Goal: Task Accomplishment & Management: Manage account settings

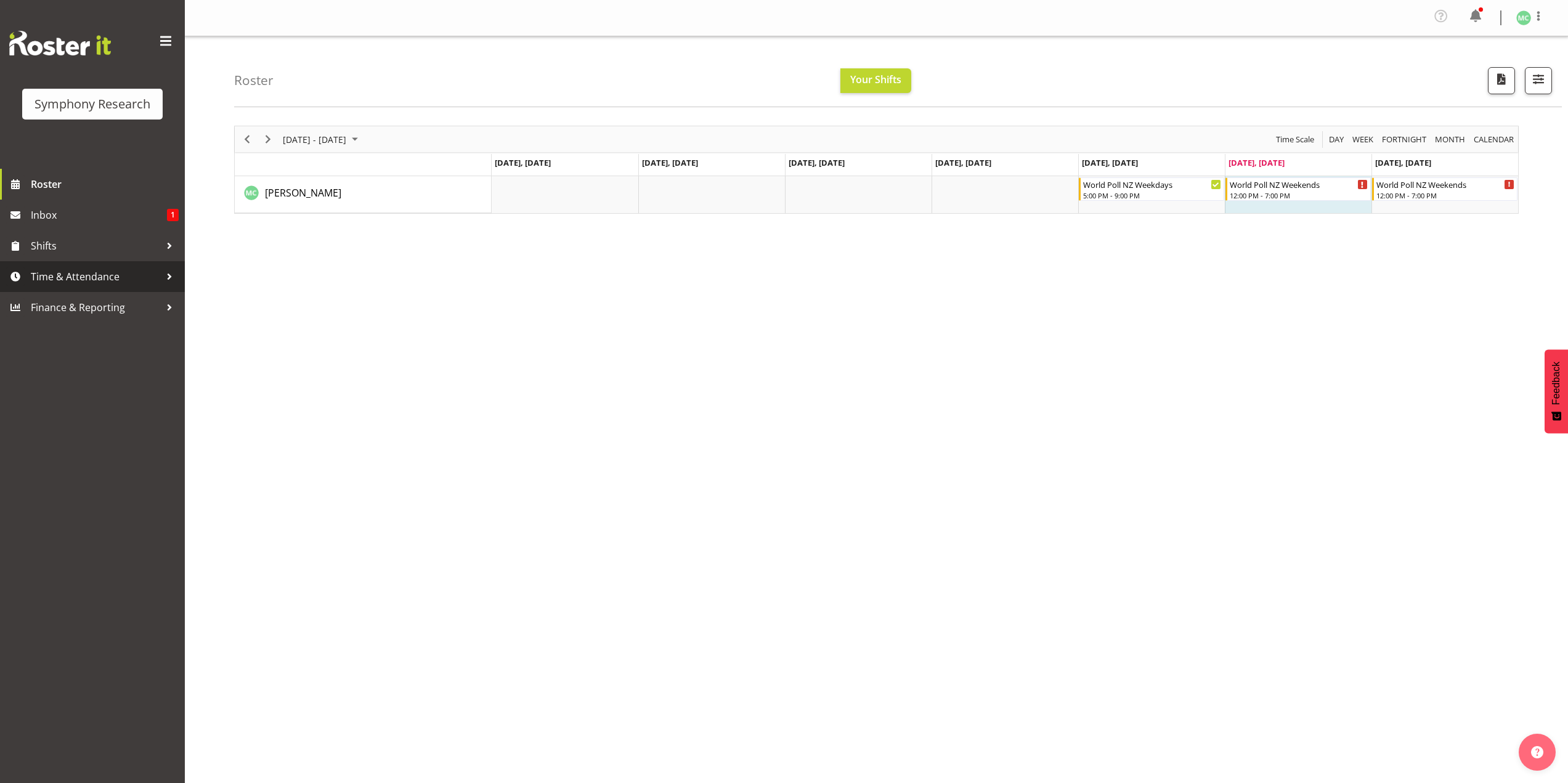
click at [130, 274] on span "Time & Attendance" at bounding box center [96, 276] width 130 height 18
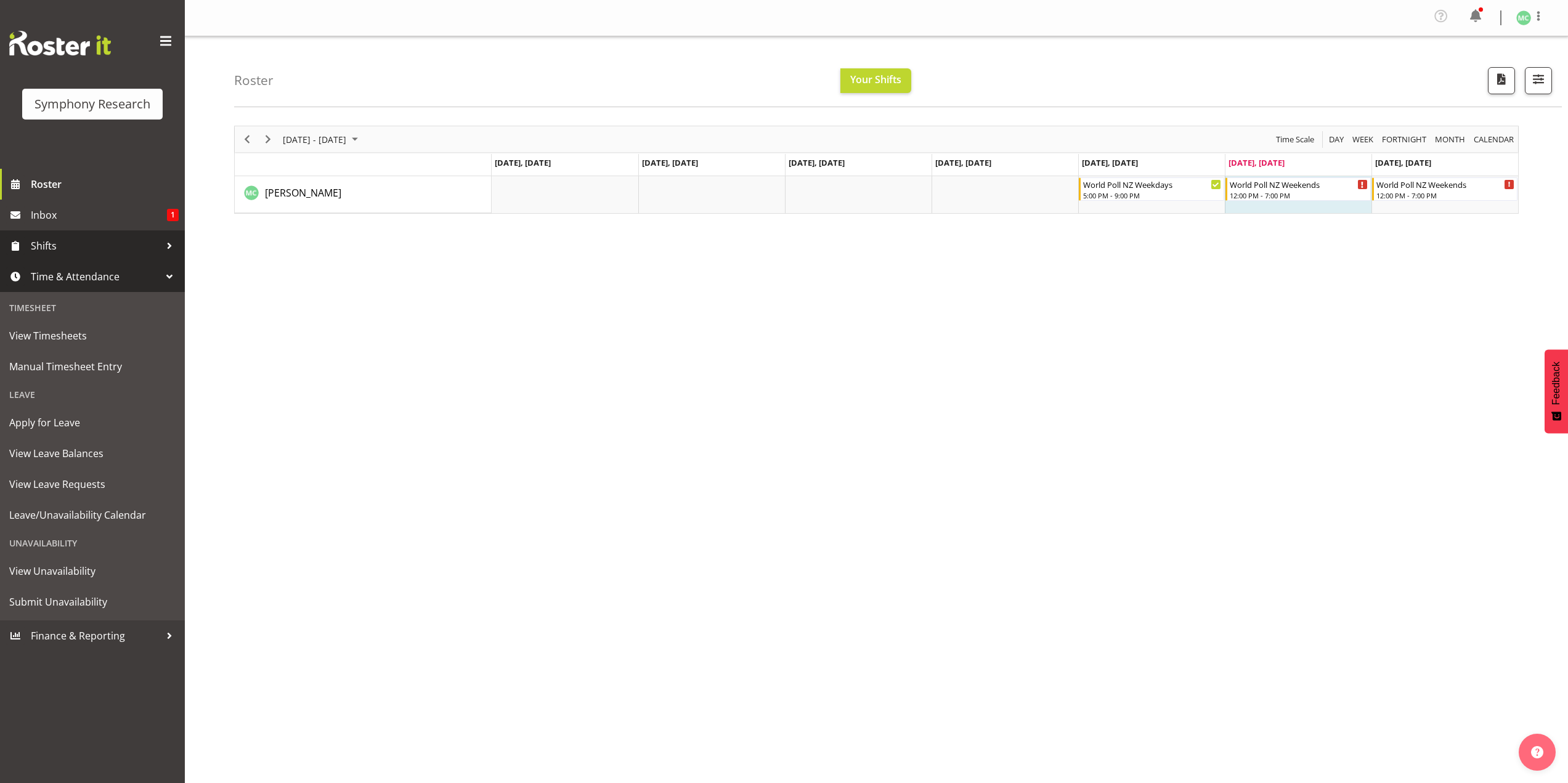
click at [125, 252] on span "Shifts" at bounding box center [96, 245] width 130 height 18
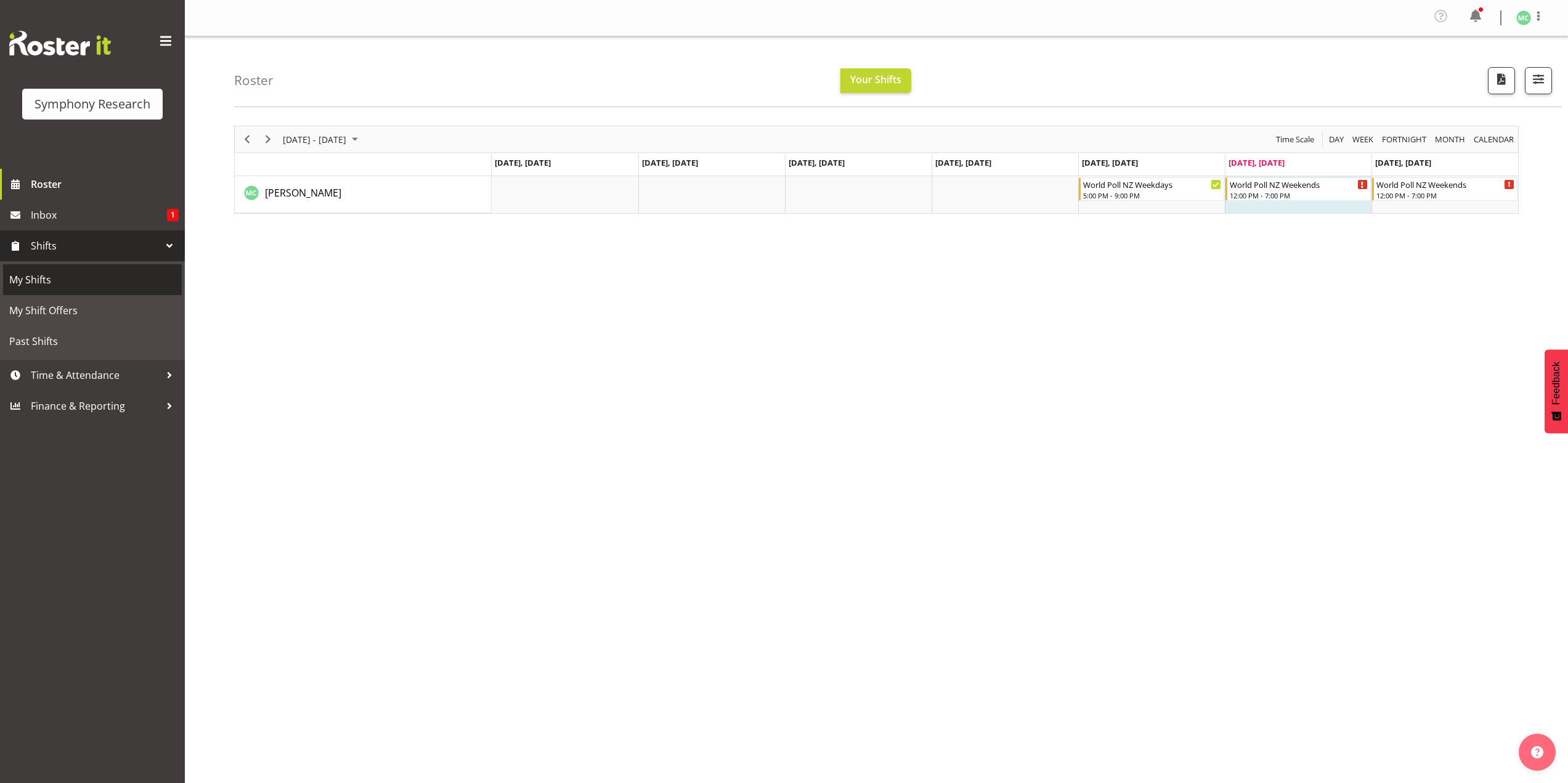
click at [127, 264] on link "My Shifts" at bounding box center [92, 280] width 179 height 31
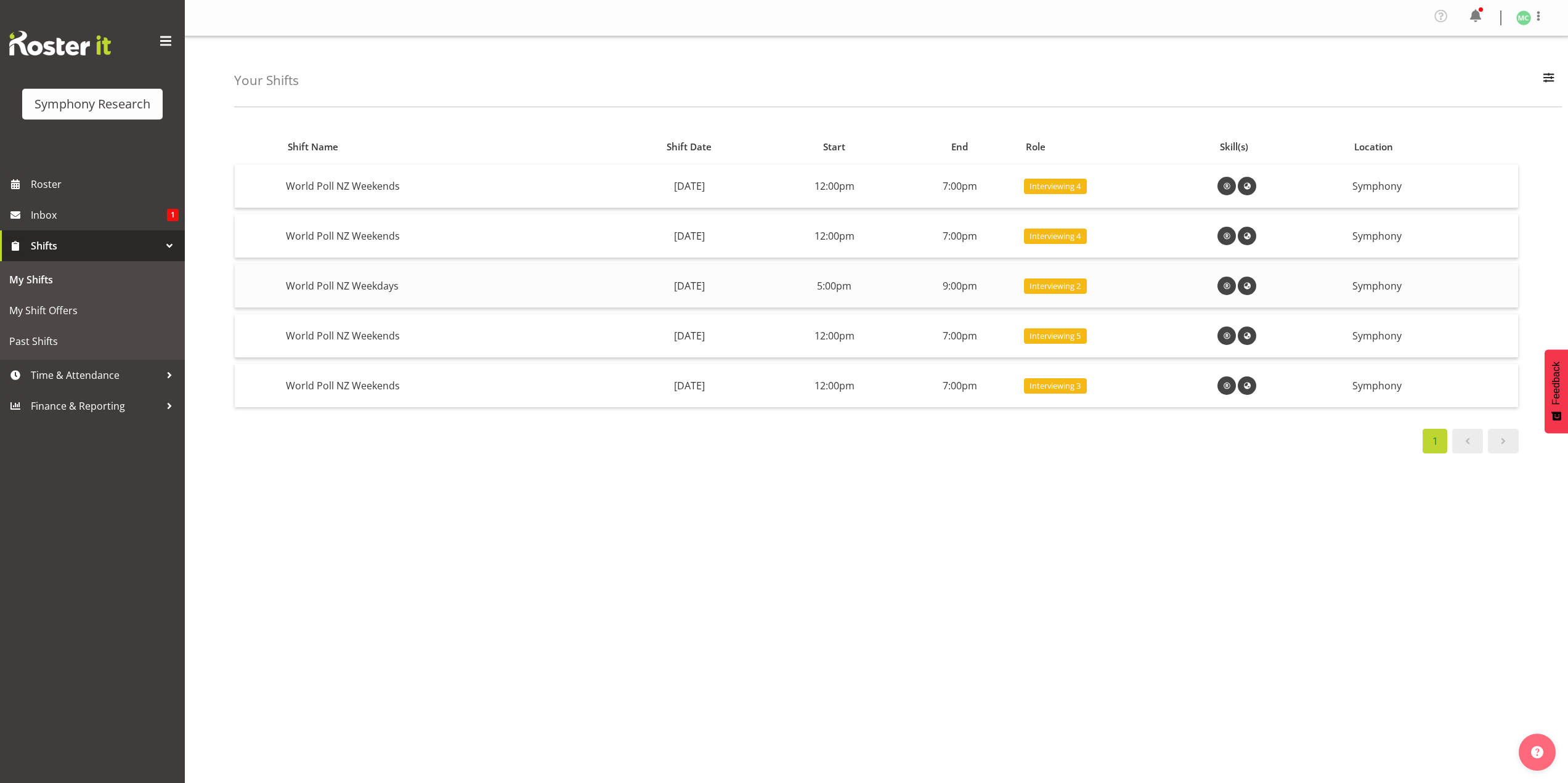
click at [694, 286] on td "Friday, 5th Sep" at bounding box center [689, 286] width 157 height 44
click at [115, 367] on span "Time & Attendance" at bounding box center [96, 374] width 130 height 18
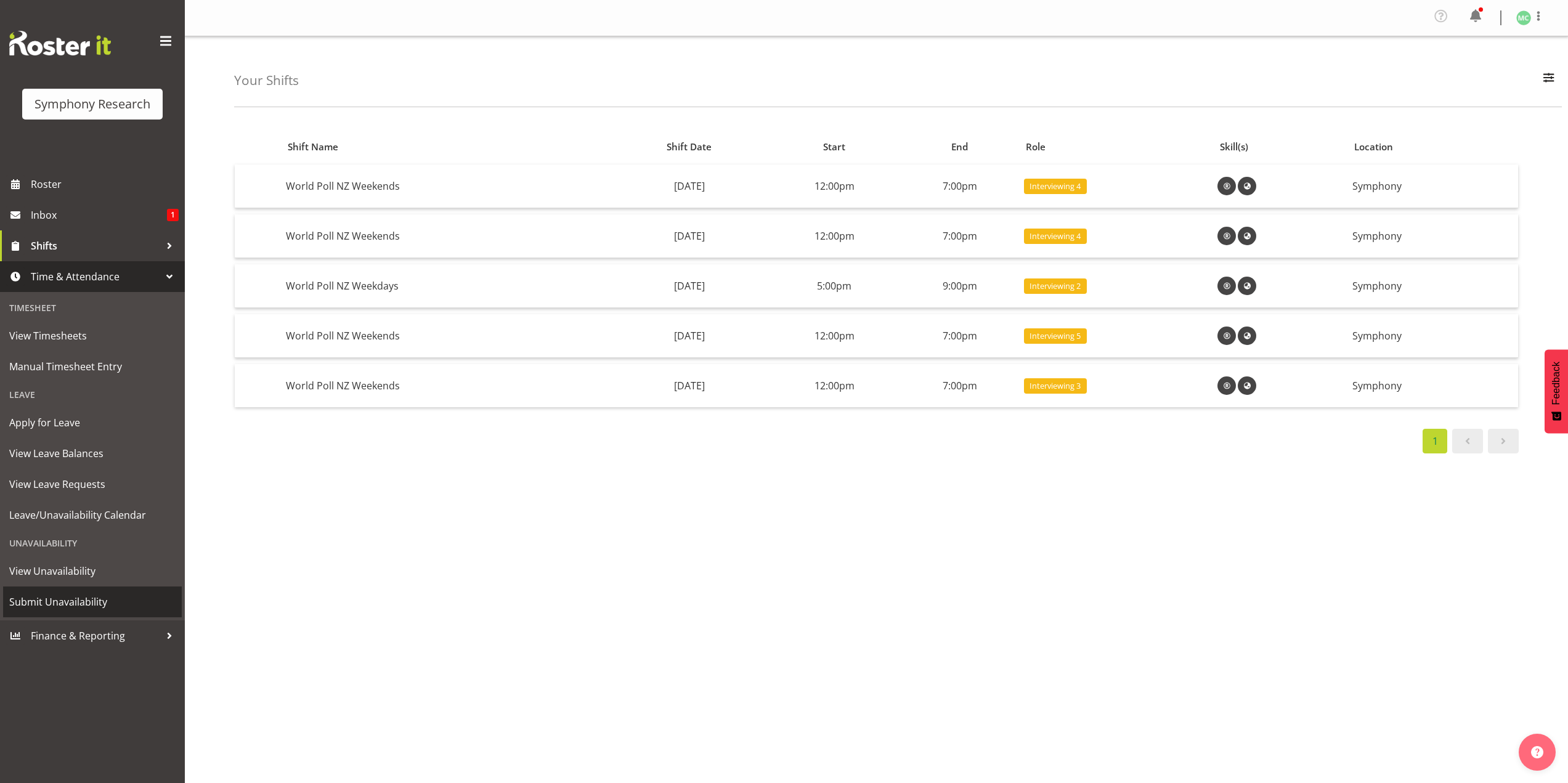
click at [115, 589] on link "Submit Unavailability" at bounding box center [92, 602] width 179 height 31
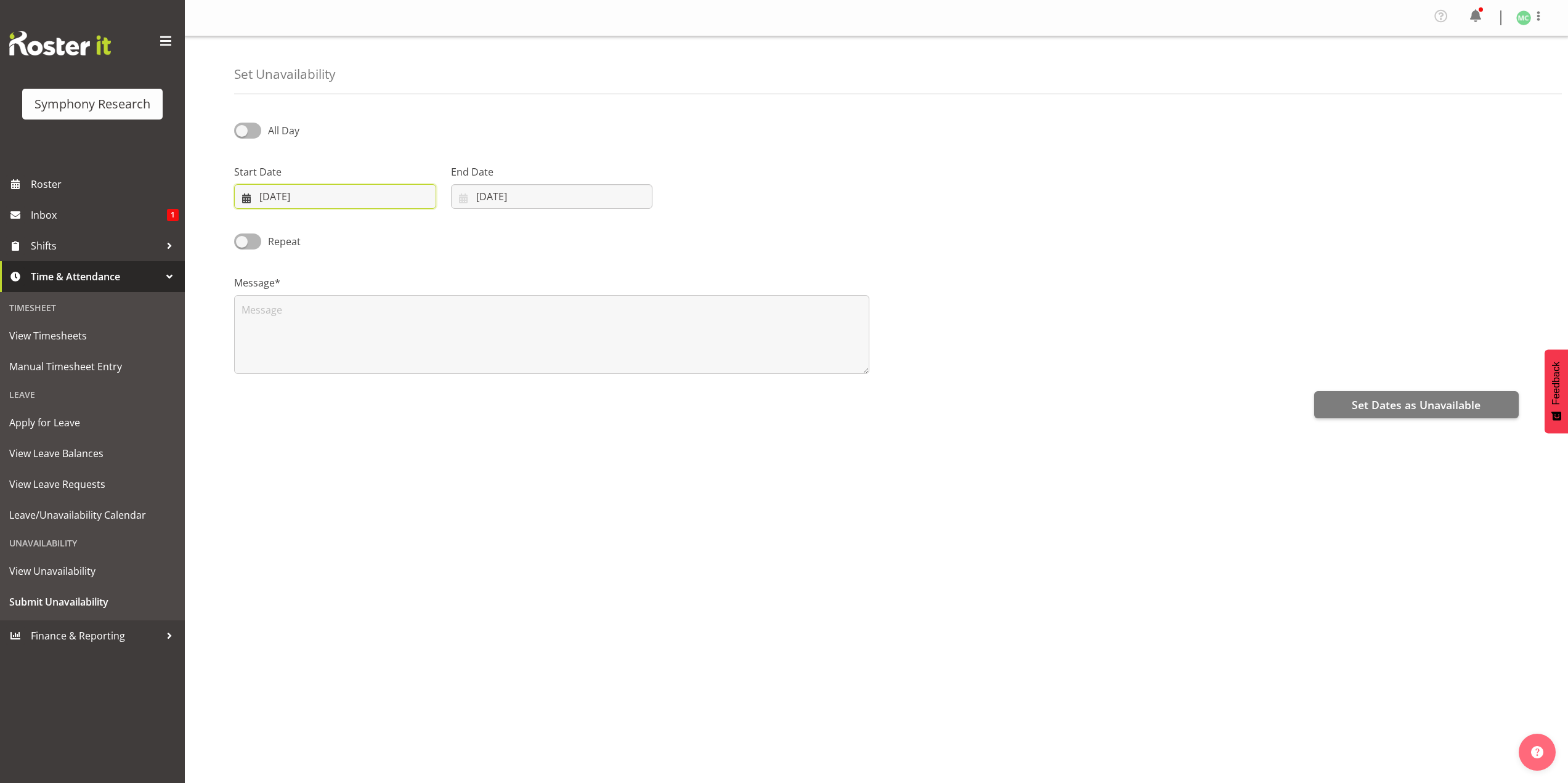
click at [387, 204] on input "30/08/2025" at bounding box center [335, 196] width 202 height 25
click at [387, 203] on input "30/08/2025" at bounding box center [335, 196] width 202 height 25
click at [330, 323] on link "6" at bounding box center [335, 320] width 25 height 23
type input "06/08/2025"
click at [358, 182] on div "Start Date 06/08/2025 January February March April May June July August Septemb…" at bounding box center [335, 187] width 202 height 45
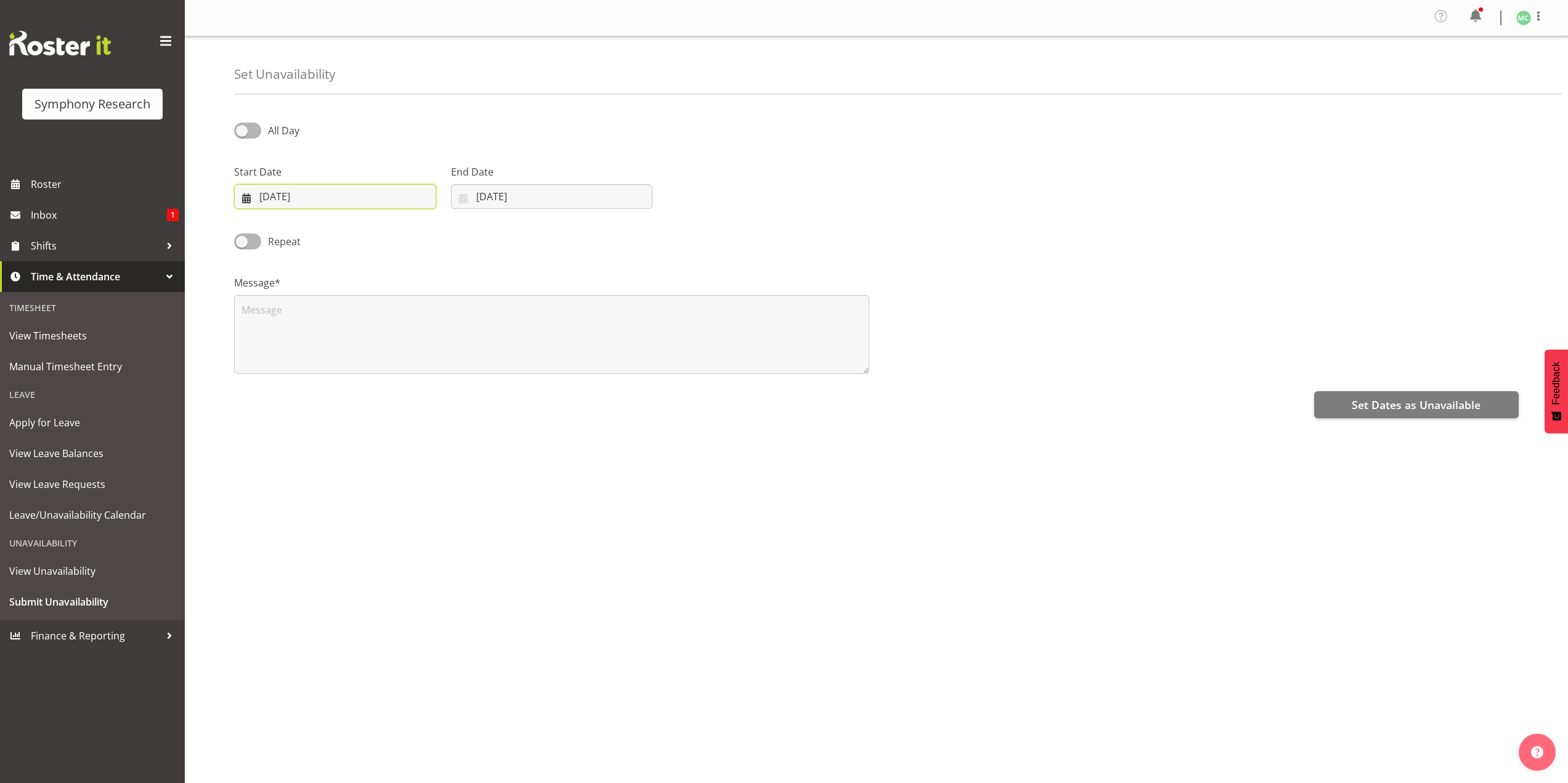
click at [358, 188] on input "06/08/2025" at bounding box center [335, 196] width 202 height 25
click at [316, 237] on select "January February March April May June July August September October November De…" at bounding box center [312, 232] width 73 height 25
select select "8"
click at [275, 220] on select "January February March April May June July August September October November De…" at bounding box center [312, 232] width 73 height 25
click at [486, 194] on input "30/08/2025" at bounding box center [552, 196] width 202 height 25
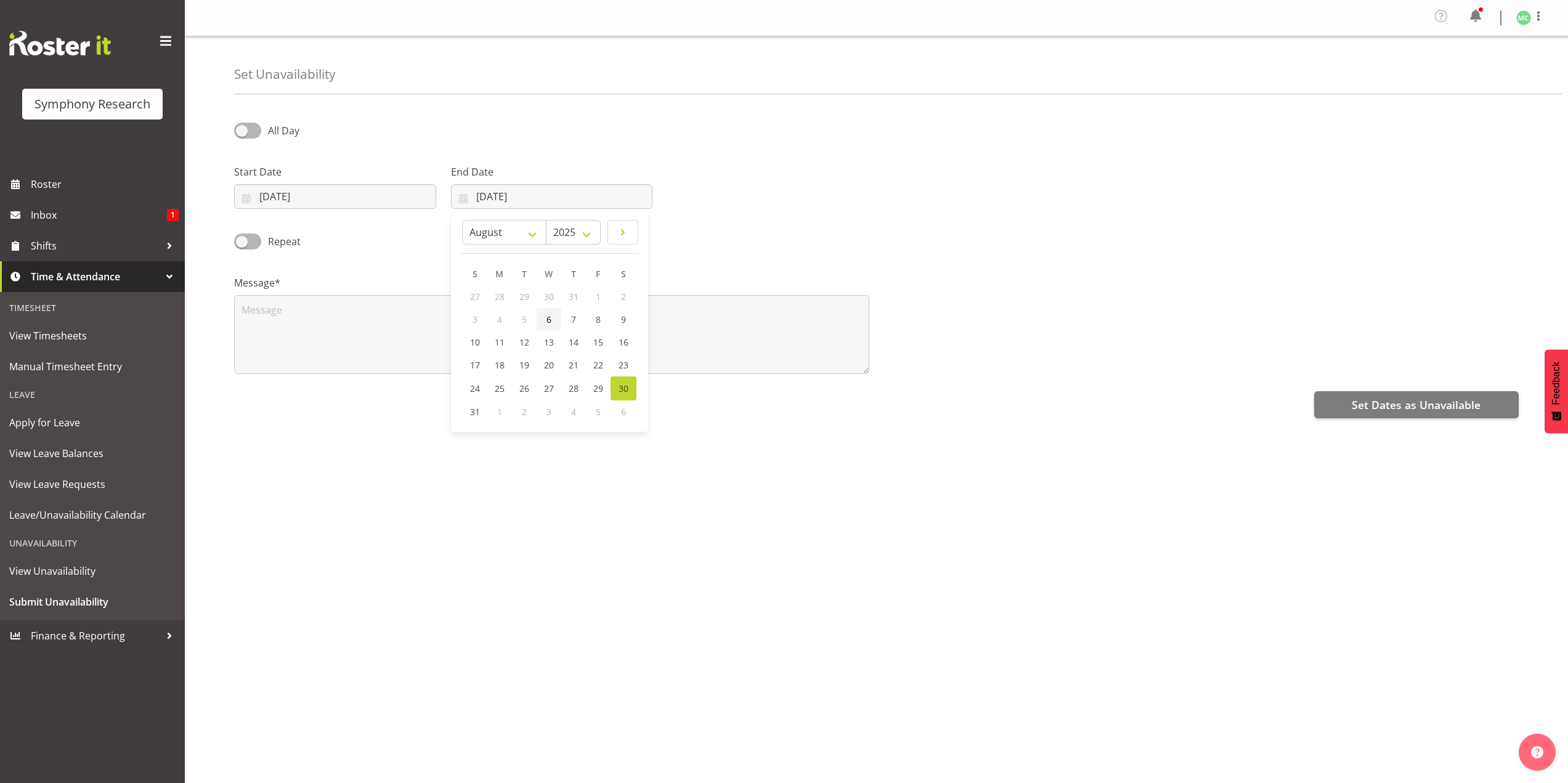
click at [543, 326] on link "6" at bounding box center [549, 320] width 25 height 23
type input "06/08/2025"
click at [258, 129] on span at bounding box center [248, 130] width 27 height 16
click at [242, 129] on input "All Day" at bounding box center [238, 130] width 8 height 8
click at [258, 129] on span at bounding box center [248, 130] width 27 height 16
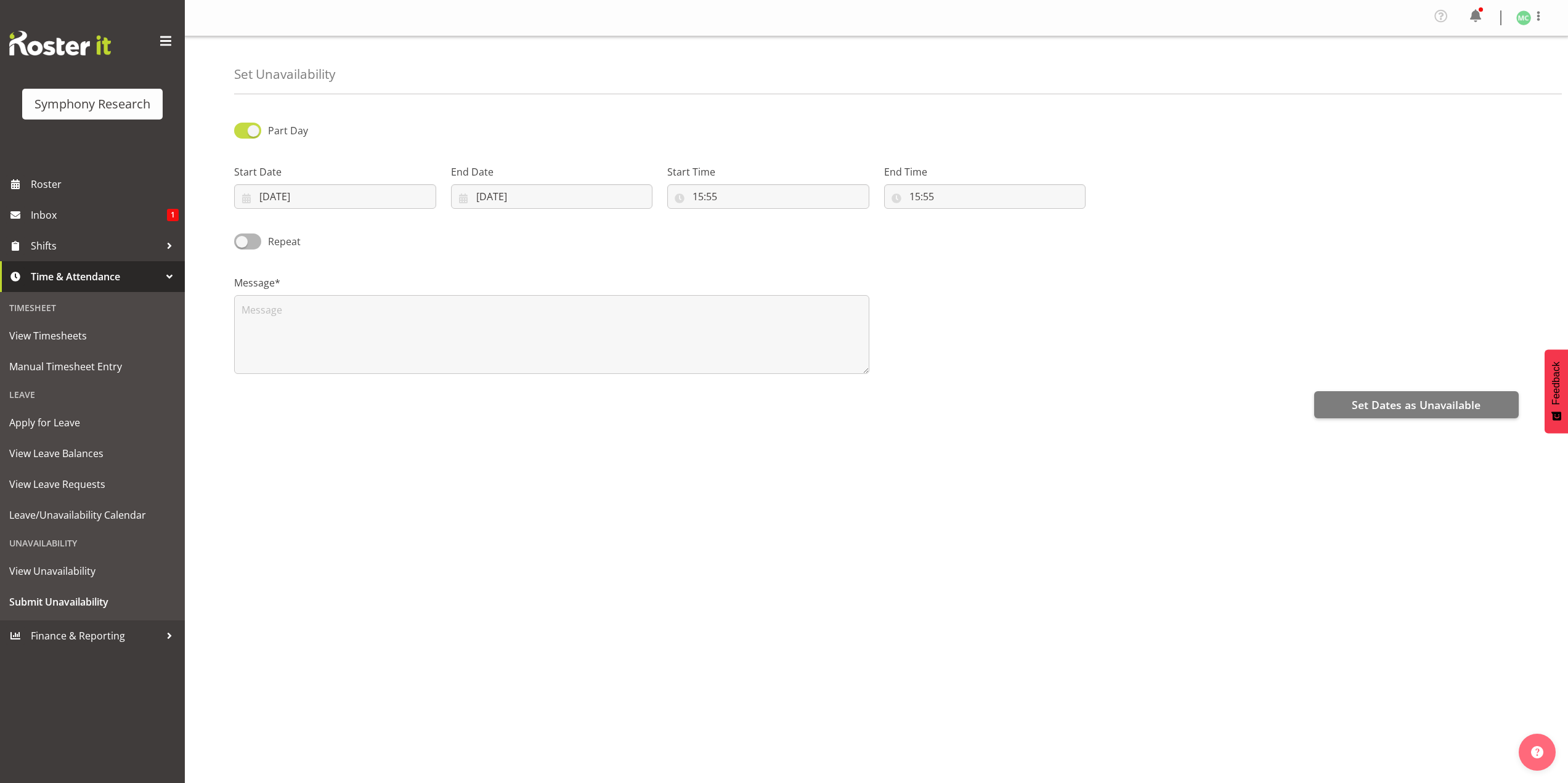
click at [242, 129] on input "Part Day" at bounding box center [238, 130] width 8 height 8
checkbox input "false"
click at [429, 323] on textarea at bounding box center [551, 334] width 635 height 79
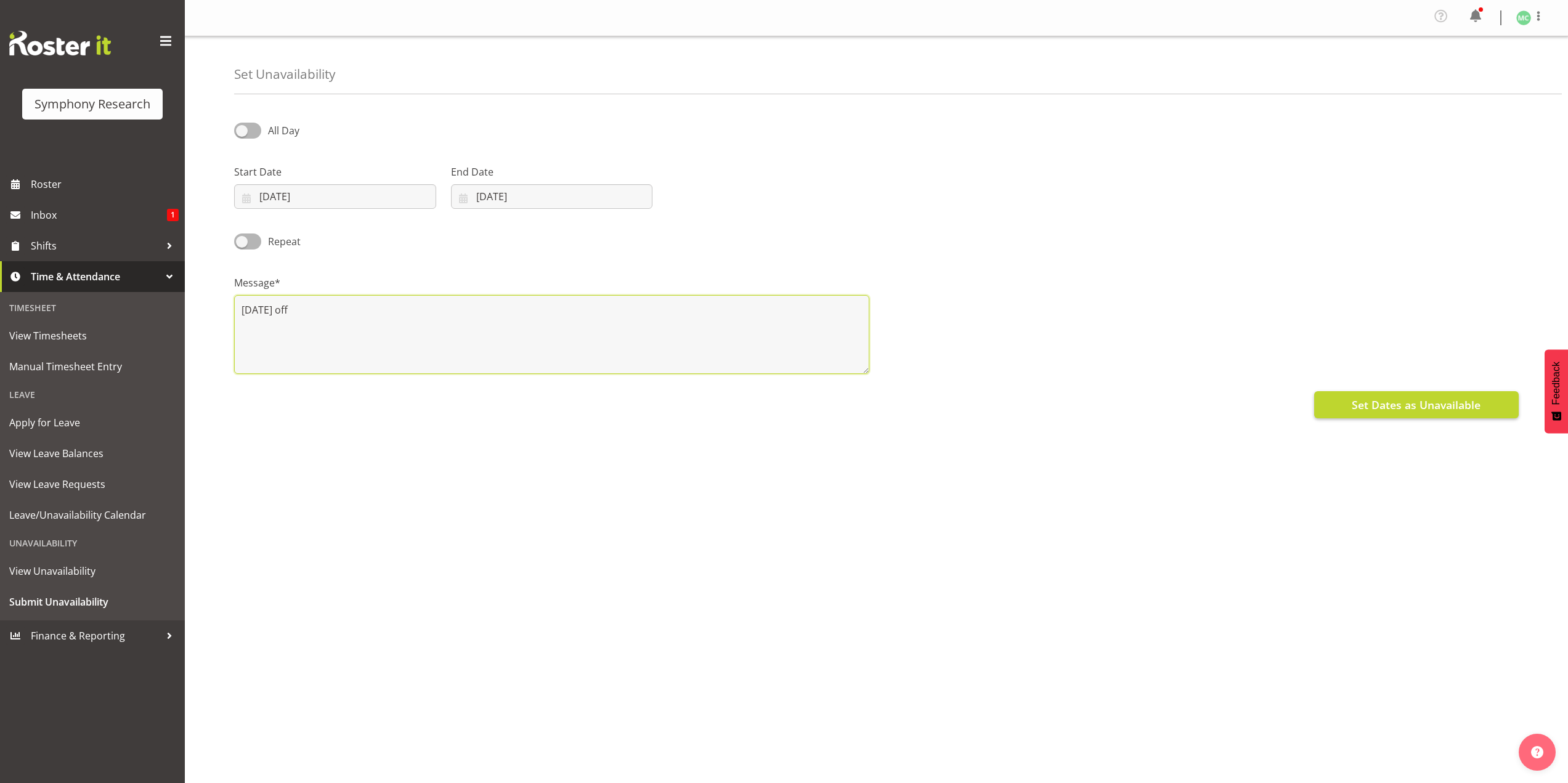
type textarea "friday off"
click at [1455, 401] on span "Set Dates as Unavailable" at bounding box center [1416, 405] width 129 height 16
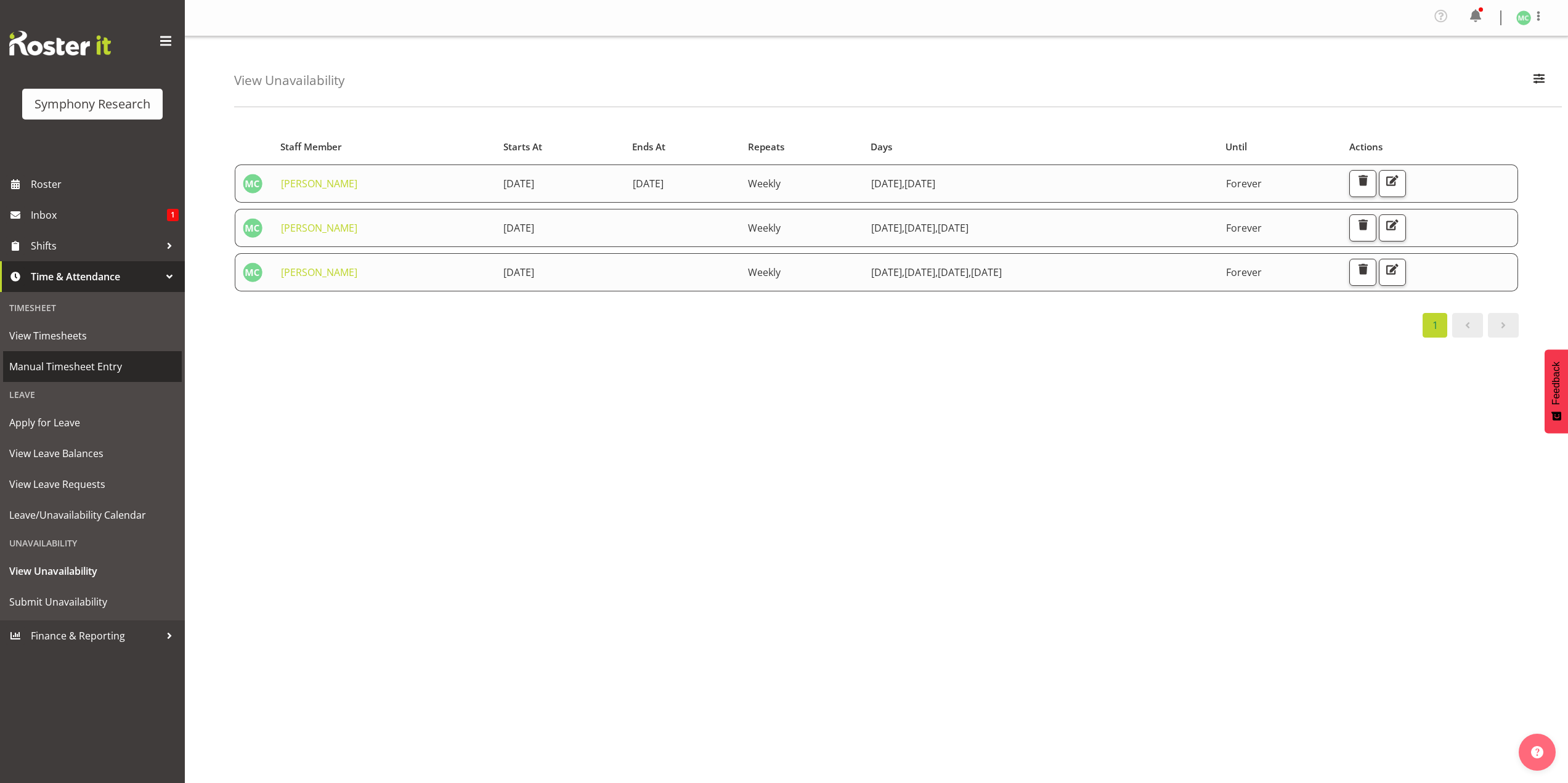
click at [134, 374] on span "Manual Timesheet Entry" at bounding box center [92, 366] width 167 height 18
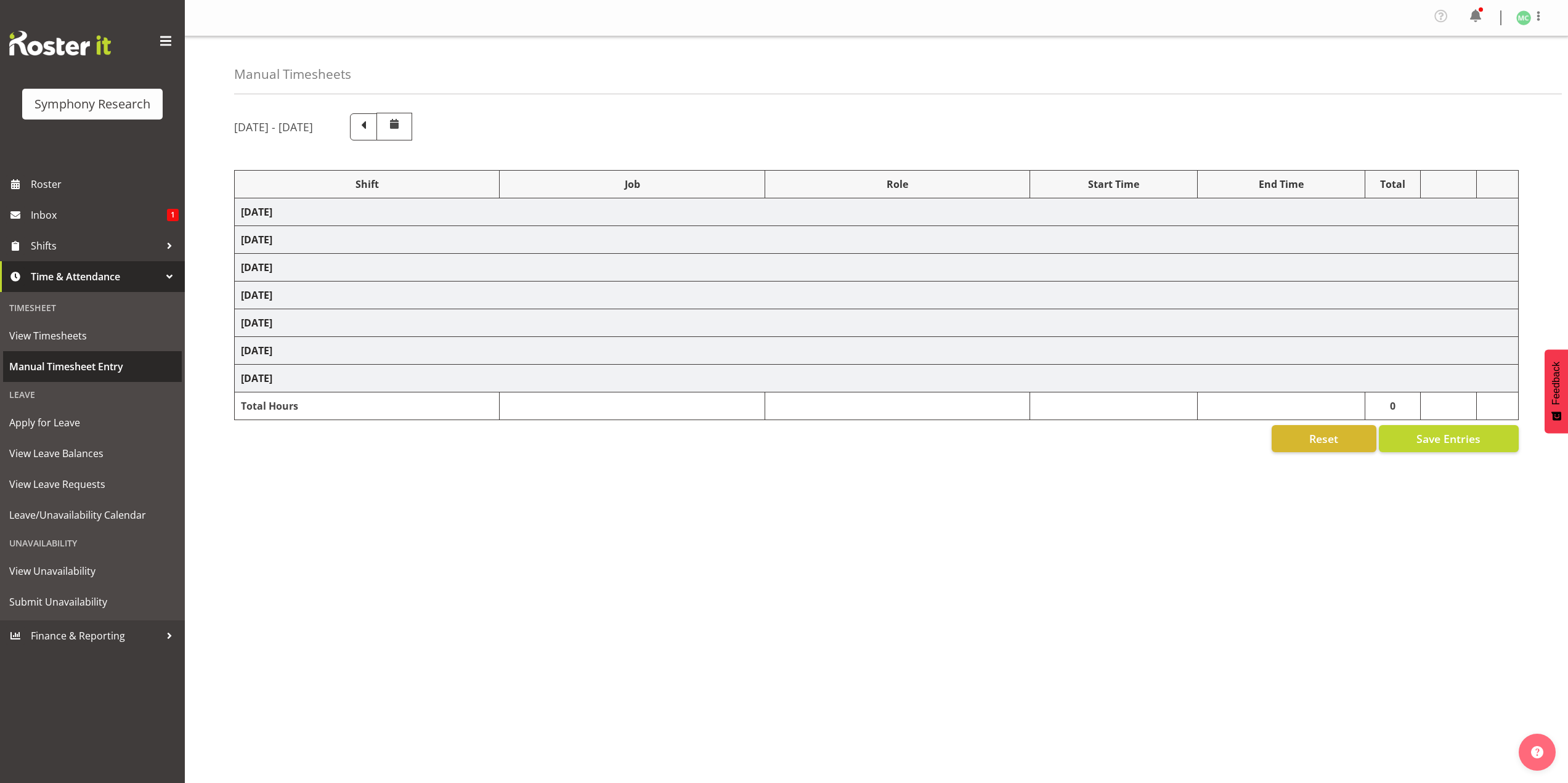
select select "41604"
select select "10527"
select select "47"
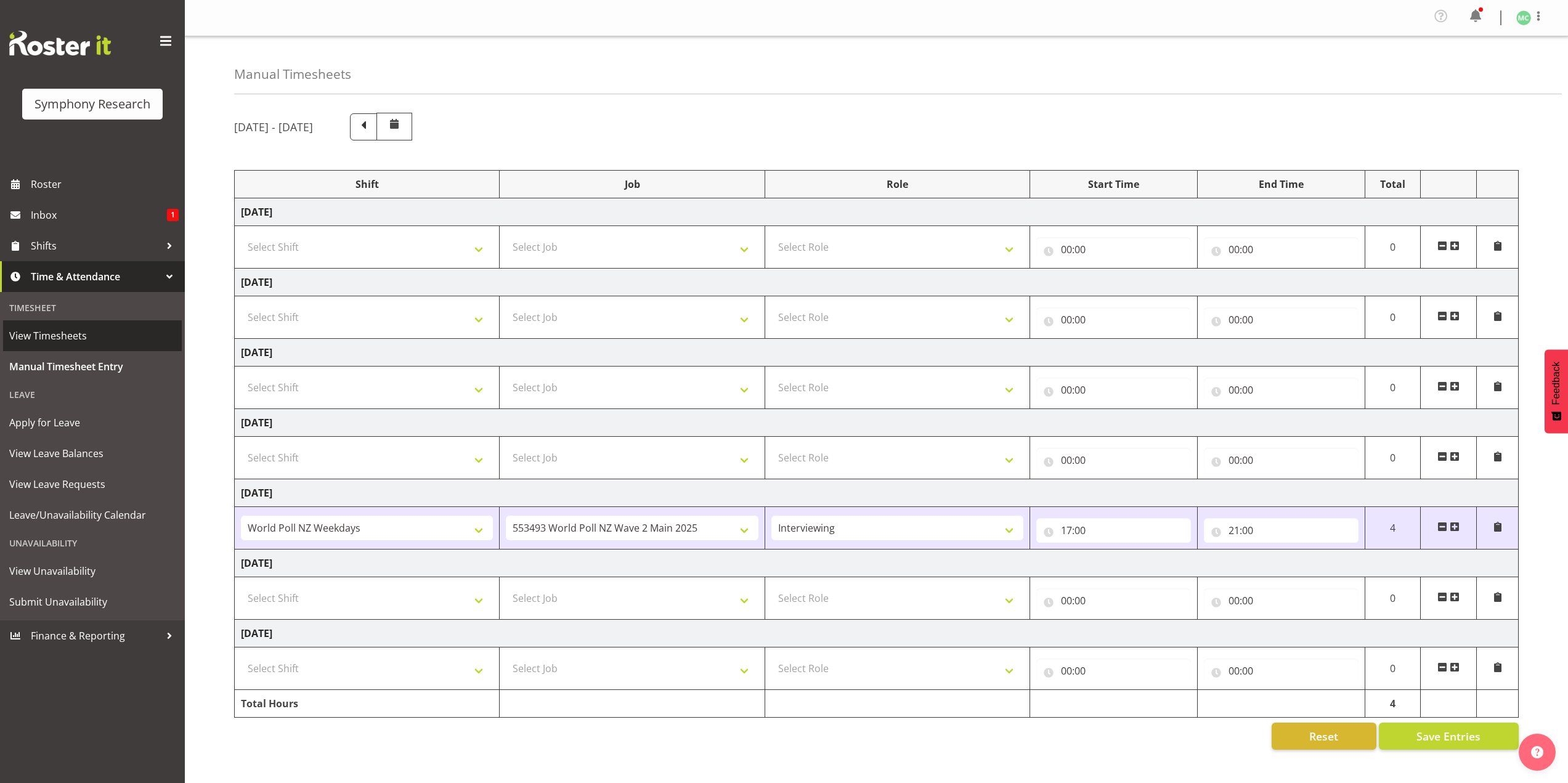
click at [126, 340] on span "View Timesheets" at bounding box center [92, 335] width 167 height 18
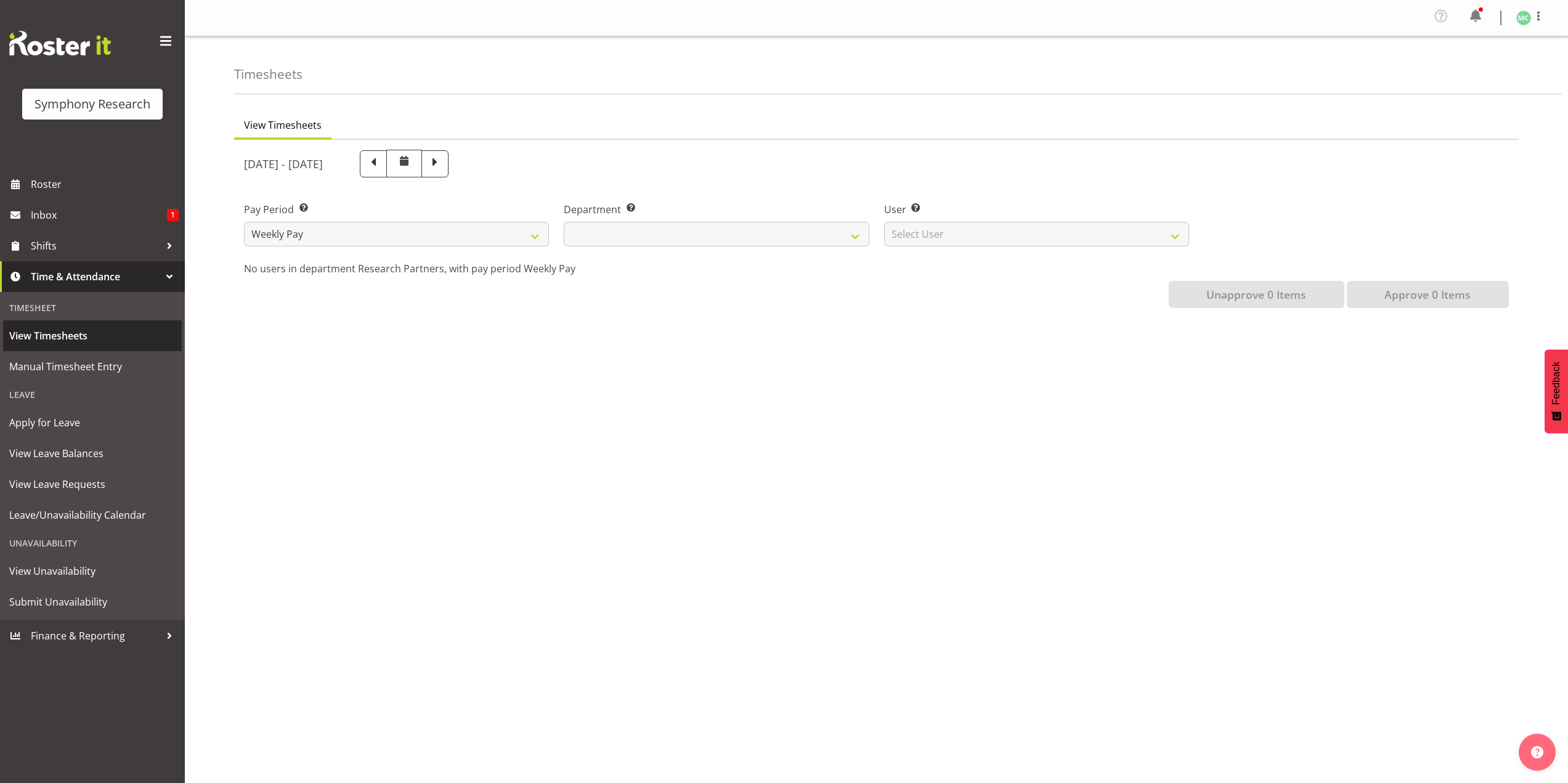
select select
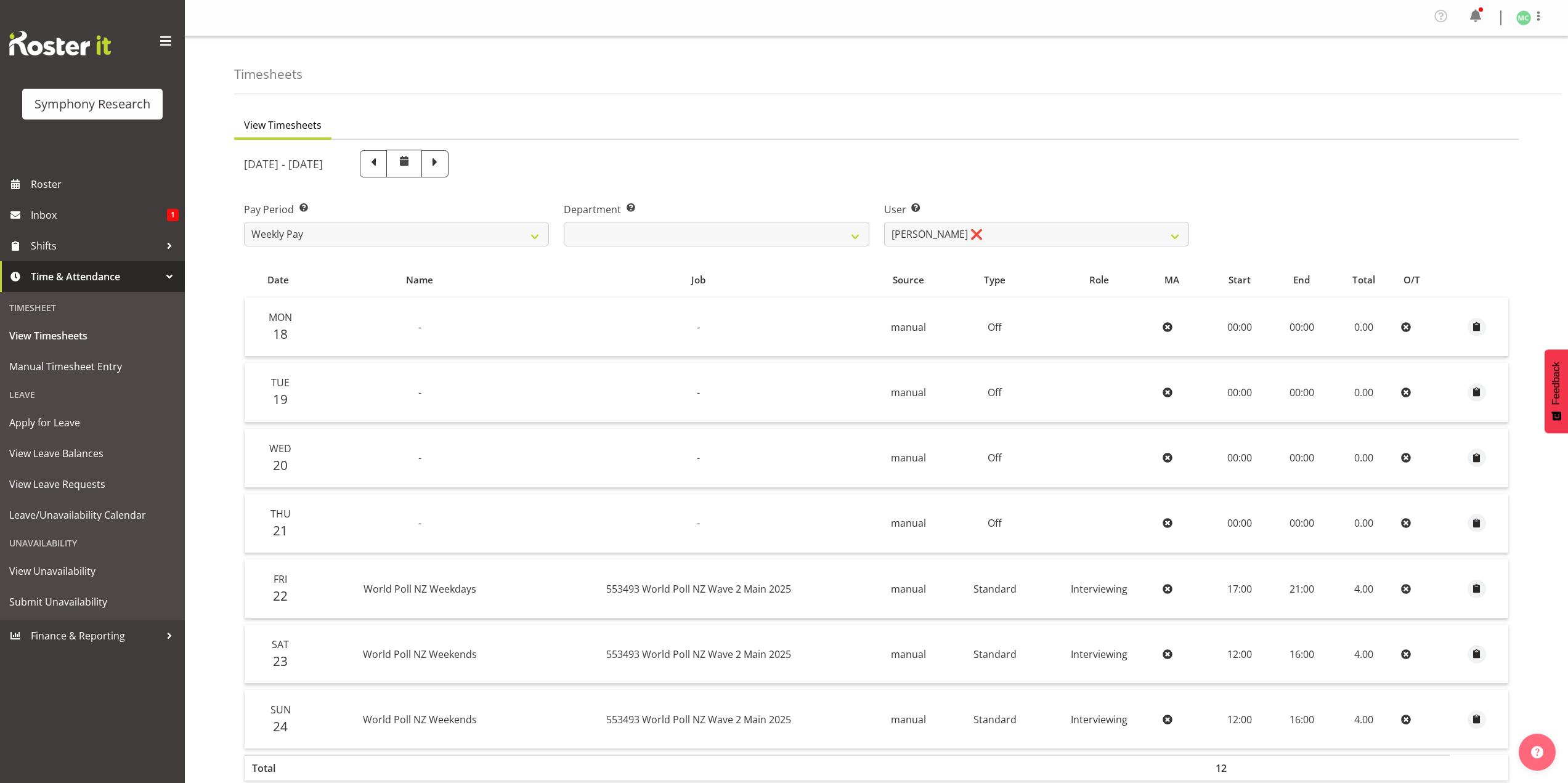
scroll to position [74, 0]
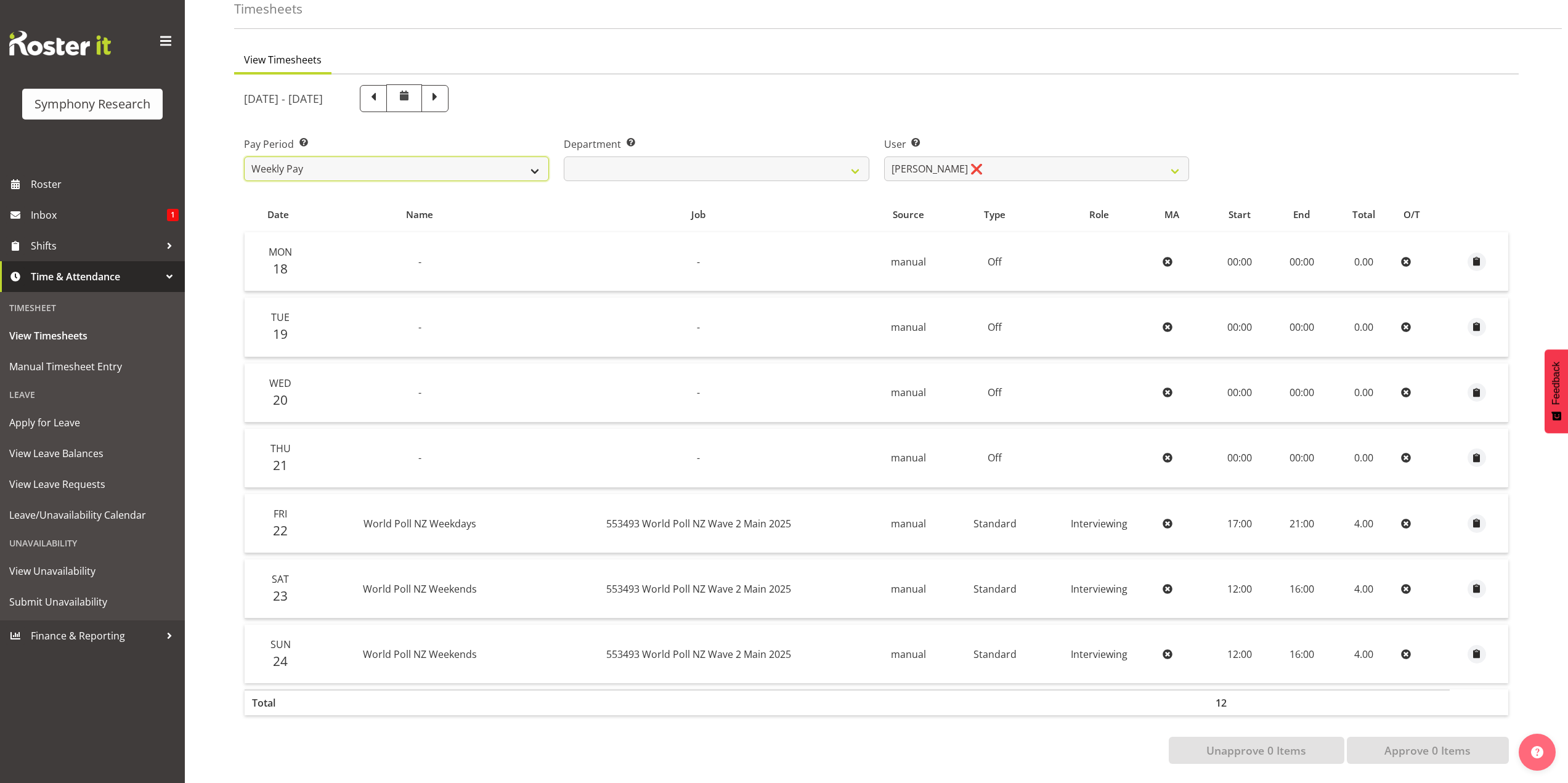
click at [503, 156] on select "Weekly Pay" at bounding box center [397, 169] width 305 height 25
click at [578, 156] on select "Research Partners Research Partners" at bounding box center [717, 169] width 305 height 25
click at [890, 158] on select "[PERSON_NAME] ❌" at bounding box center [1036, 169] width 305 height 25
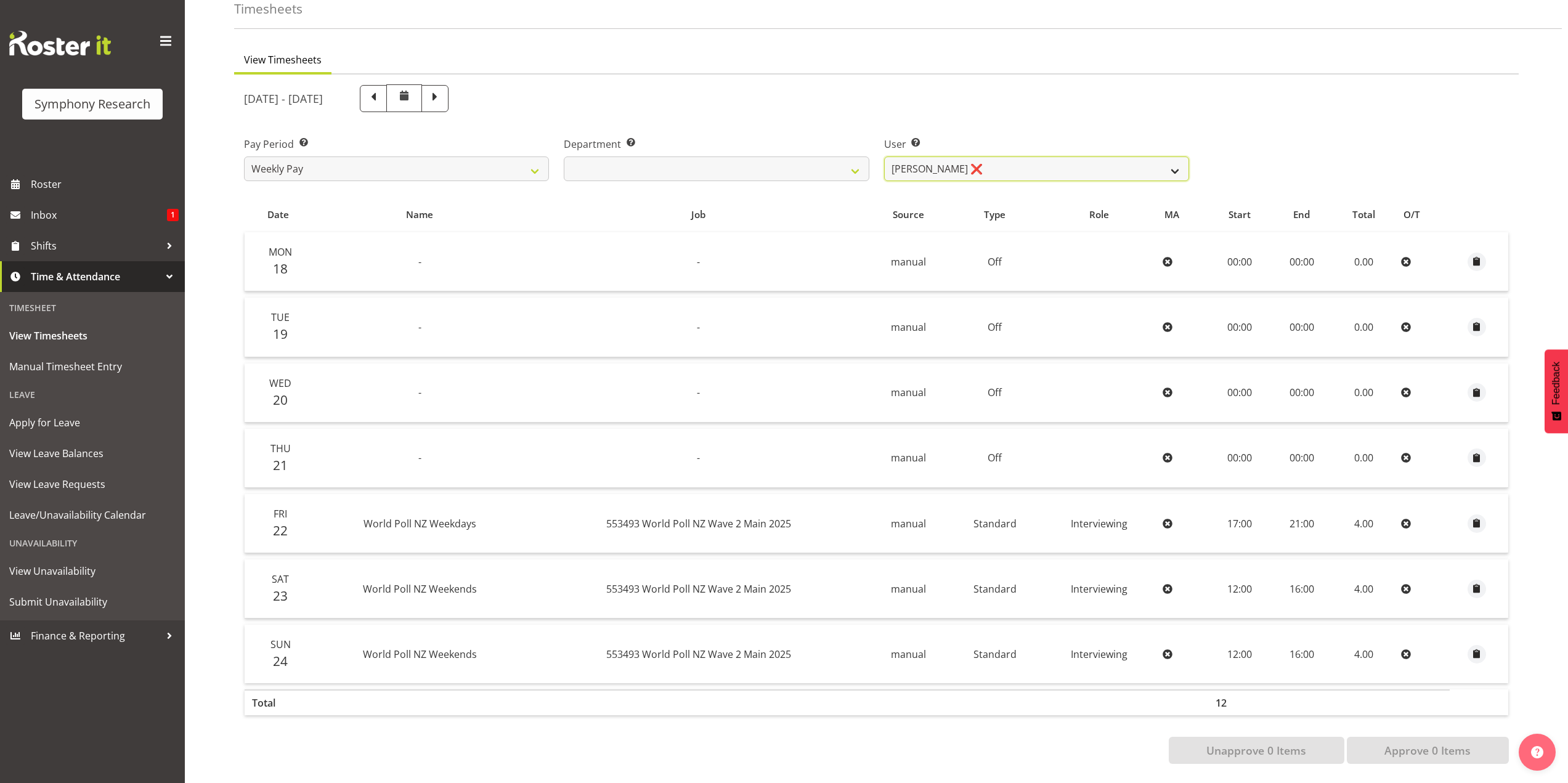
click at [890, 158] on select "[PERSON_NAME] ❌" at bounding box center [1036, 169] width 305 height 25
click at [119, 259] on link "Shifts" at bounding box center [92, 246] width 185 height 31
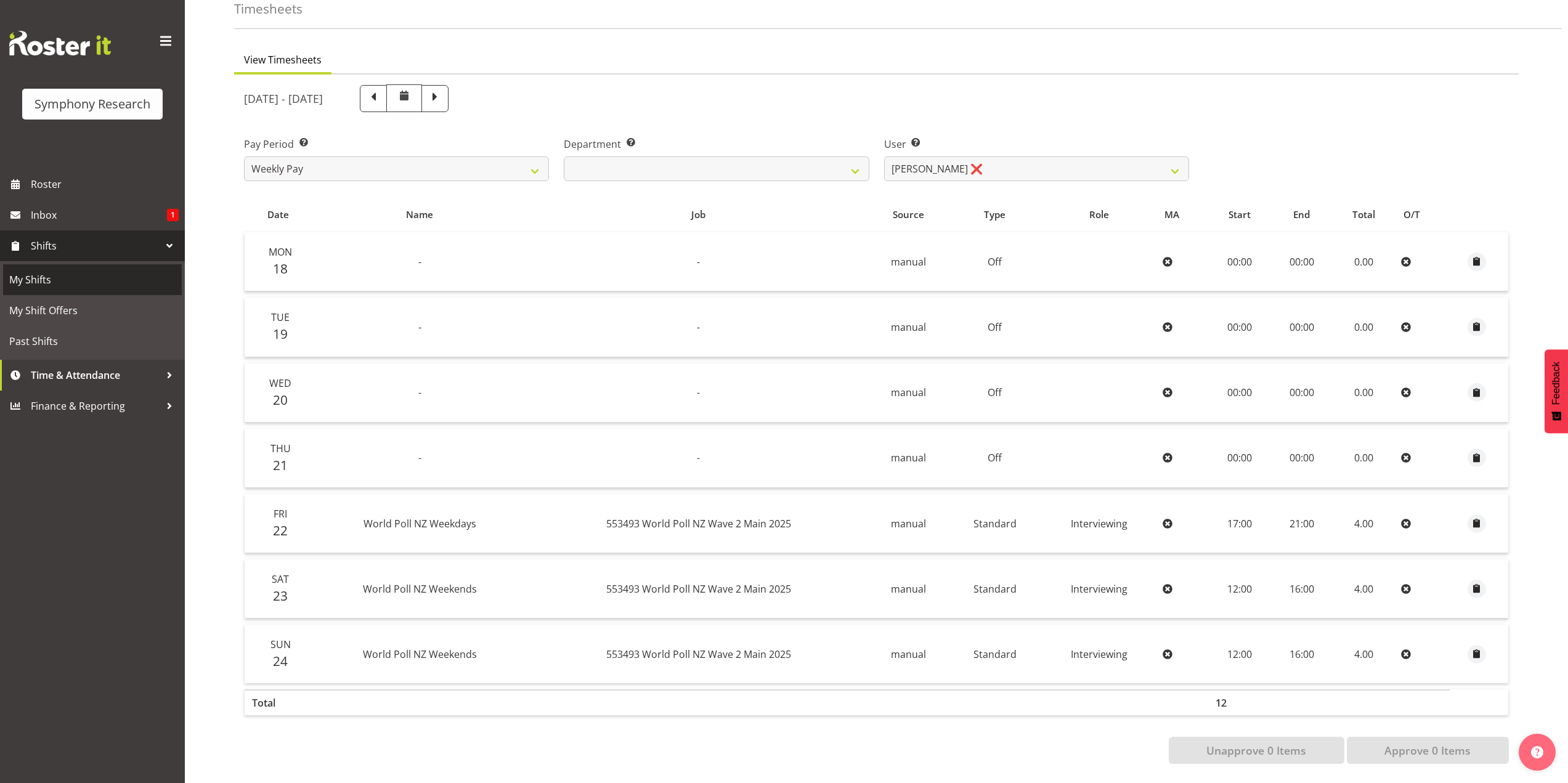
click at [132, 278] on span "My Shifts" at bounding box center [92, 279] width 167 height 18
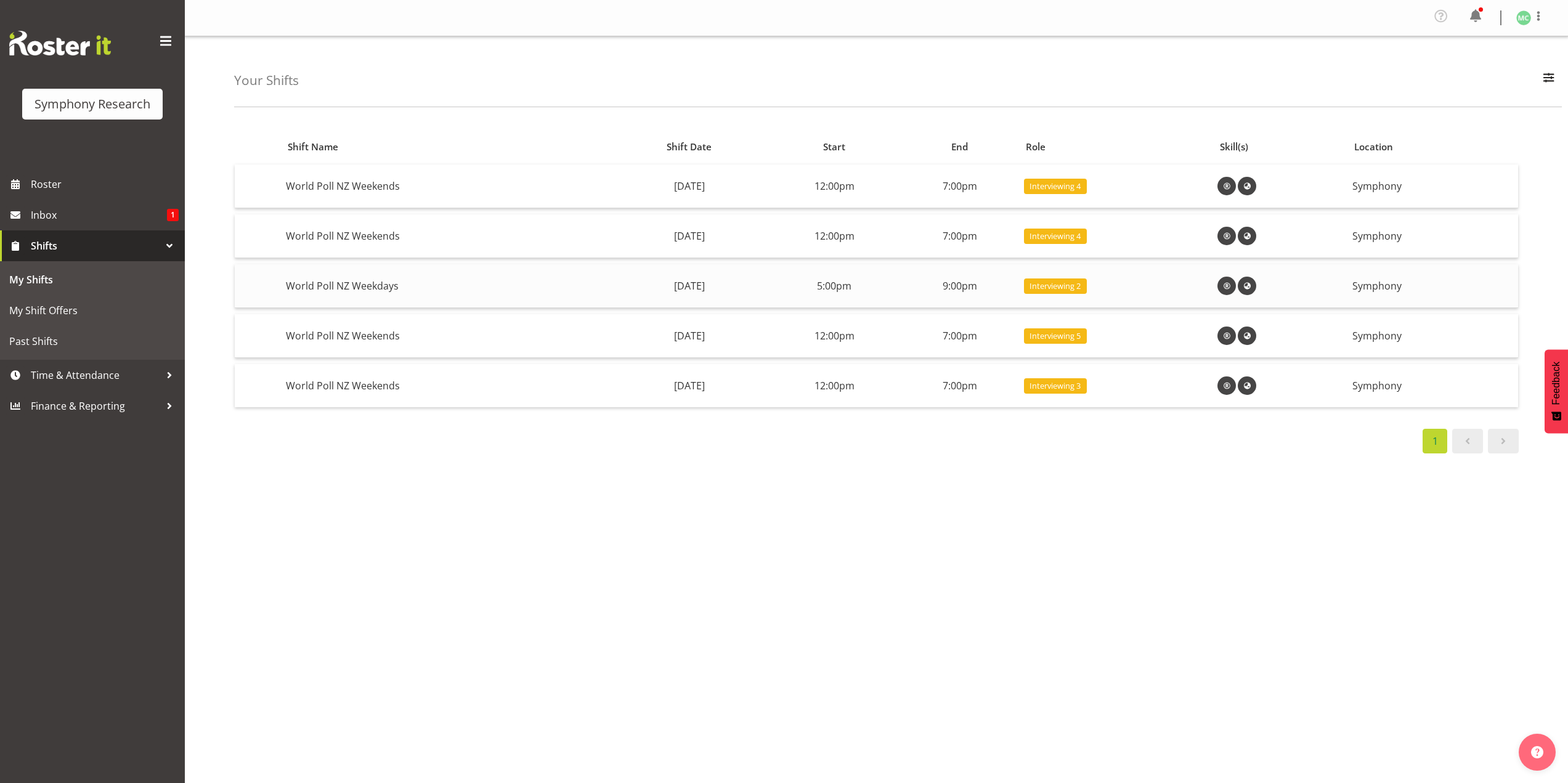
click at [672, 295] on td "[DATE]" at bounding box center [689, 286] width 157 height 44
click at [113, 247] on span "Shifts" at bounding box center [96, 245] width 130 height 18
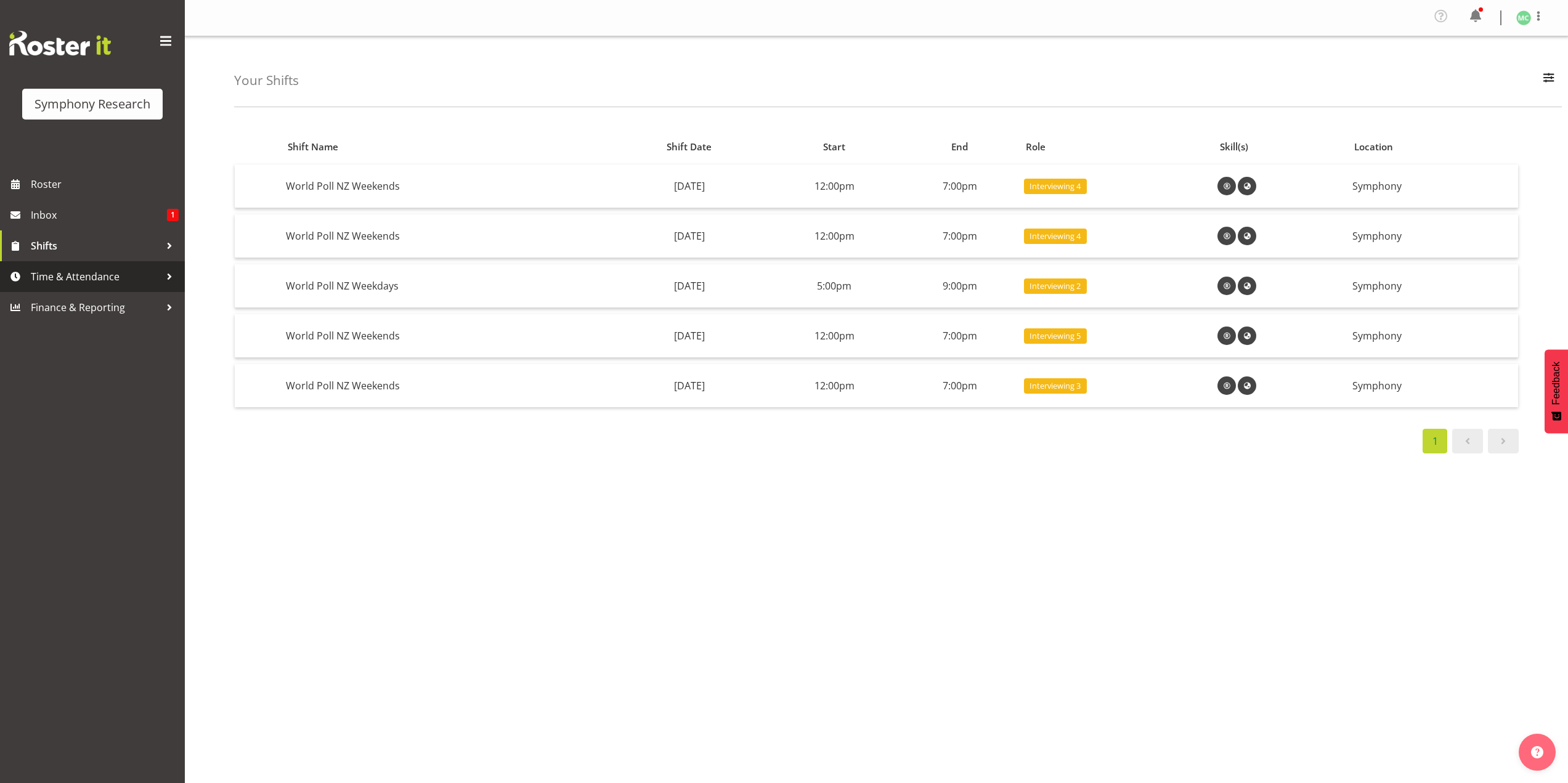
click at [113, 281] on span "Time & Attendance" at bounding box center [96, 276] width 130 height 18
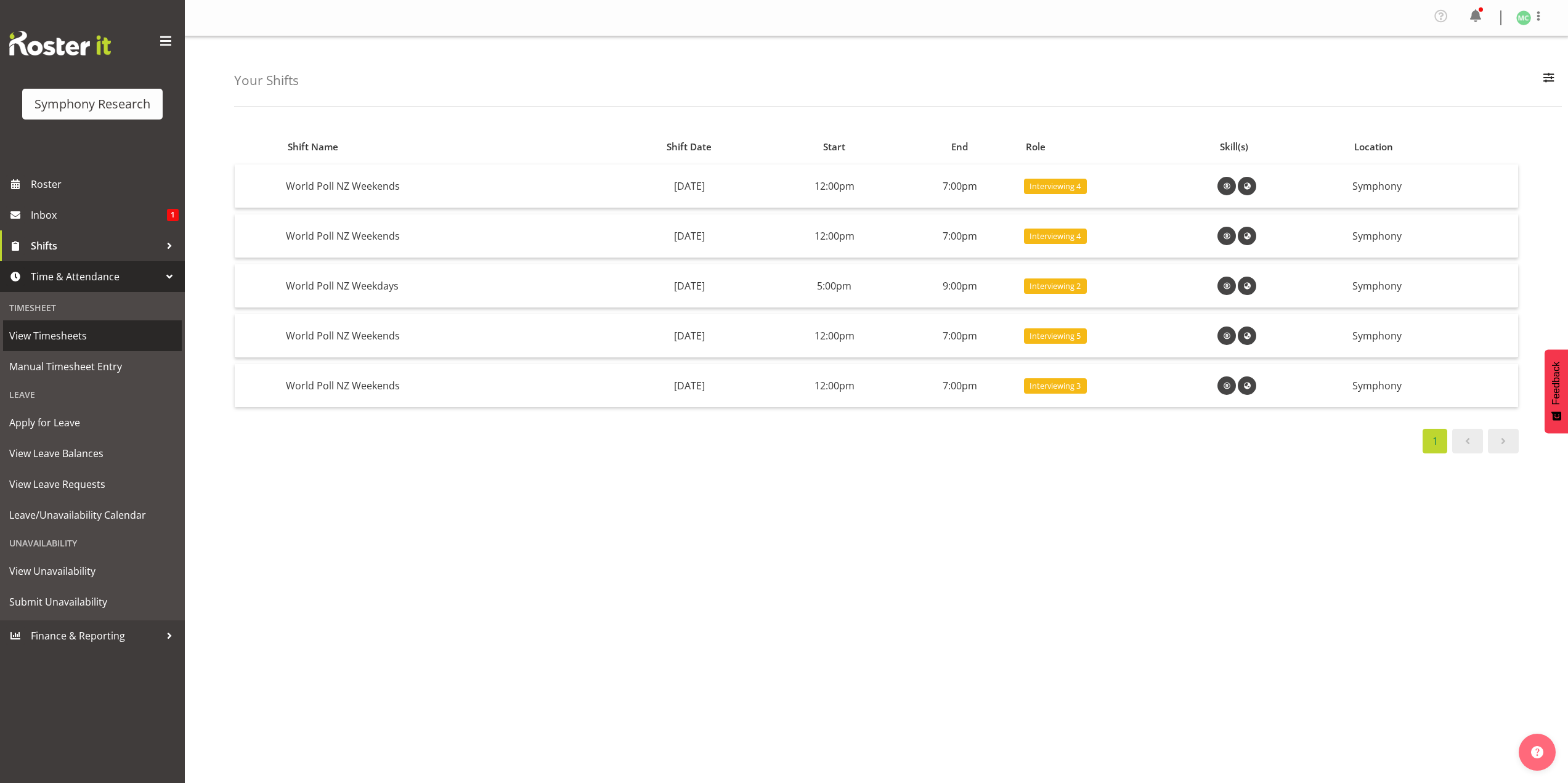
click at [111, 344] on span "View Timesheets" at bounding box center [92, 335] width 167 height 18
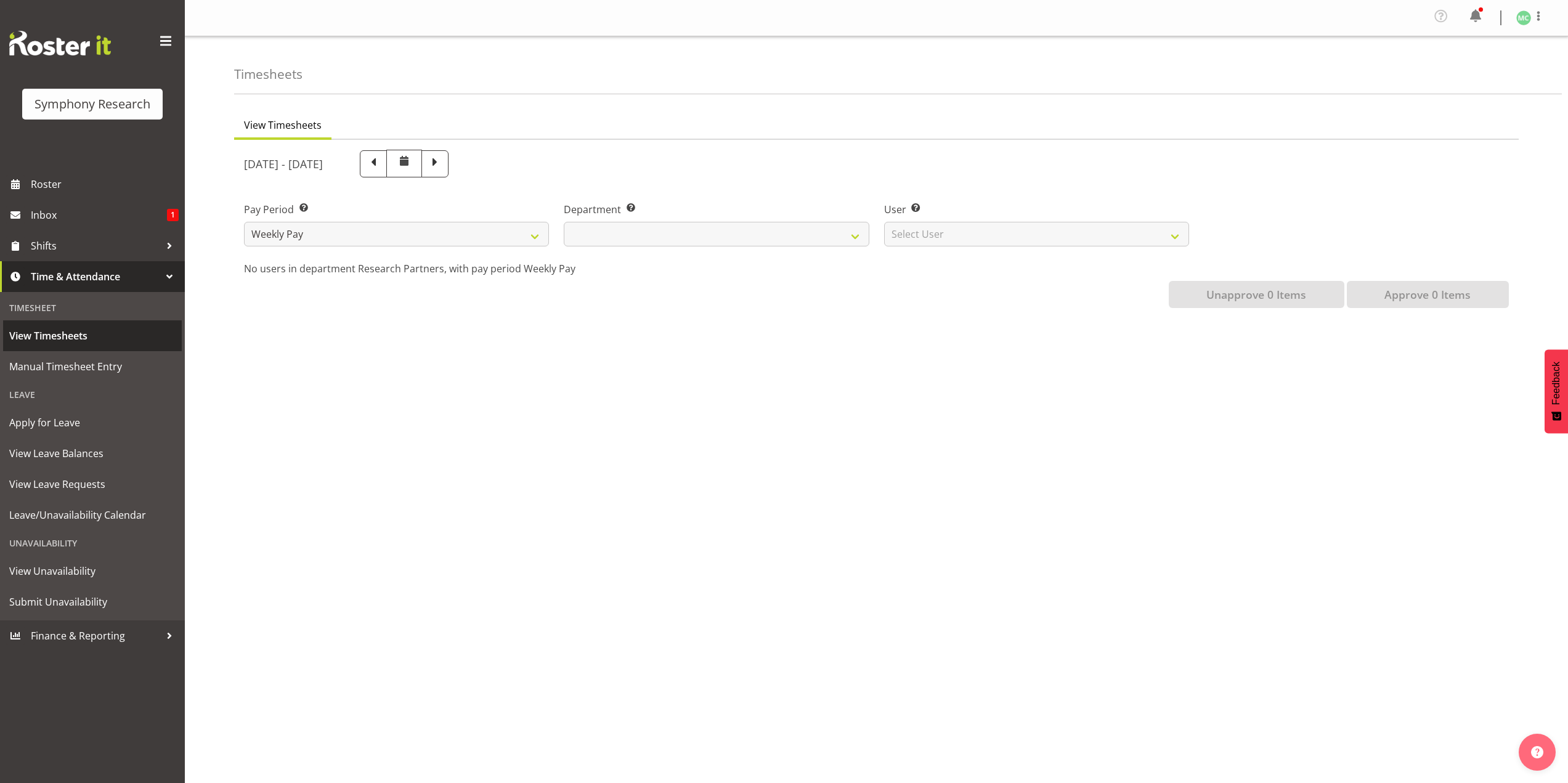
select select
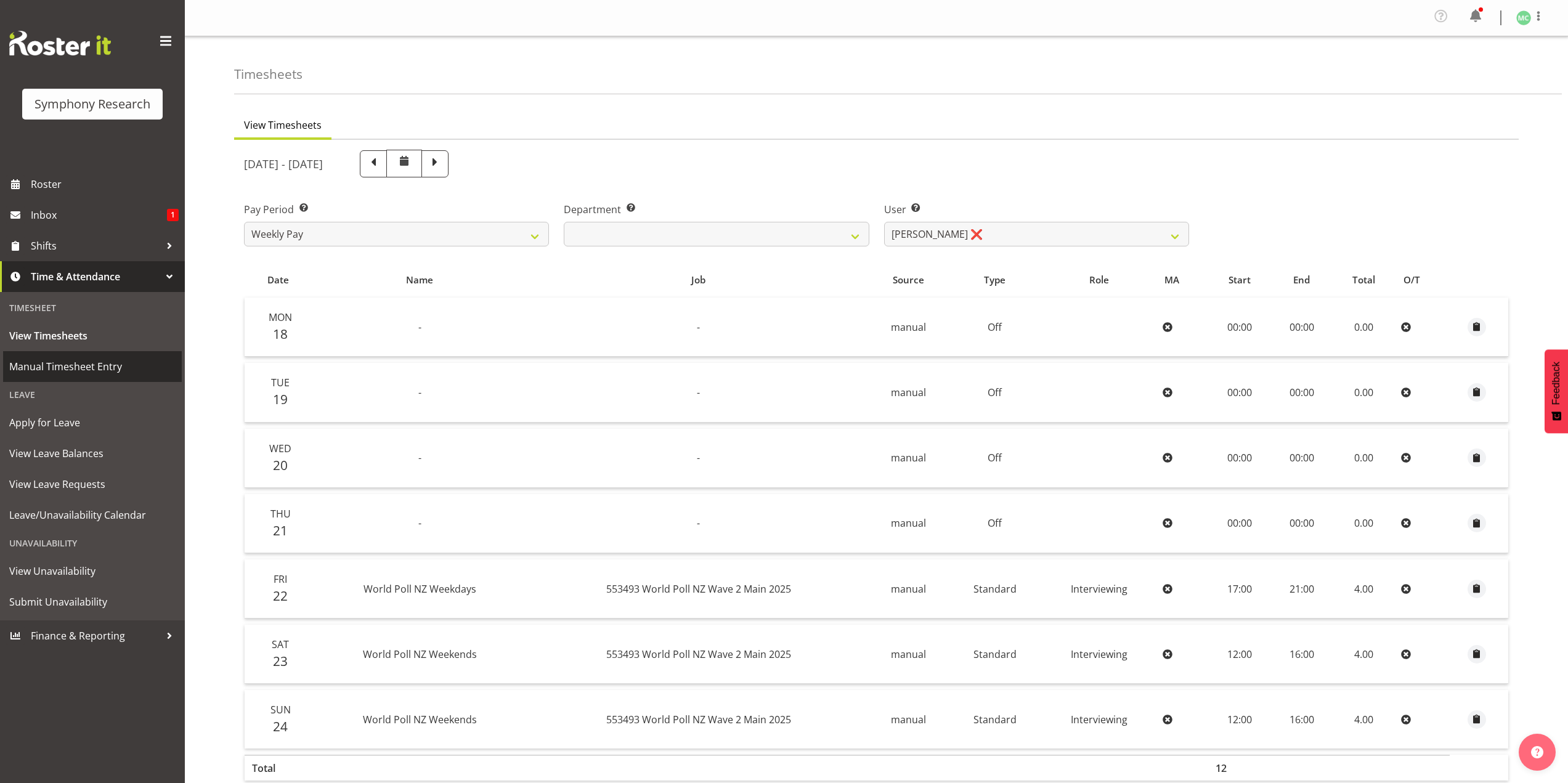
click at [136, 360] on span "Manual Timesheet Entry" at bounding box center [92, 366] width 167 height 18
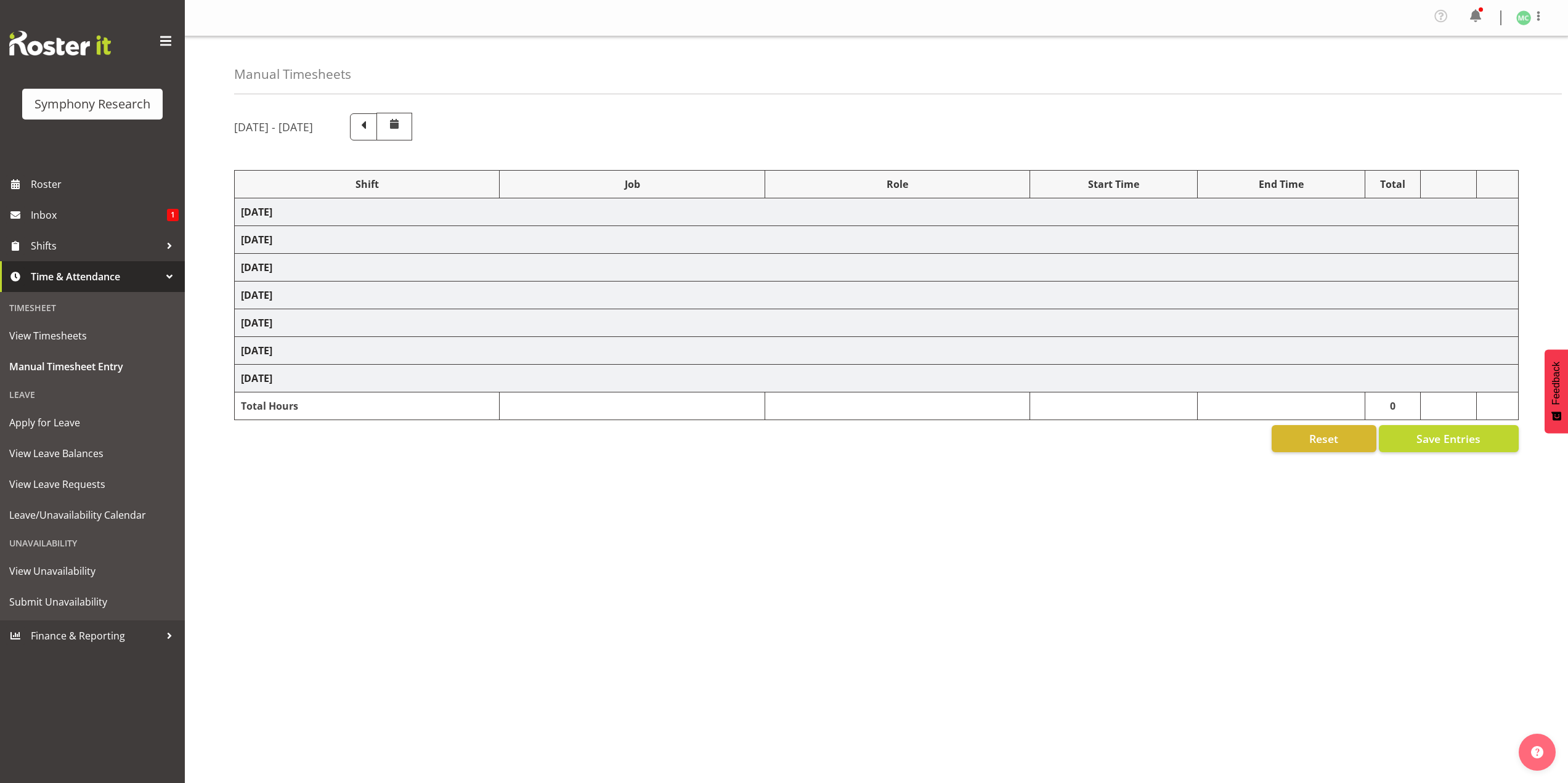
select select "41604"
select select "10527"
select select "47"
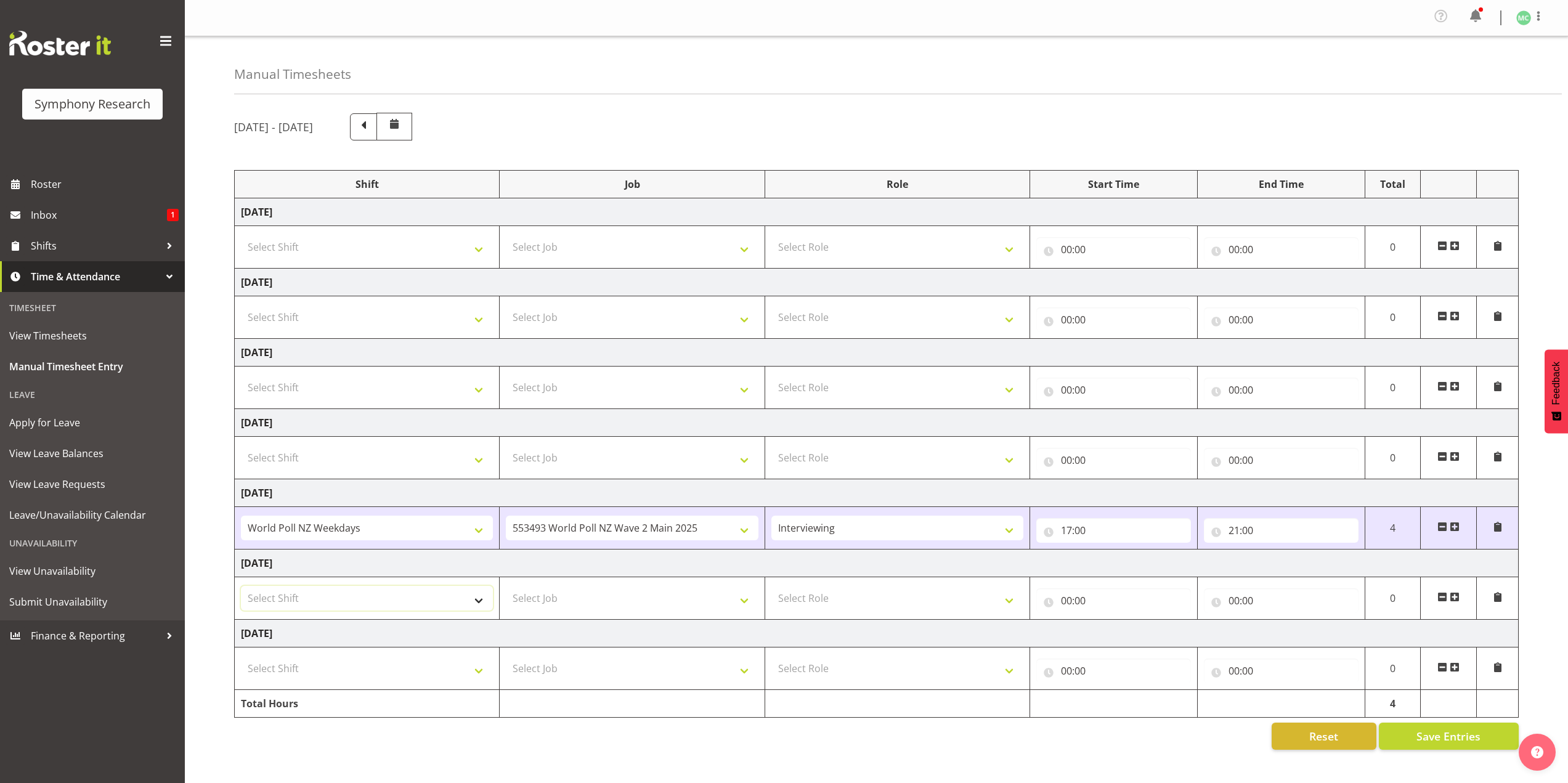
click at [451, 592] on select "Select Shift !!Weekend Residential (Roster IT Shift Label) *Business 9/10am ~ 4…" at bounding box center [366, 598] width 252 height 25
click at [451, 596] on select "Select Shift !!Weekend Residential (Roster IT Shift Label) *Business 9/10am ~ 4…" at bounding box center [366, 598] width 252 height 25
select select "41319"
click at [241, 585] on select "Select Shift !!Weekend Residential (Roster IT Shift Label) *Business 9/10am ~ 4…" at bounding box center [366, 598] width 252 height 25
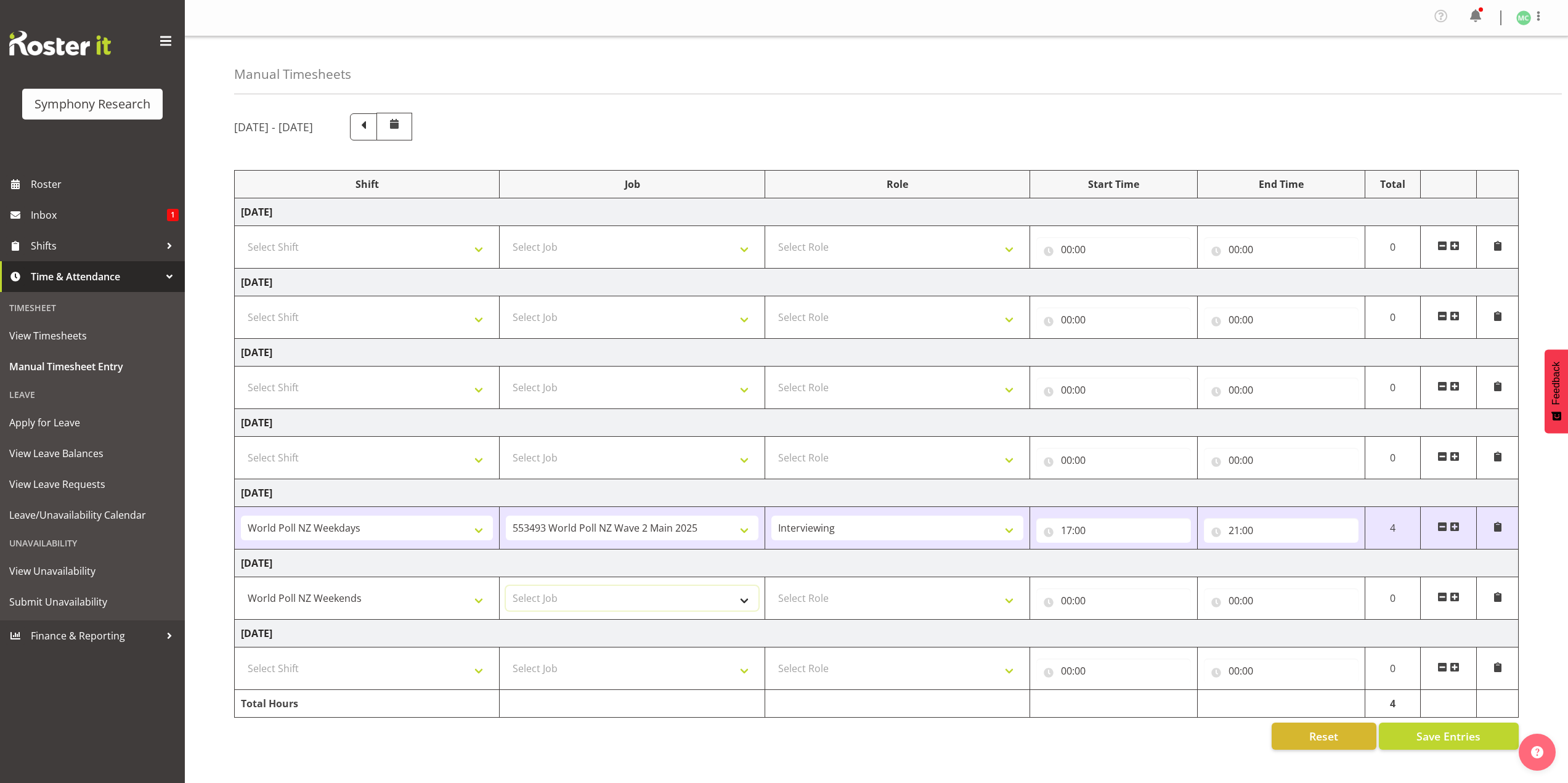
click at [582, 591] on select "Select Job 550060 IF Admin 553492 World Poll Aus Wave 2 Main 2025 553493 World …" at bounding box center [632, 598] width 252 height 25
select select "10527"
click at [506, 585] on select "Select Job 550060 IF Admin 553492 World Poll Aus Wave 2 Main 2025 553493 World …" at bounding box center [632, 598] width 252 height 25
drag, startPoint x: 808, startPoint y: 595, endPoint x: 816, endPoint y: 608, distance: 15.3
click at [808, 595] on select "Select Role Briefing Interviewing" at bounding box center [897, 598] width 252 height 25
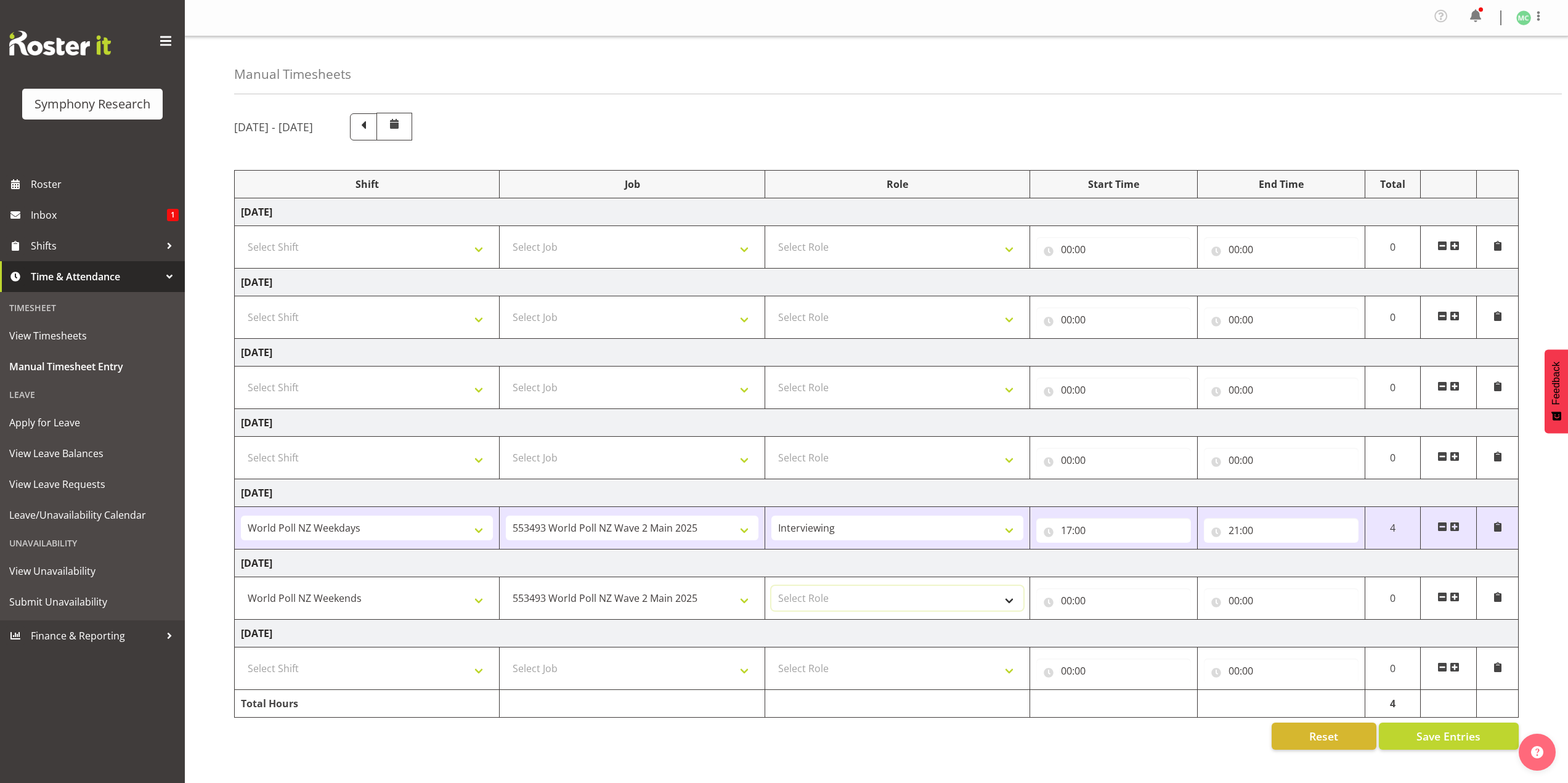
select select "47"
click at [771, 585] on select "Select Role Briefing Interviewing" at bounding box center [897, 598] width 252 height 25
click at [1068, 599] on input "00:00" at bounding box center [1113, 600] width 155 height 25
click at [1111, 632] on select "00 01 02 03 04 05 06 07 08 09 10 11 12 13 14 15 16 17 18 19 20 21 22 23" at bounding box center [1120, 633] width 28 height 25
select select "12"
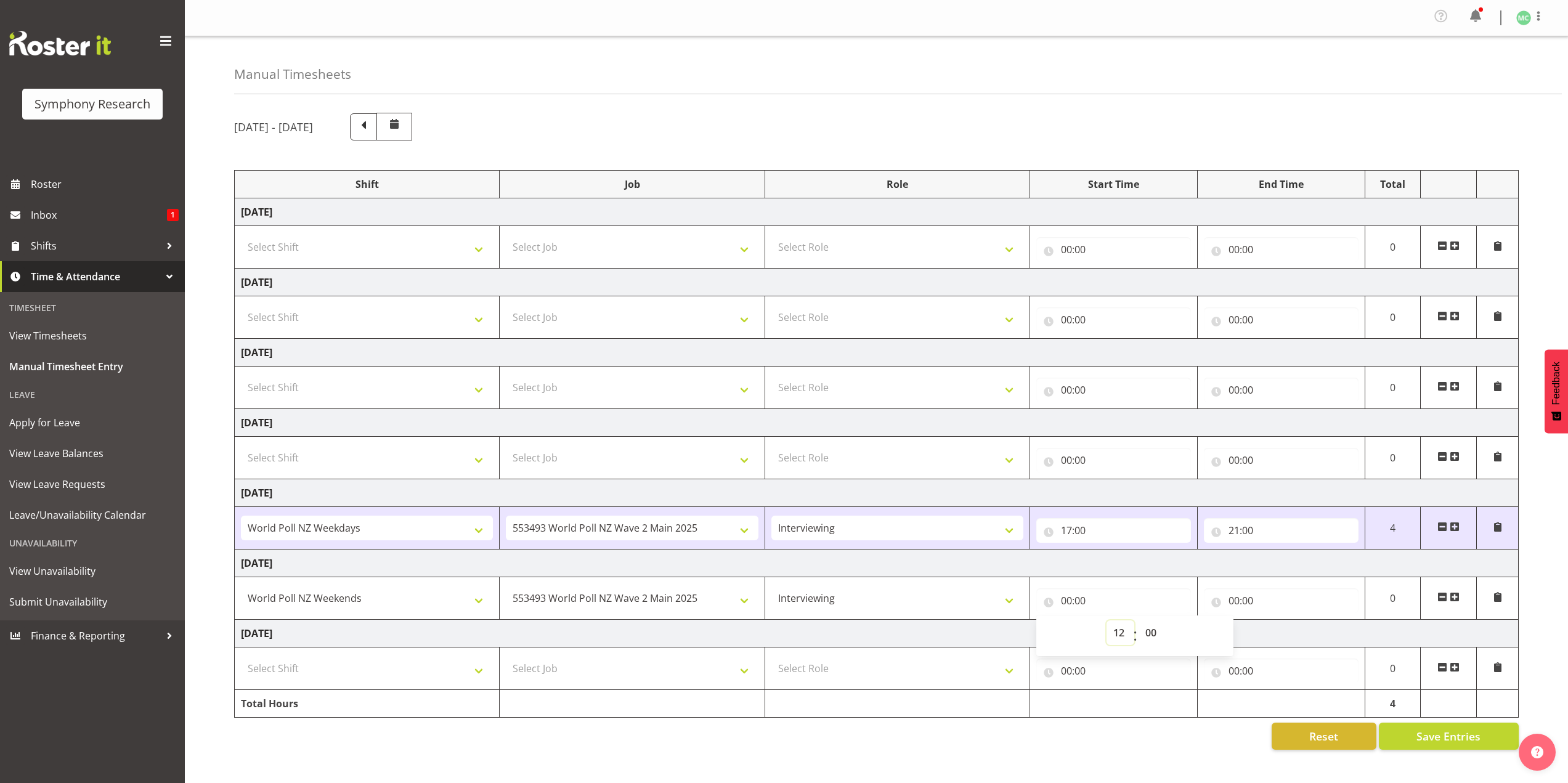
click at [1107, 620] on select "00 01 02 03 04 05 06 07 08 09 10 11 12 13 14 15 16 17 18 19 20 21 22 23" at bounding box center [1120, 633] width 28 height 25
type input "12:00"
click at [1231, 600] on input "00:00" at bounding box center [1281, 600] width 155 height 25
drag, startPoint x: 1285, startPoint y: 635, endPoint x: 1283, endPoint y: 625, distance: 10.2
click at [1285, 635] on select "00 01 02 03 04 05 06 07 08 09 10 11 12 13 14 15 16 17 18 19 20 21 22 23" at bounding box center [1287, 633] width 28 height 25
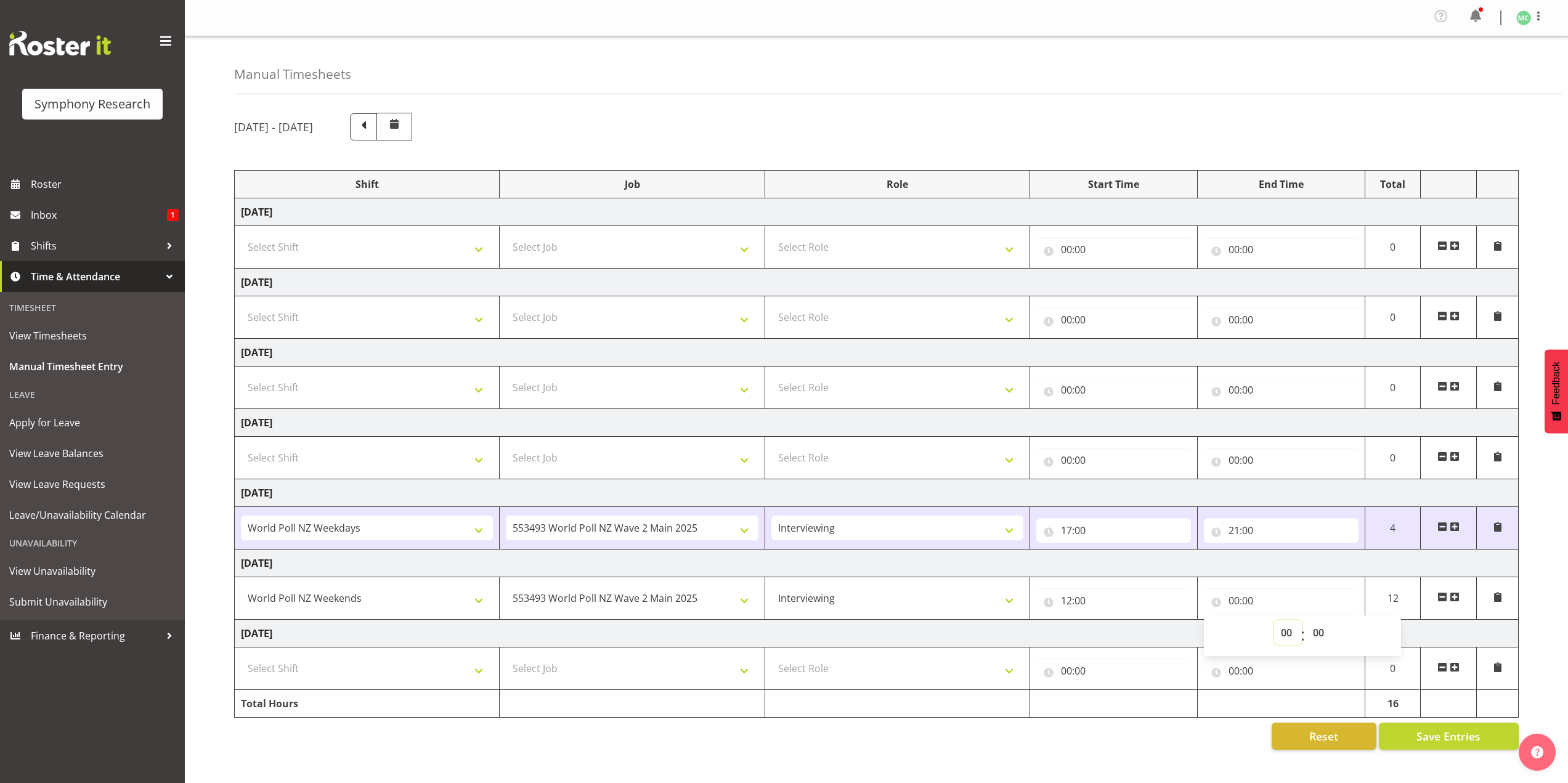
select select "16"
click at [1274, 620] on select "00 01 02 03 04 05 06 07 08 09 10 11 12 13 14 15 16 17 18 19 20 21 22 23" at bounding box center [1287, 633] width 28 height 25
type input "16:00"
click at [1077, 642] on td "Sunday 31st August 2025" at bounding box center [876, 633] width 1284 height 28
click at [1420, 736] on span "Save Entries" at bounding box center [1448, 736] width 64 height 16
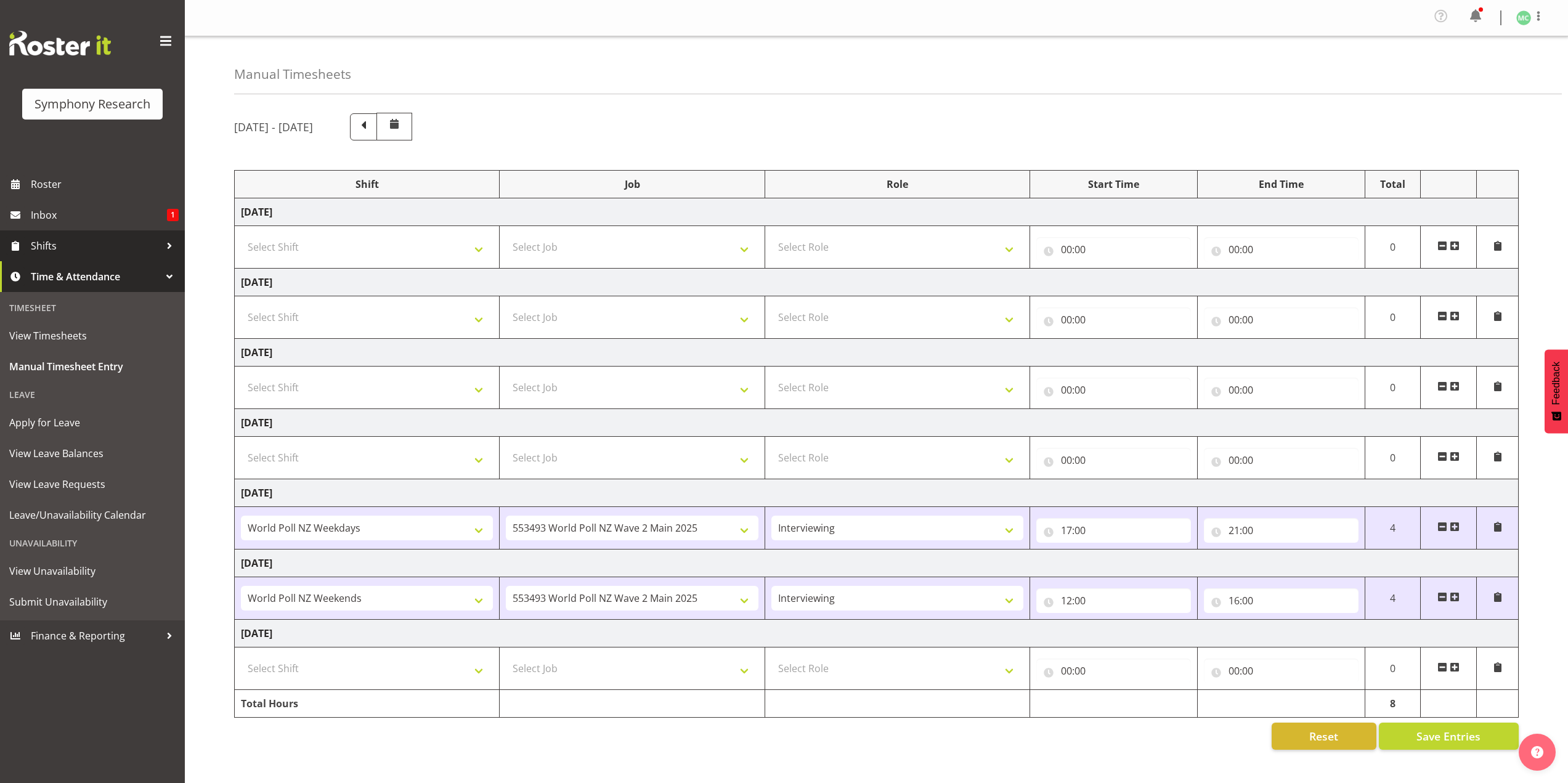
click at [117, 237] on span "Shifts" at bounding box center [96, 245] width 130 height 18
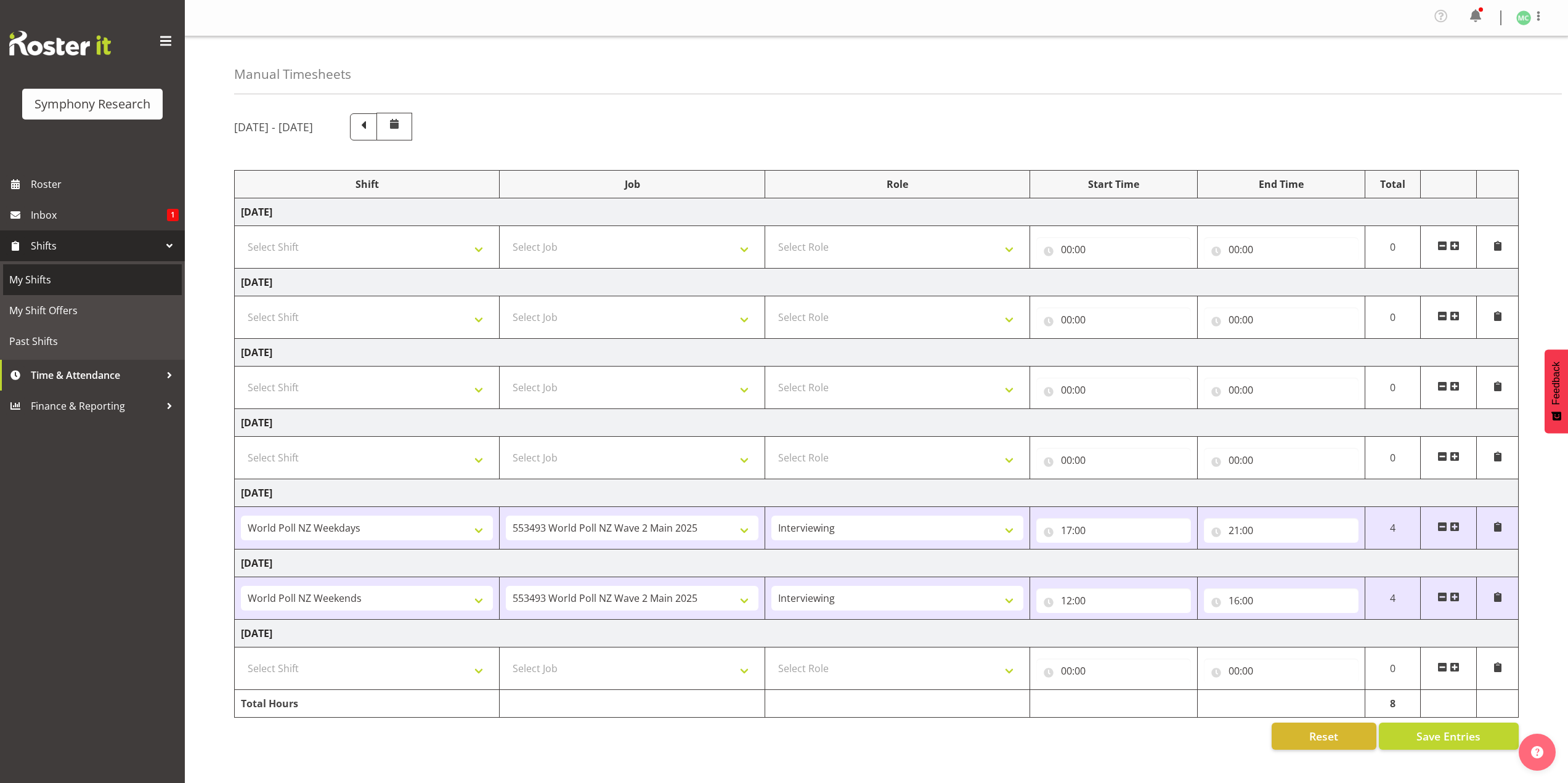
click at [122, 275] on span "My Shifts" at bounding box center [92, 279] width 167 height 18
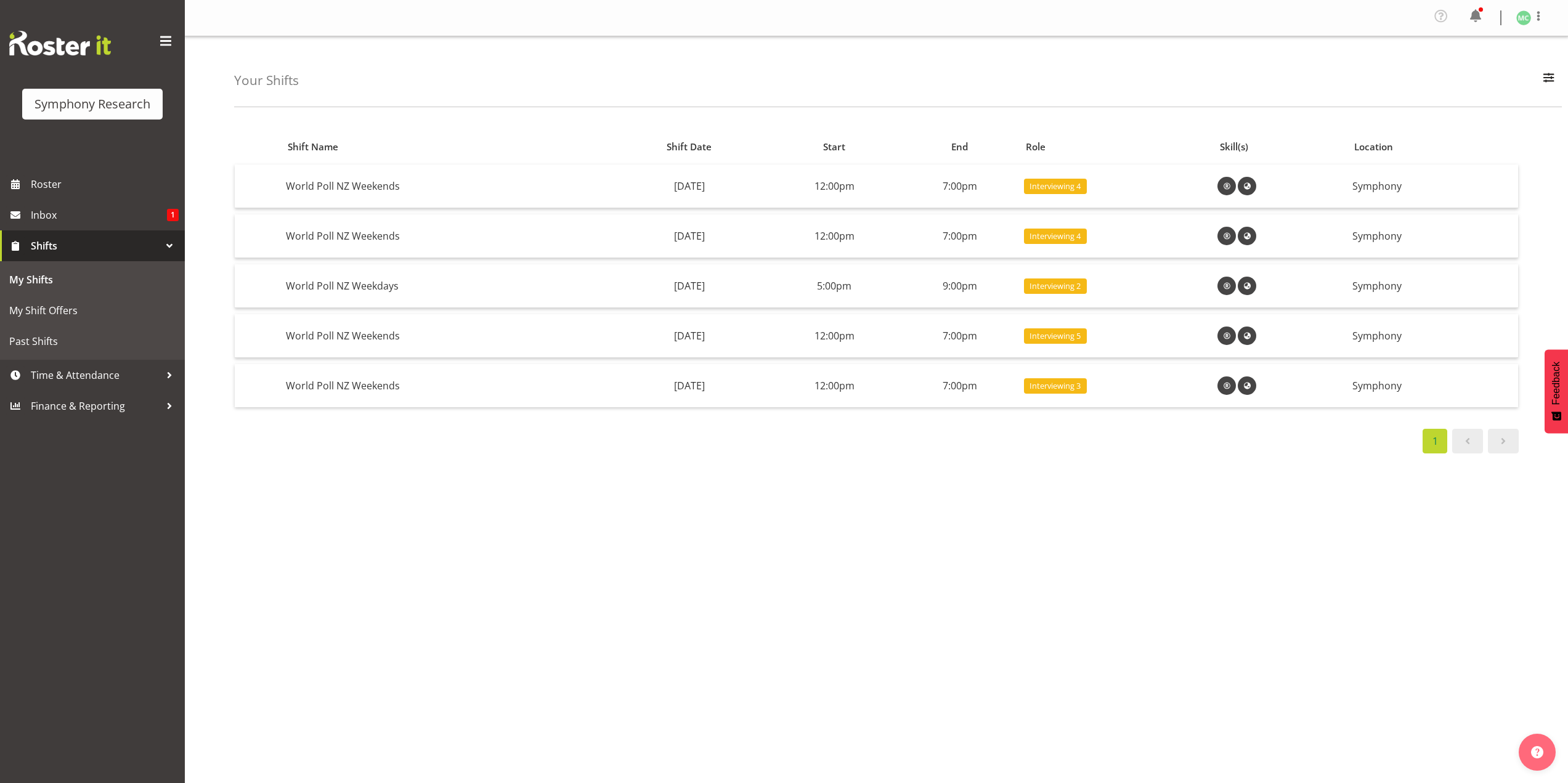
click at [80, 239] on span "Shifts" at bounding box center [96, 245] width 130 height 18
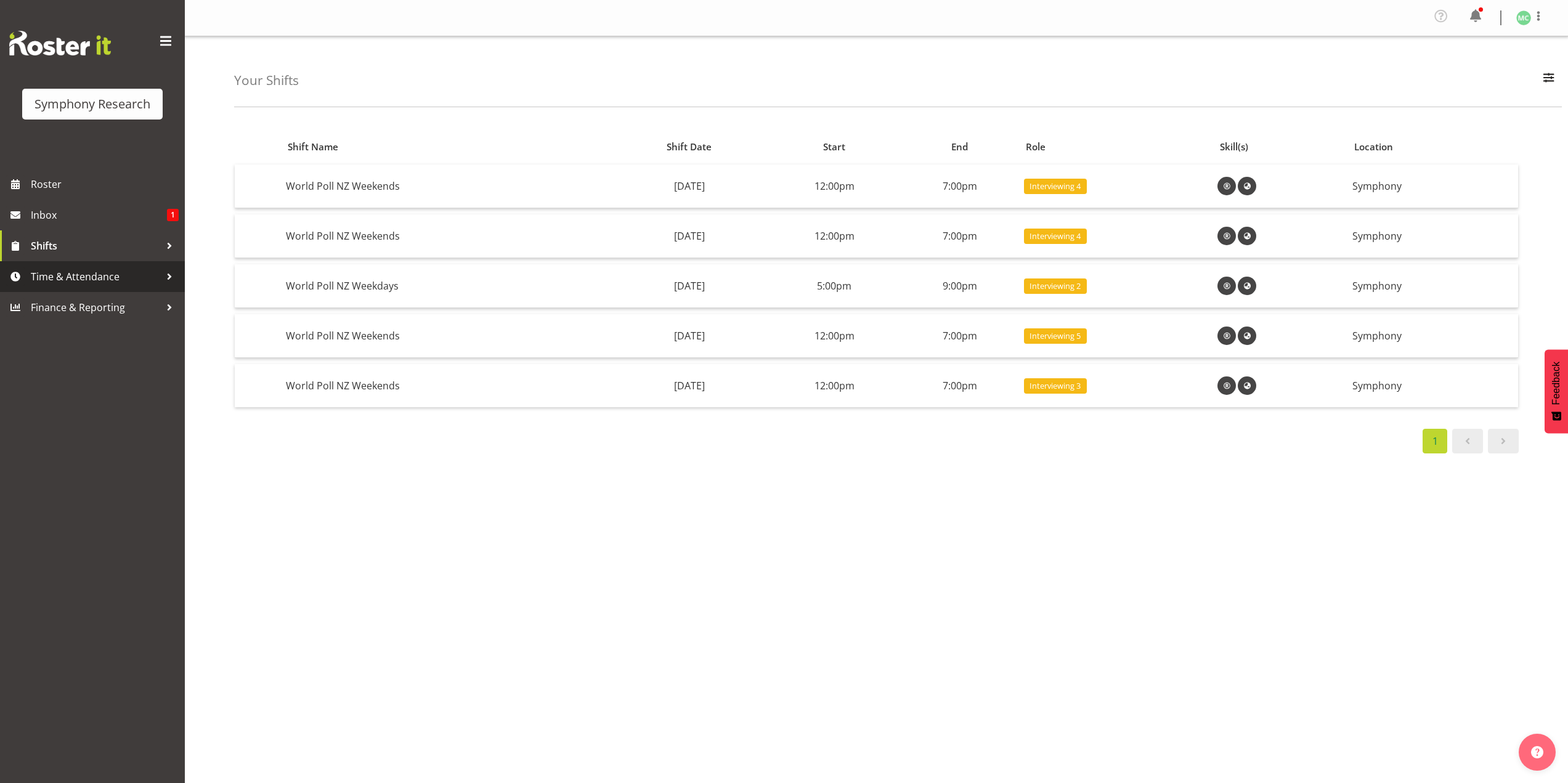
click at [92, 270] on span "Time & Attendance" at bounding box center [96, 276] width 130 height 18
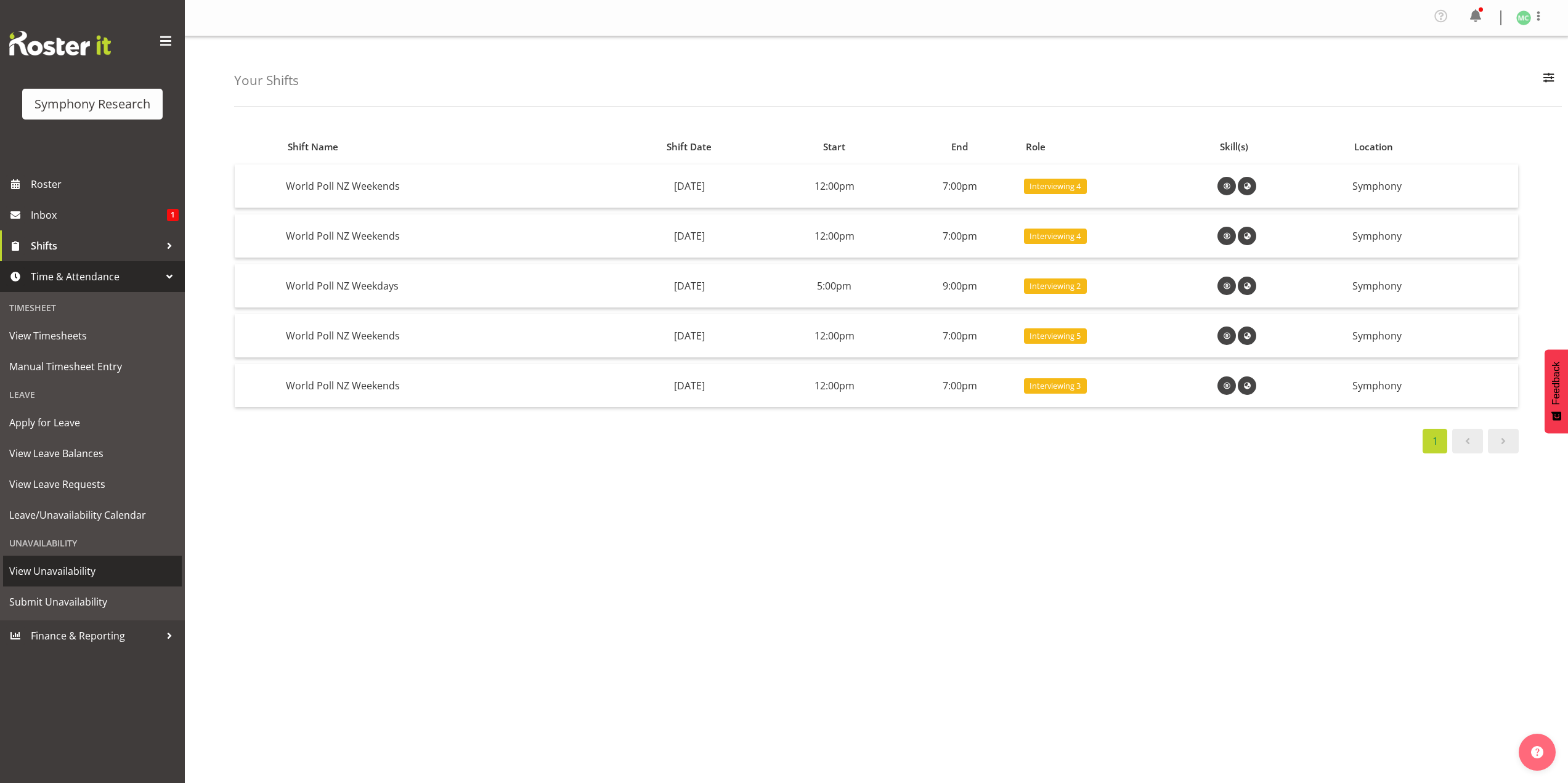
click at [134, 583] on link "View Unavailability" at bounding box center [92, 571] width 179 height 31
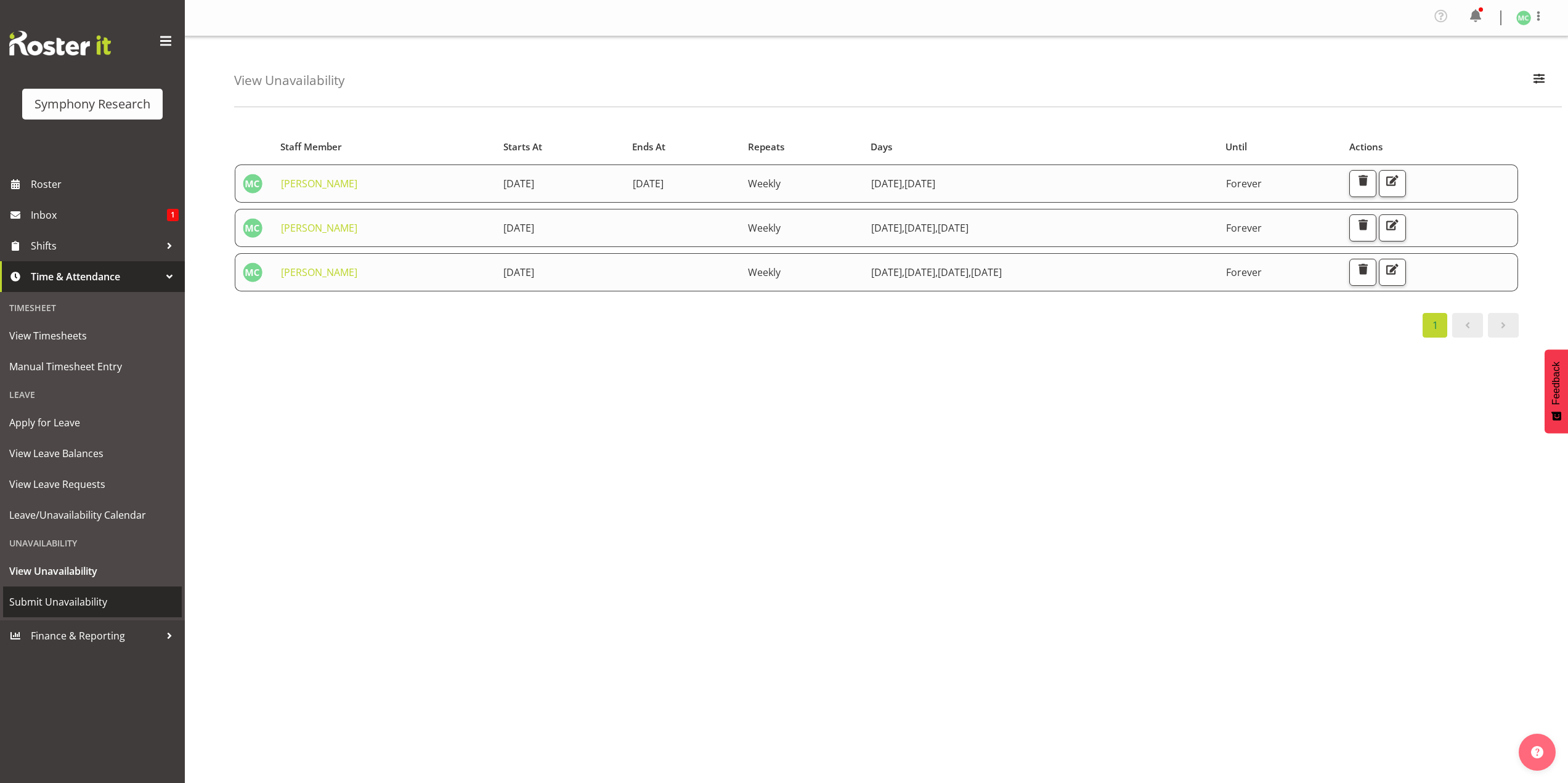
click at [133, 606] on span "Submit Unavailability" at bounding box center [92, 601] width 167 height 18
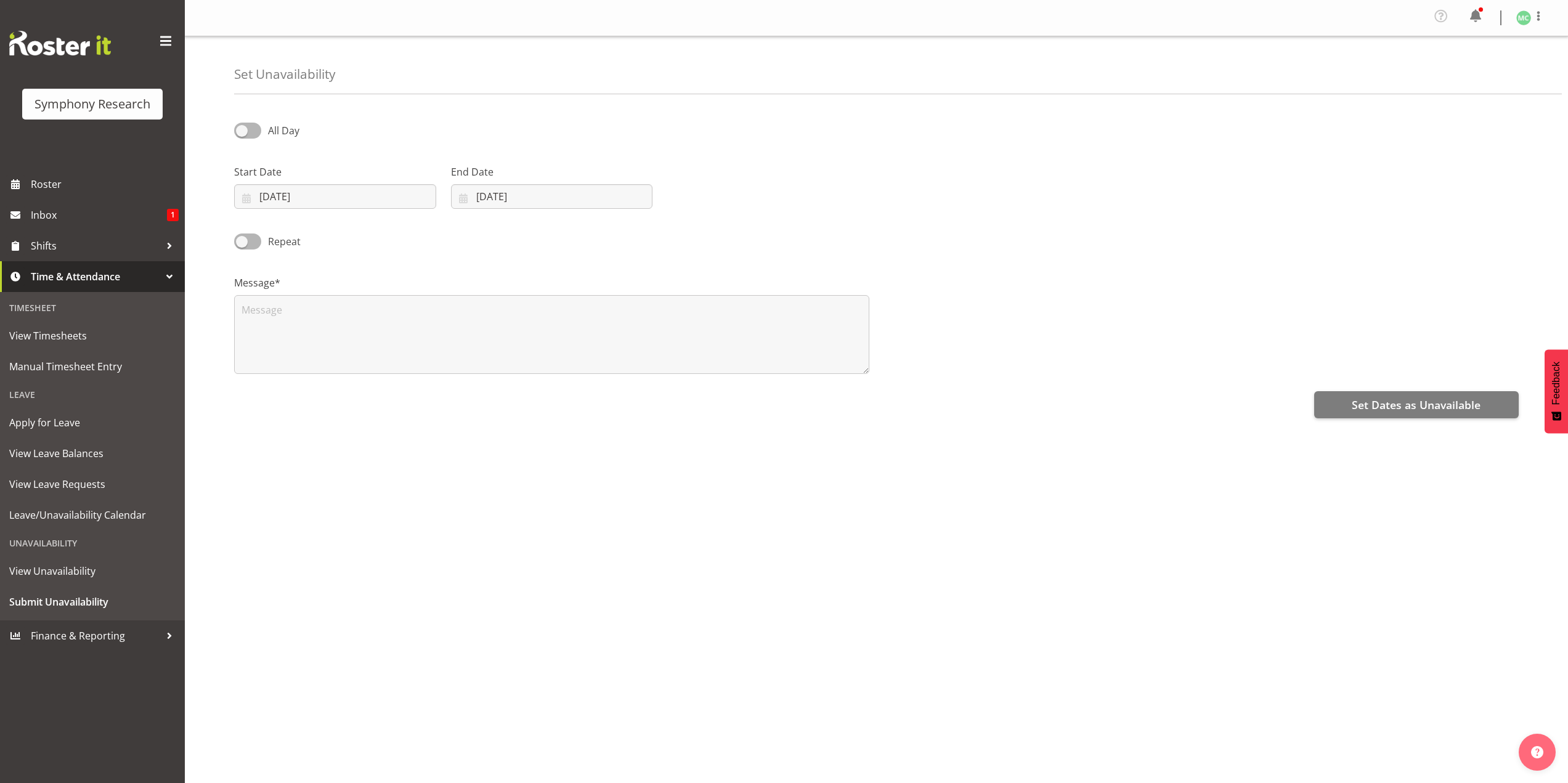
click at [299, 521] on div "All Day Start Date [DATE] January February March April May June July August Sep…" at bounding box center [901, 349] width 1334 height 493
click at [117, 573] on span "View Unavailability" at bounding box center [92, 571] width 167 height 18
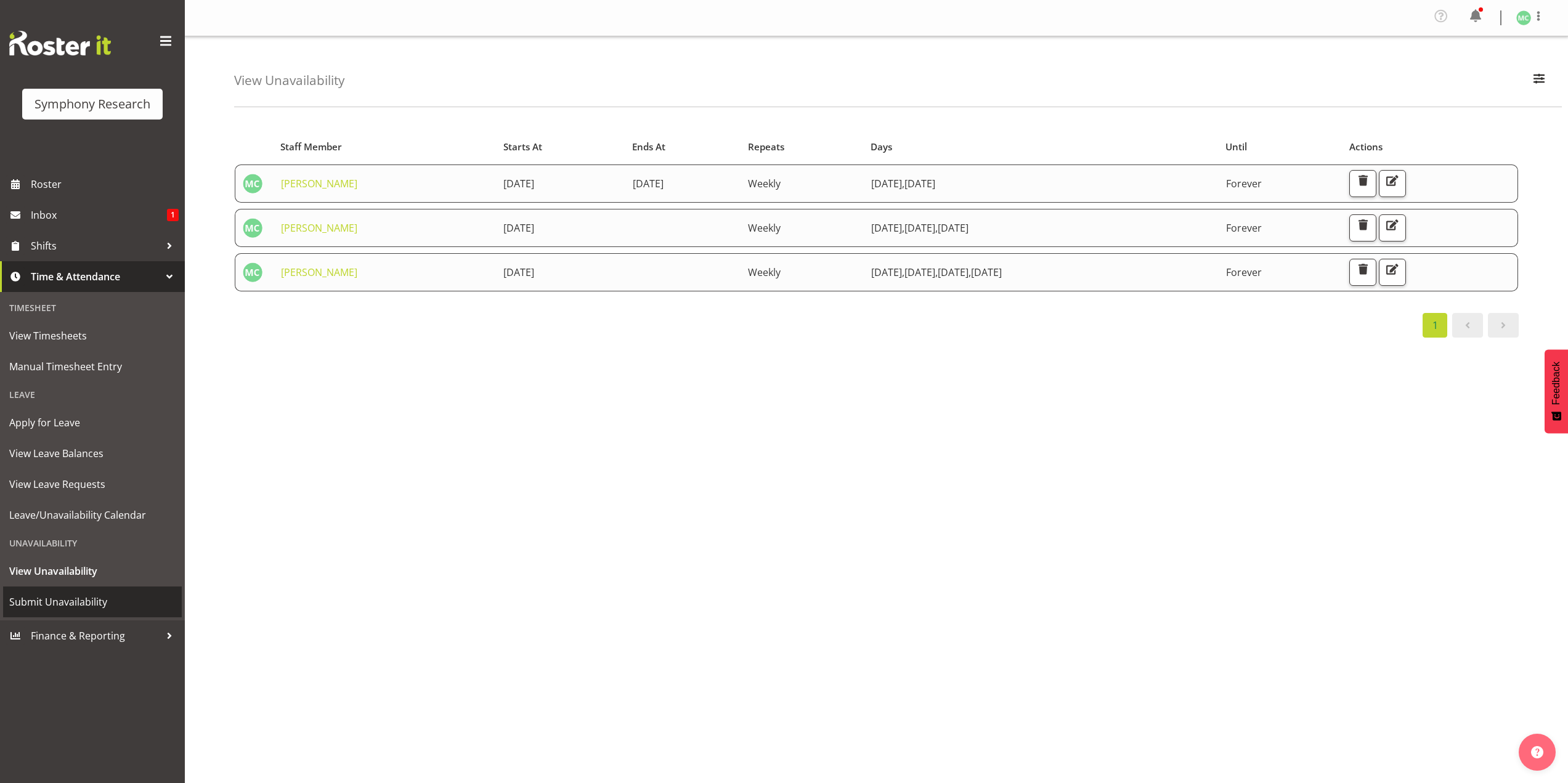
click at [128, 595] on span "Submit Unavailability" at bounding box center [92, 601] width 167 height 18
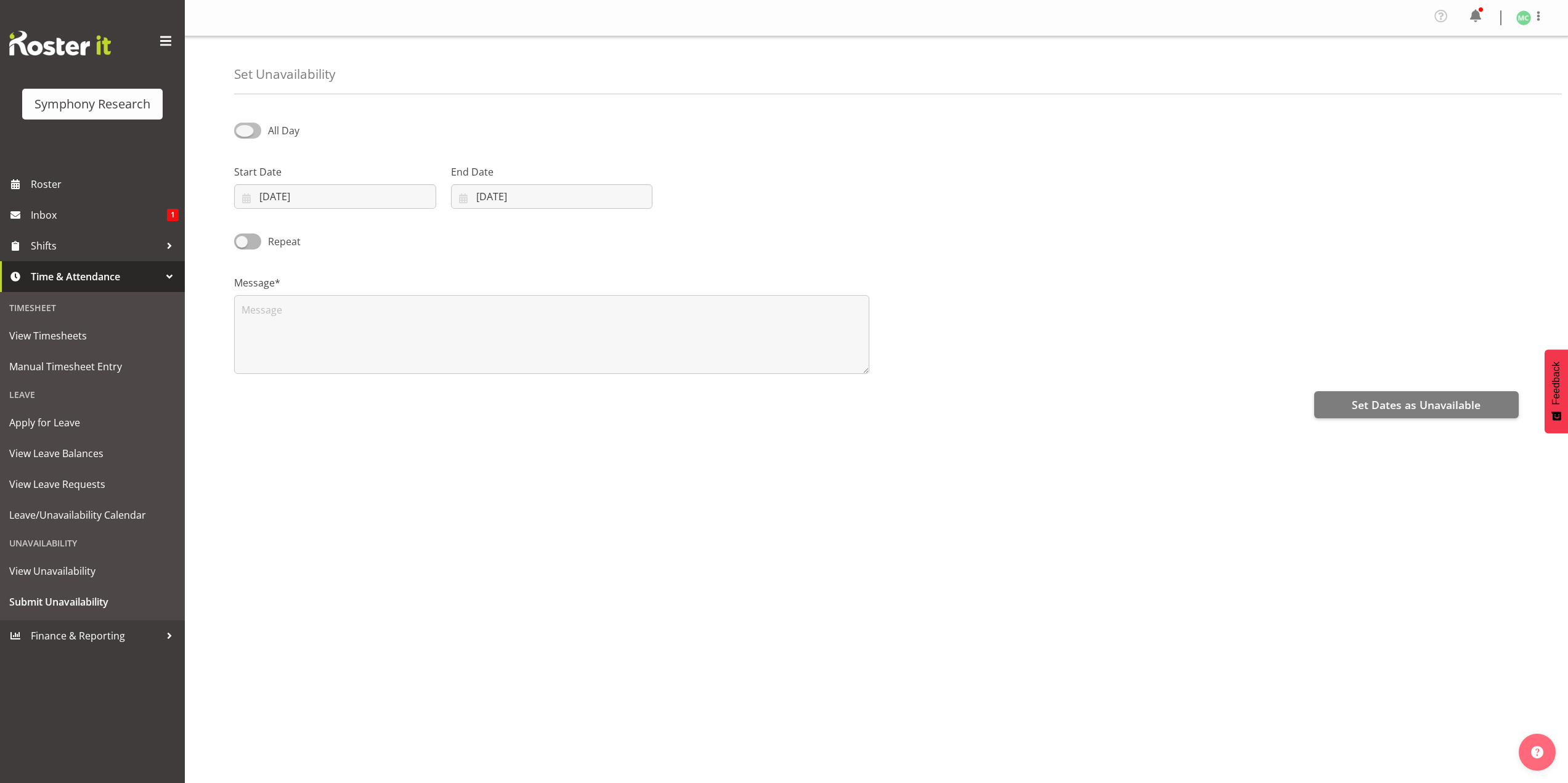
click at [251, 132] on span at bounding box center [248, 130] width 27 height 16
click at [242, 132] on input "All Day" at bounding box center [238, 130] width 8 height 8
click at [251, 132] on span at bounding box center [248, 130] width 27 height 16
click at [242, 132] on input "Part Day" at bounding box center [238, 130] width 8 height 8
click at [251, 132] on span at bounding box center [248, 130] width 27 height 16
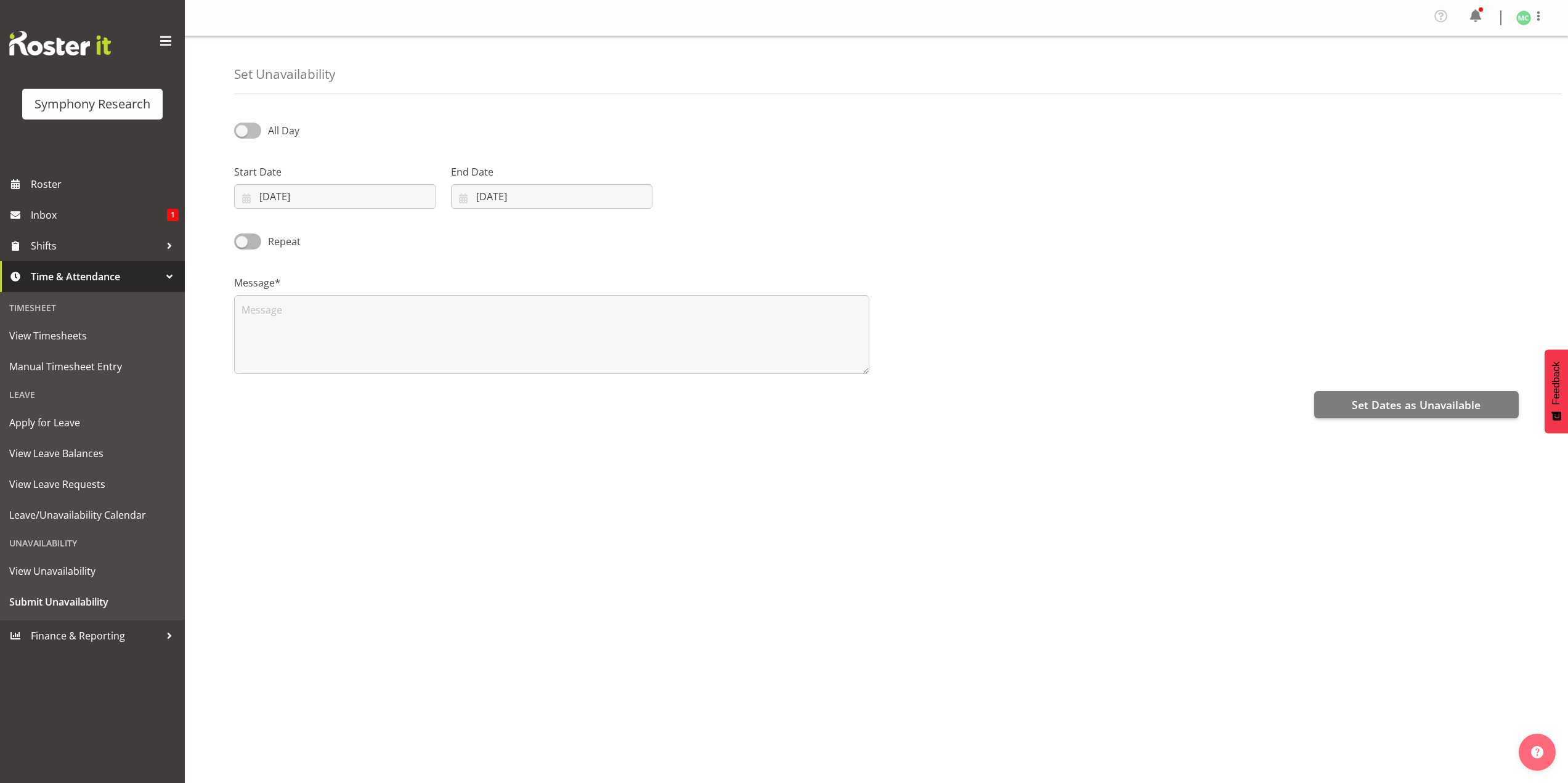
click at [242, 132] on input "All Day" at bounding box center [238, 130] width 8 height 8
click at [256, 131] on span at bounding box center [248, 130] width 27 height 16
click at [242, 131] on input "Part Day" at bounding box center [238, 130] width 8 height 8
checkbox input "false"
click at [104, 577] on span "View Unavailability" at bounding box center [92, 571] width 167 height 18
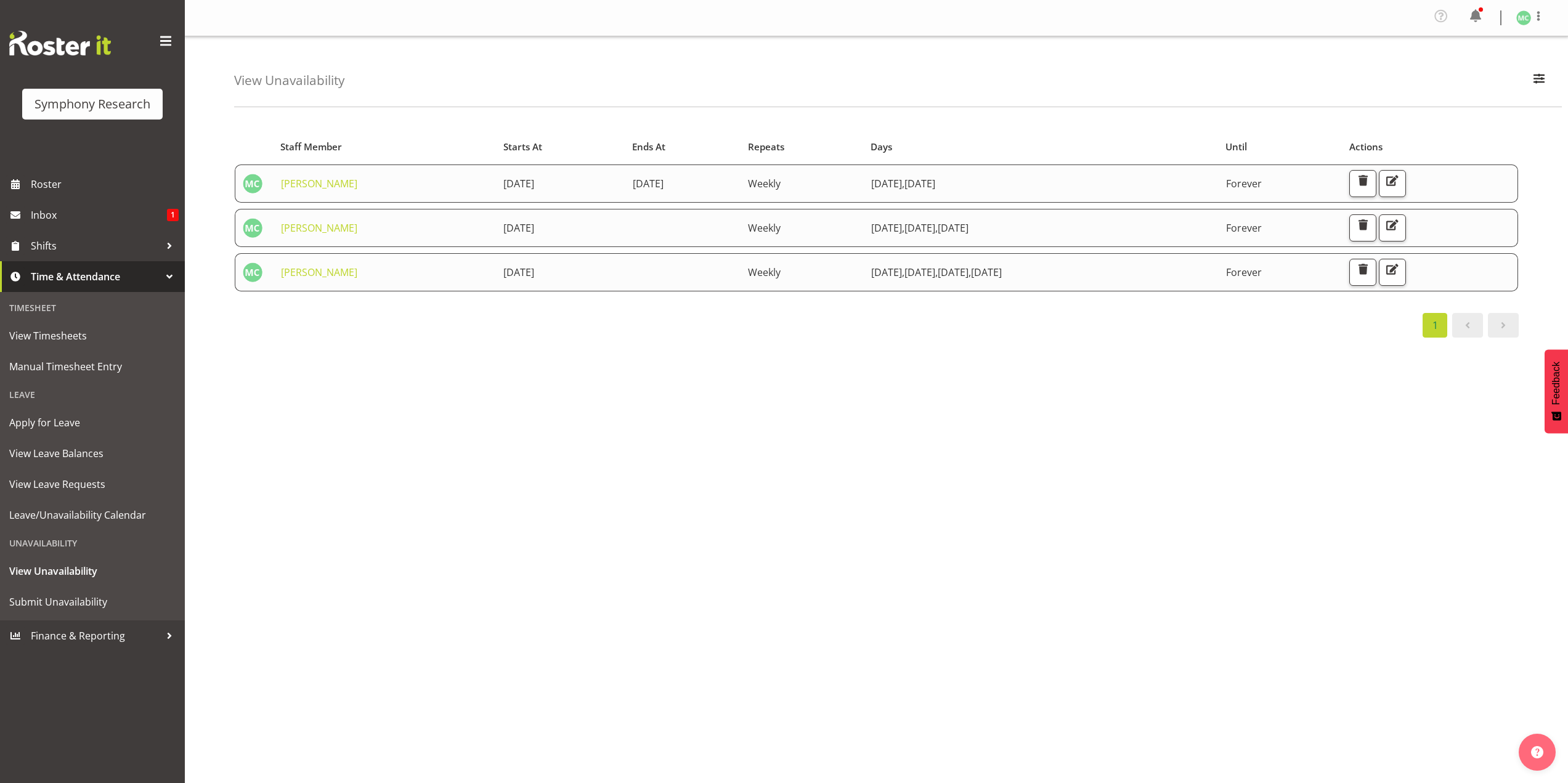
click at [296, 545] on div "Starts At Staff Member Starts At Ends At Repeats Days Until Actions Matthew Col…" at bounding box center [901, 363] width 1334 height 493
click at [132, 594] on span "Submit Unavailability" at bounding box center [92, 601] width 167 height 18
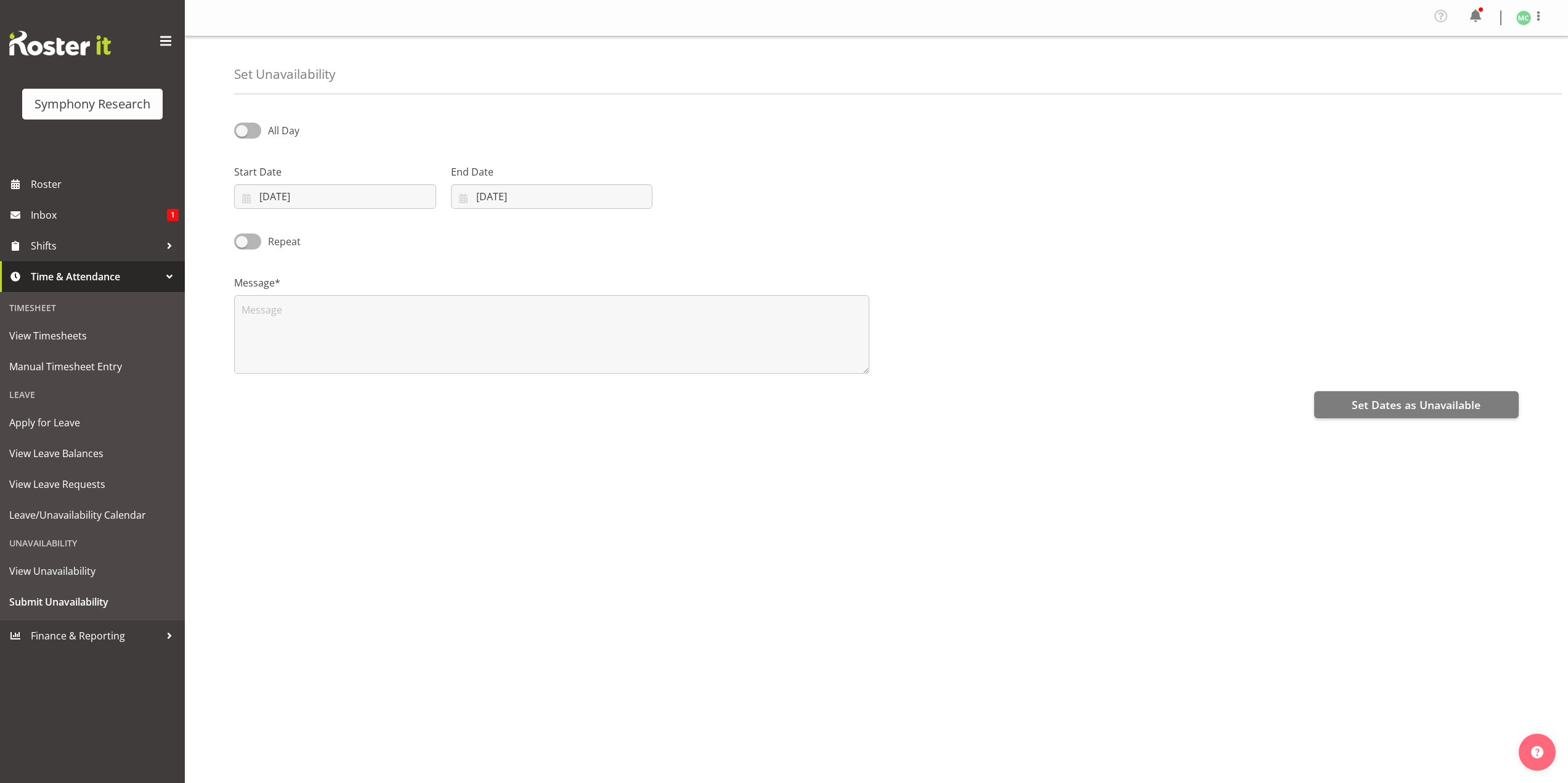
select select "7"
select select "2025"
click at [263, 204] on input "[DATE]" at bounding box center [335, 196] width 202 height 25
click at [306, 227] on select "January February March April May June July August September October November De…" at bounding box center [312, 232] width 73 height 25
select select "8"
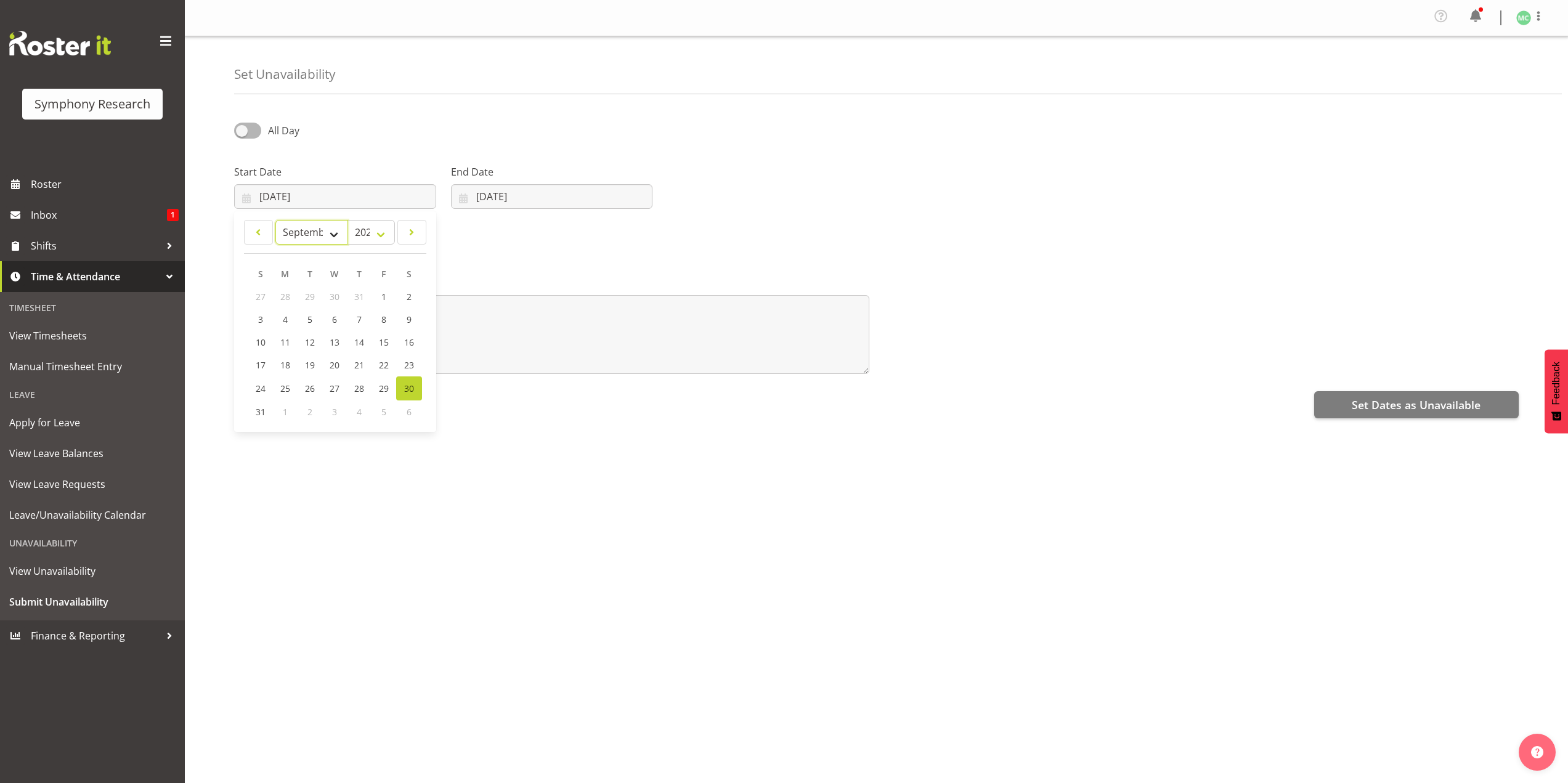
click at [275, 220] on select "January February March April May June July August September October November De…" at bounding box center [312, 232] width 73 height 25
click at [402, 295] on link "6" at bounding box center [409, 297] width 25 height 23
type input "06/09/2025"
click at [478, 198] on input "30/08/2025" at bounding box center [552, 196] width 202 height 25
click at [536, 236] on select "January February March April May June July August September October November De…" at bounding box center [504, 232] width 84 height 25
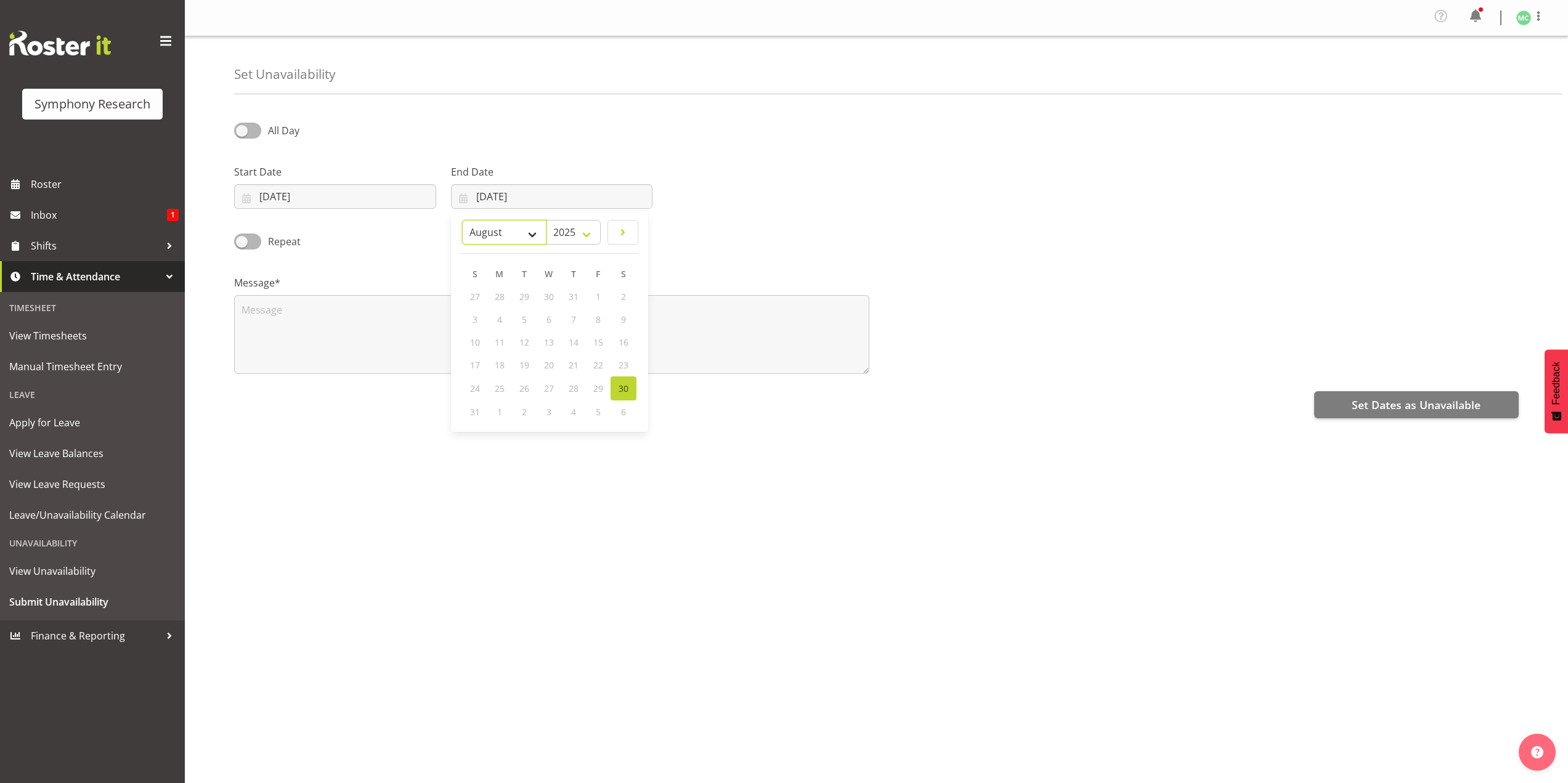
select select "8"
click at [462, 220] on select "January February March April May June July August September October November De…" at bounding box center [504, 232] width 84 height 25
click at [618, 293] on link "6" at bounding box center [623, 297] width 25 height 23
type input "06/09/2025"
click at [369, 316] on textarea at bounding box center [551, 334] width 635 height 79
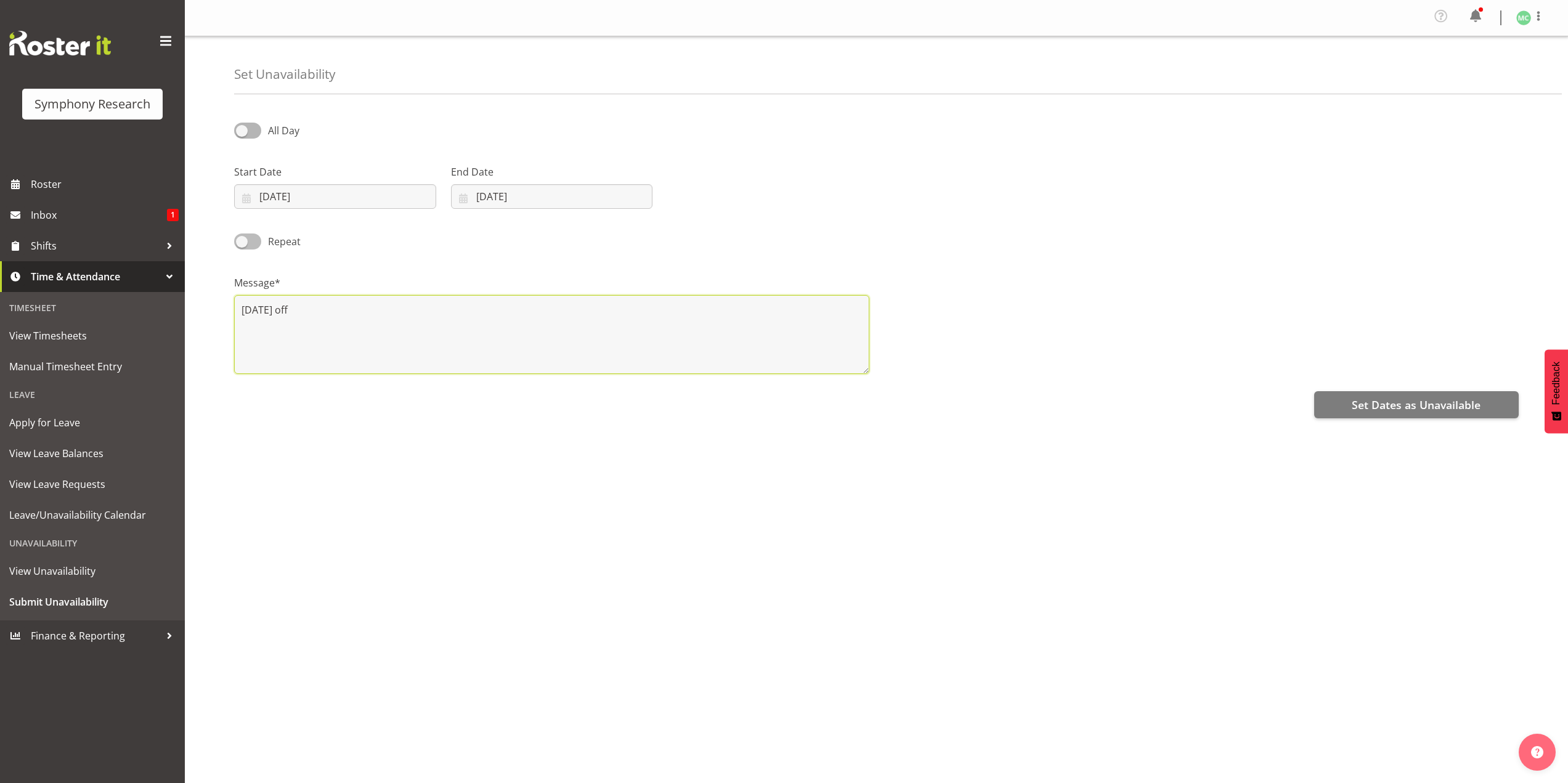
type textarea "[DATE] off"
click at [249, 245] on span at bounding box center [248, 241] width 27 height 16
click at [242, 245] on input "Repeat" at bounding box center [238, 241] width 8 height 8
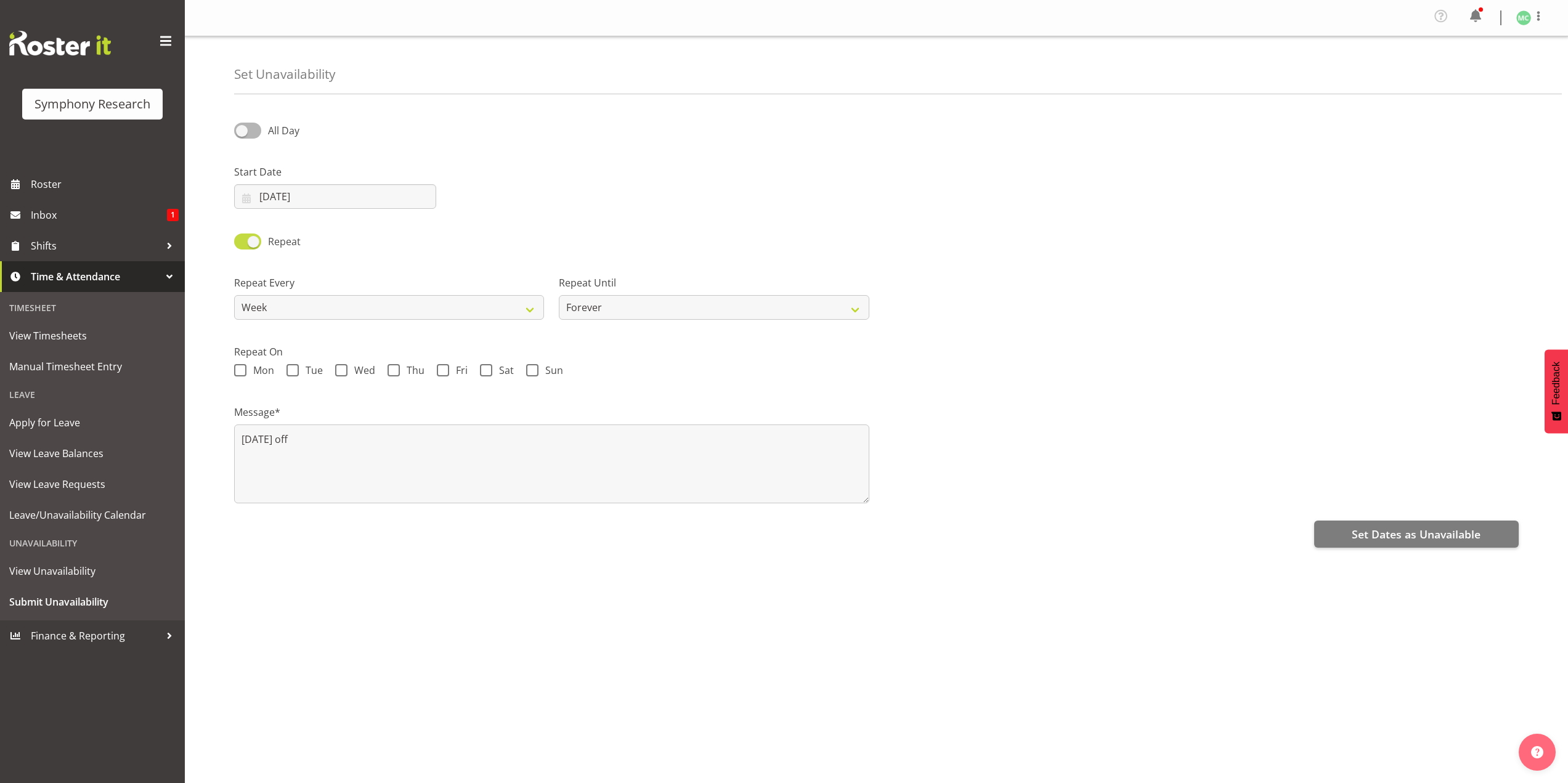
click at [252, 245] on span at bounding box center [248, 241] width 27 height 16
click at [242, 245] on input "Repeat" at bounding box center [238, 241] width 8 height 8
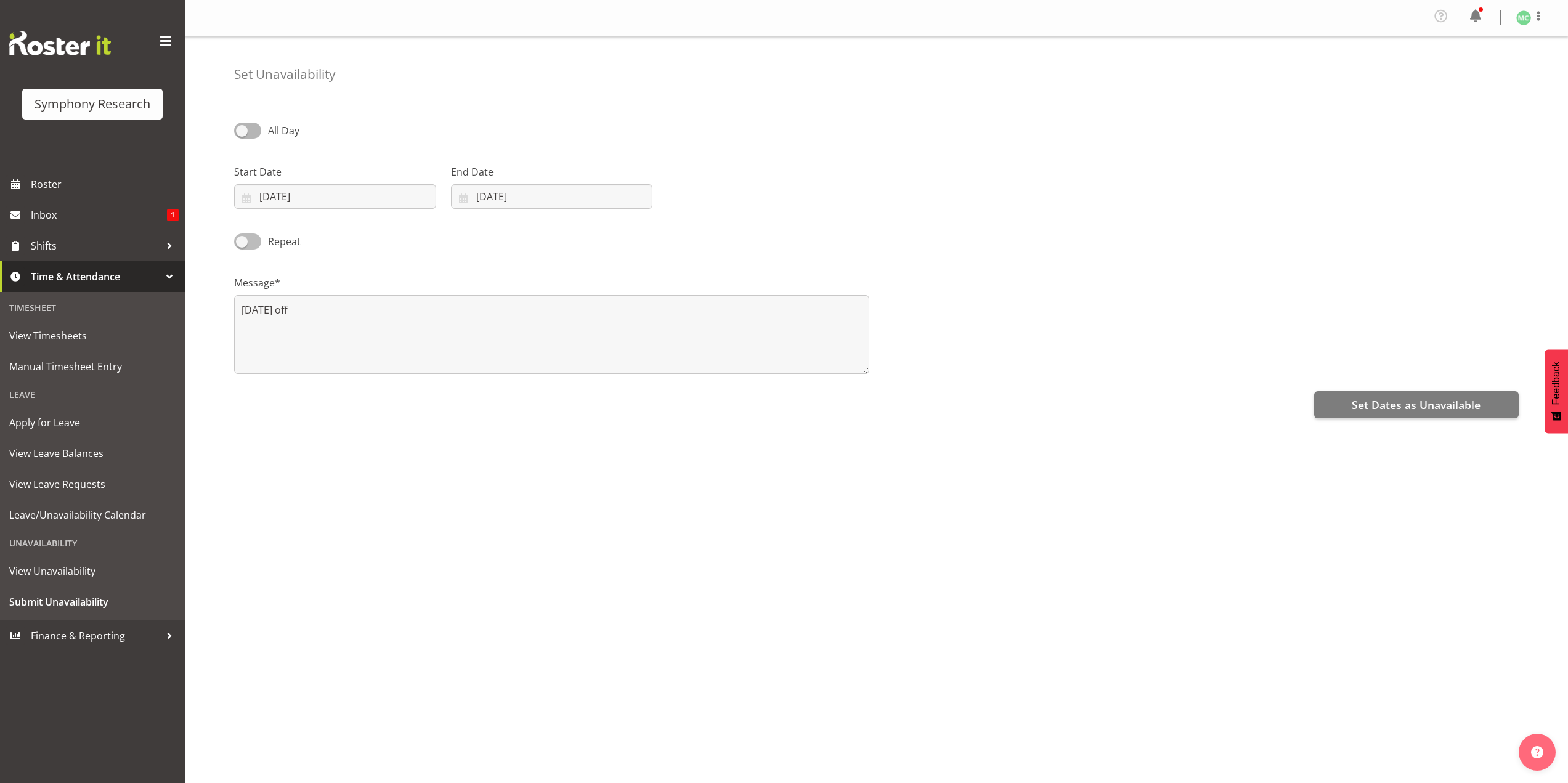
click at [253, 244] on span at bounding box center [248, 241] width 27 height 16
click at [242, 244] on input "Repeat" at bounding box center [238, 241] width 8 height 8
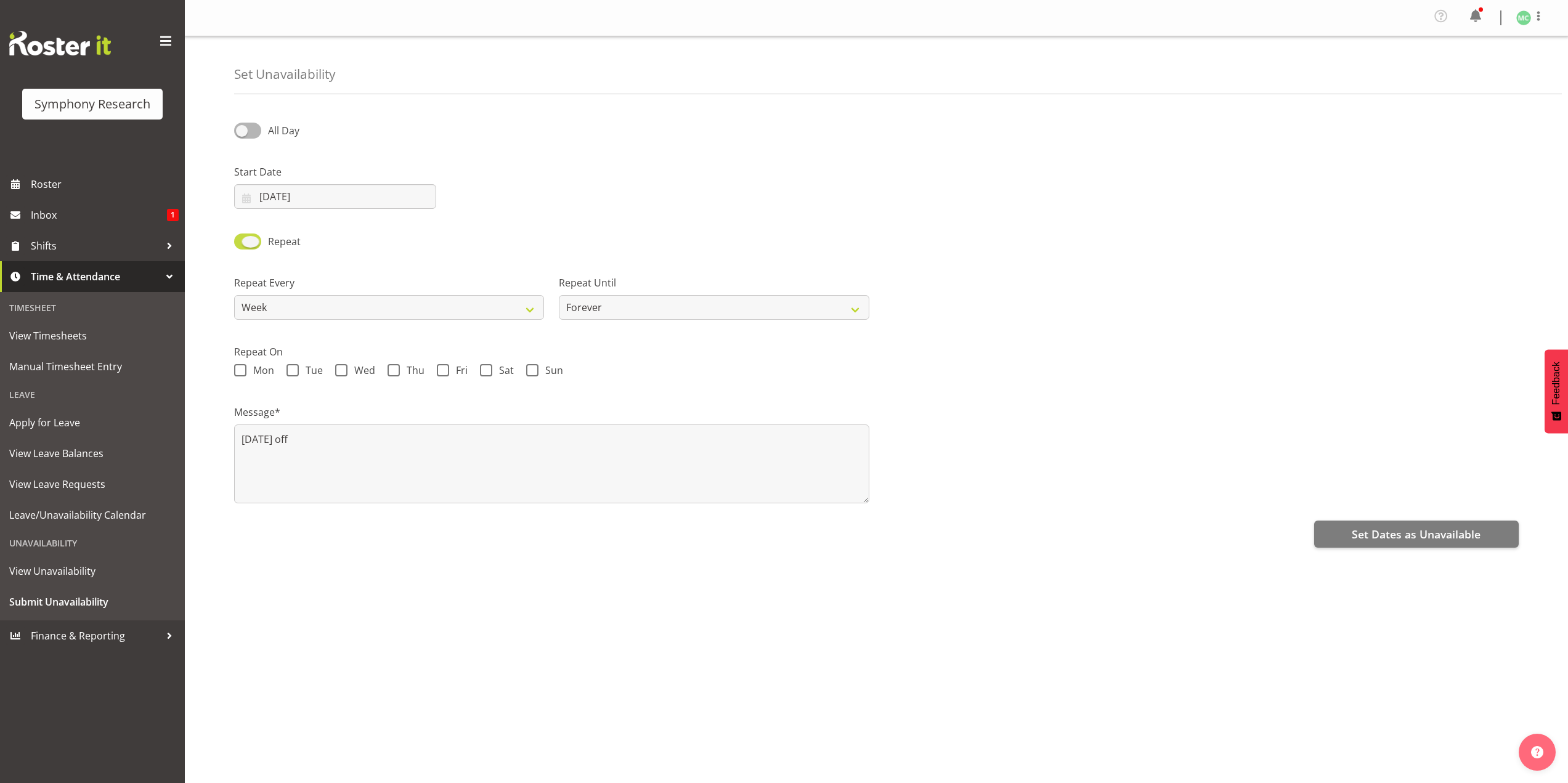
click at [253, 244] on span at bounding box center [248, 241] width 27 height 16
click at [242, 244] on input "Repeat" at bounding box center [238, 241] width 8 height 8
checkbox input "false"
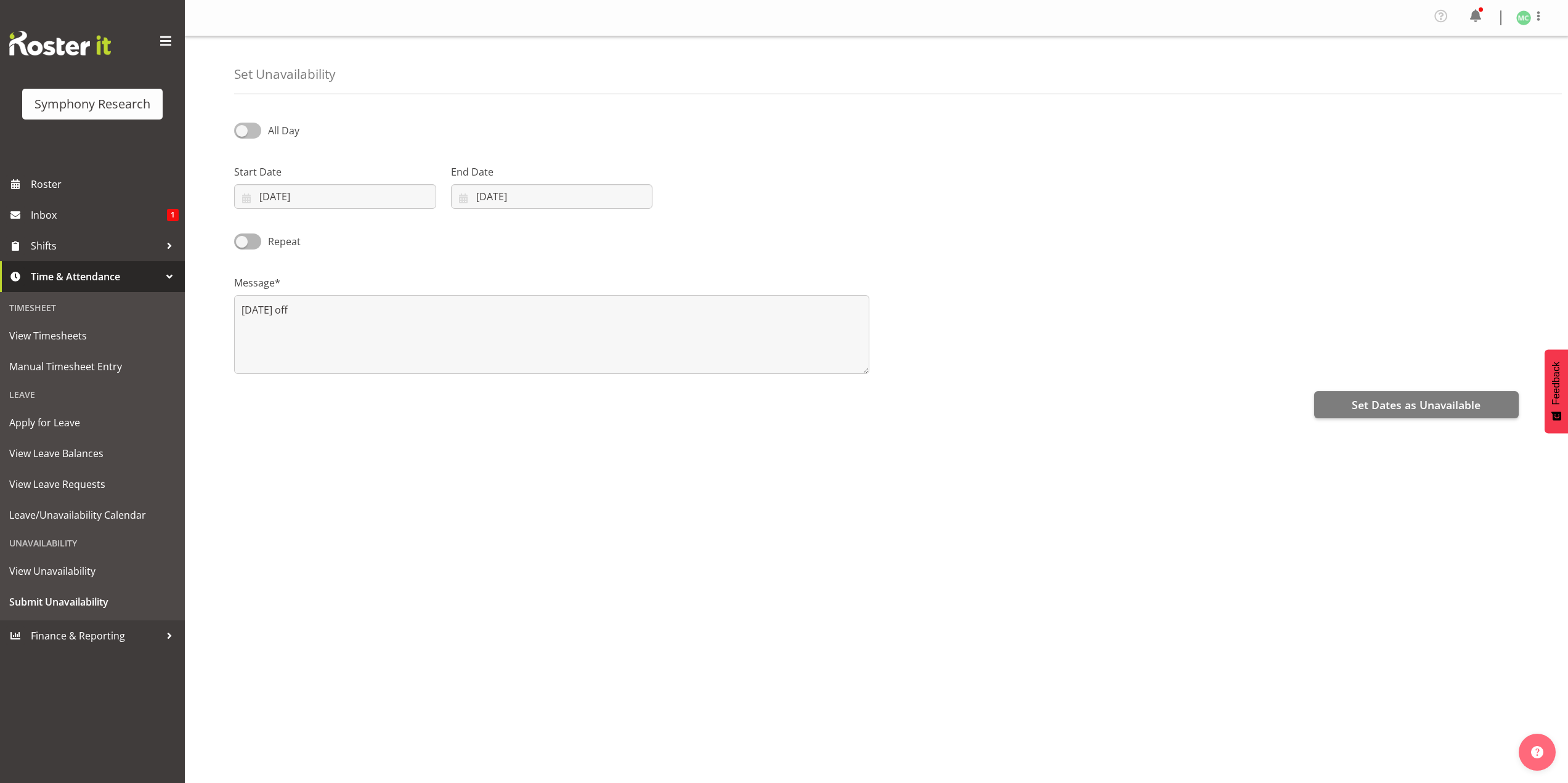
click at [251, 132] on span at bounding box center [248, 130] width 27 height 16
click at [242, 132] on input "All Day" at bounding box center [238, 130] width 8 height 8
click at [251, 132] on span at bounding box center [248, 130] width 27 height 16
click at [242, 132] on input "Part Day" at bounding box center [238, 130] width 8 height 8
checkbox input "false"
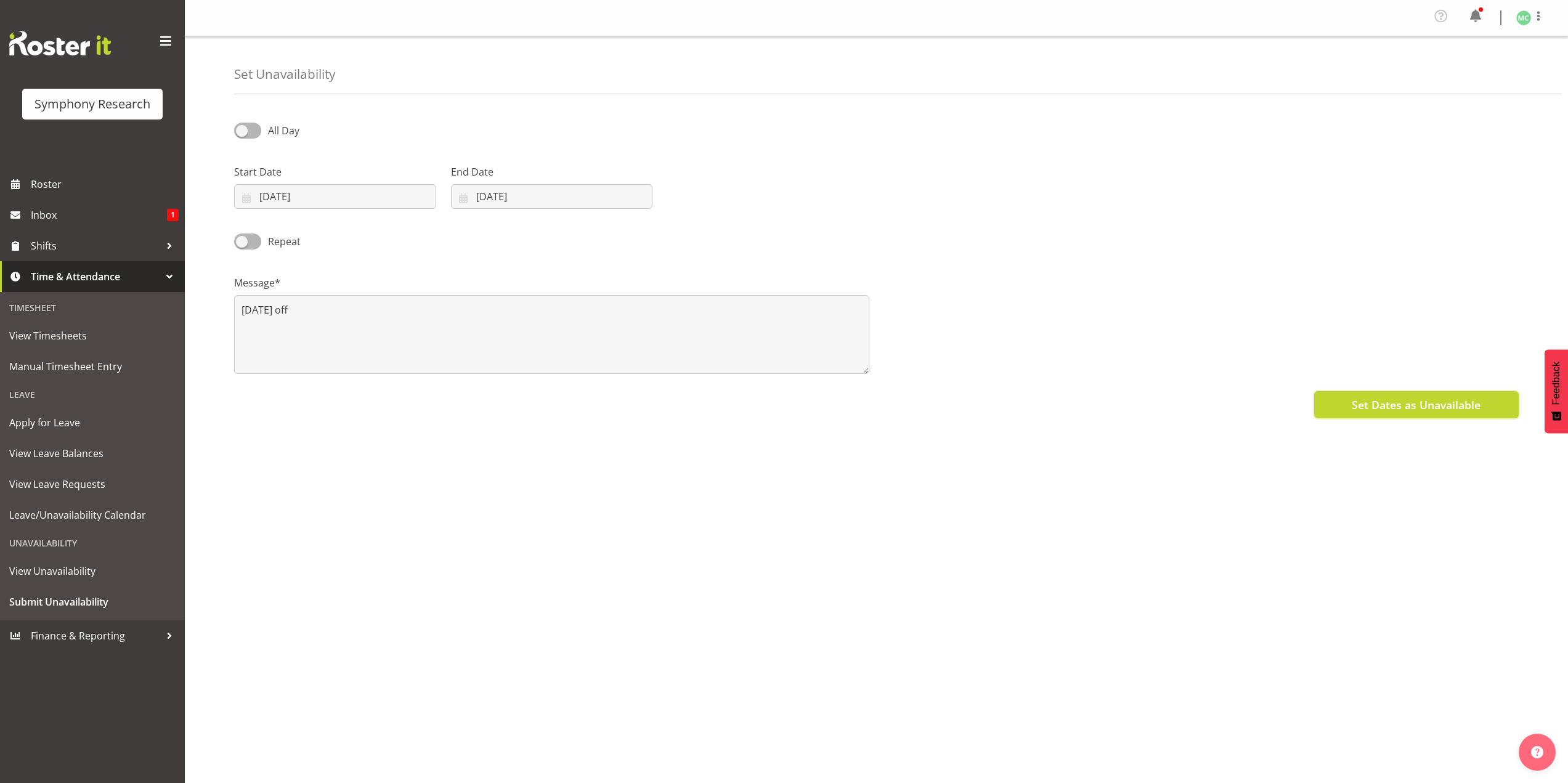
click at [1339, 403] on button "Set Dates as Unavailable" at bounding box center [1416, 405] width 204 height 27
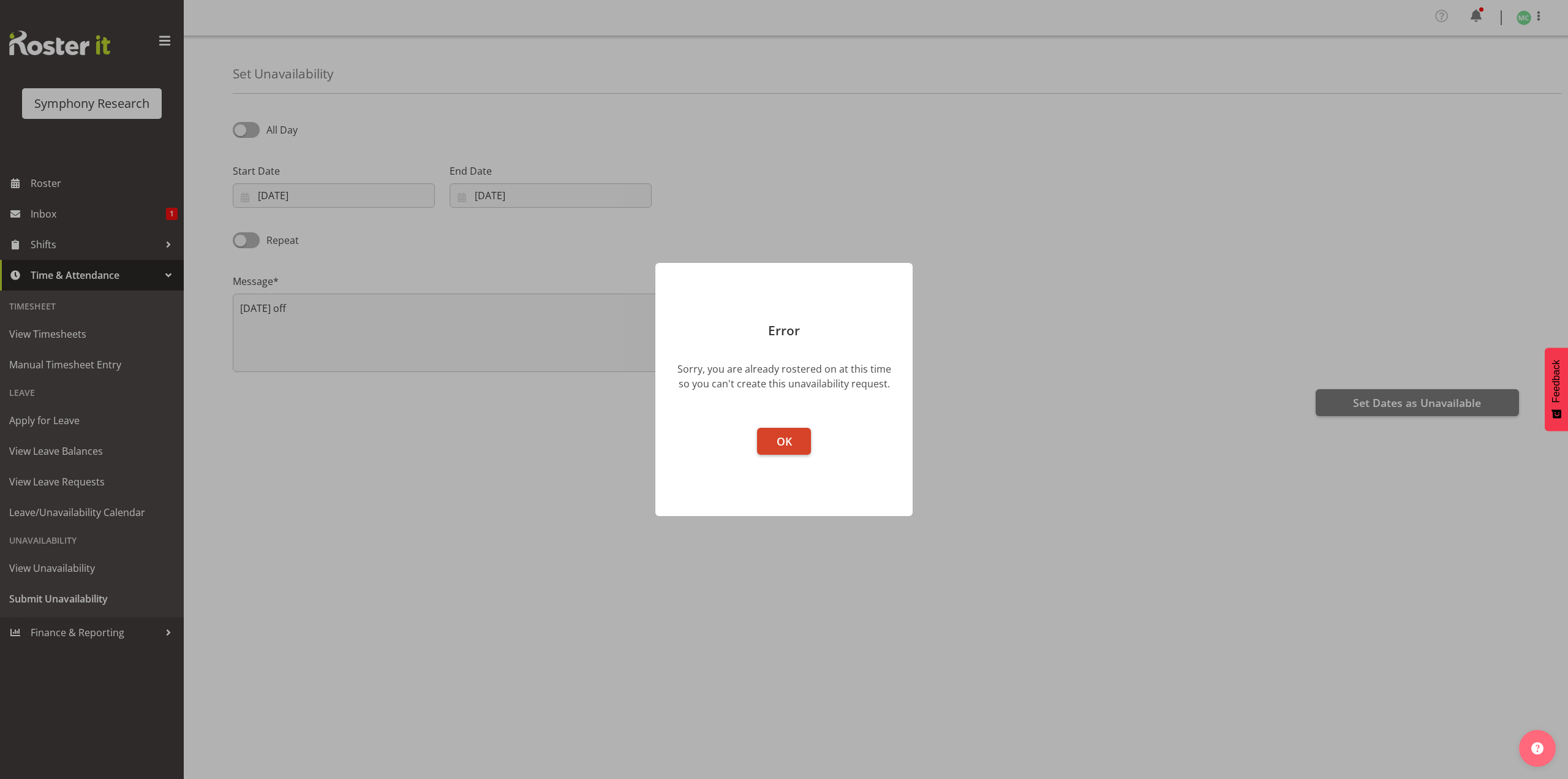
click at [803, 442] on button "OK" at bounding box center [784, 441] width 54 height 27
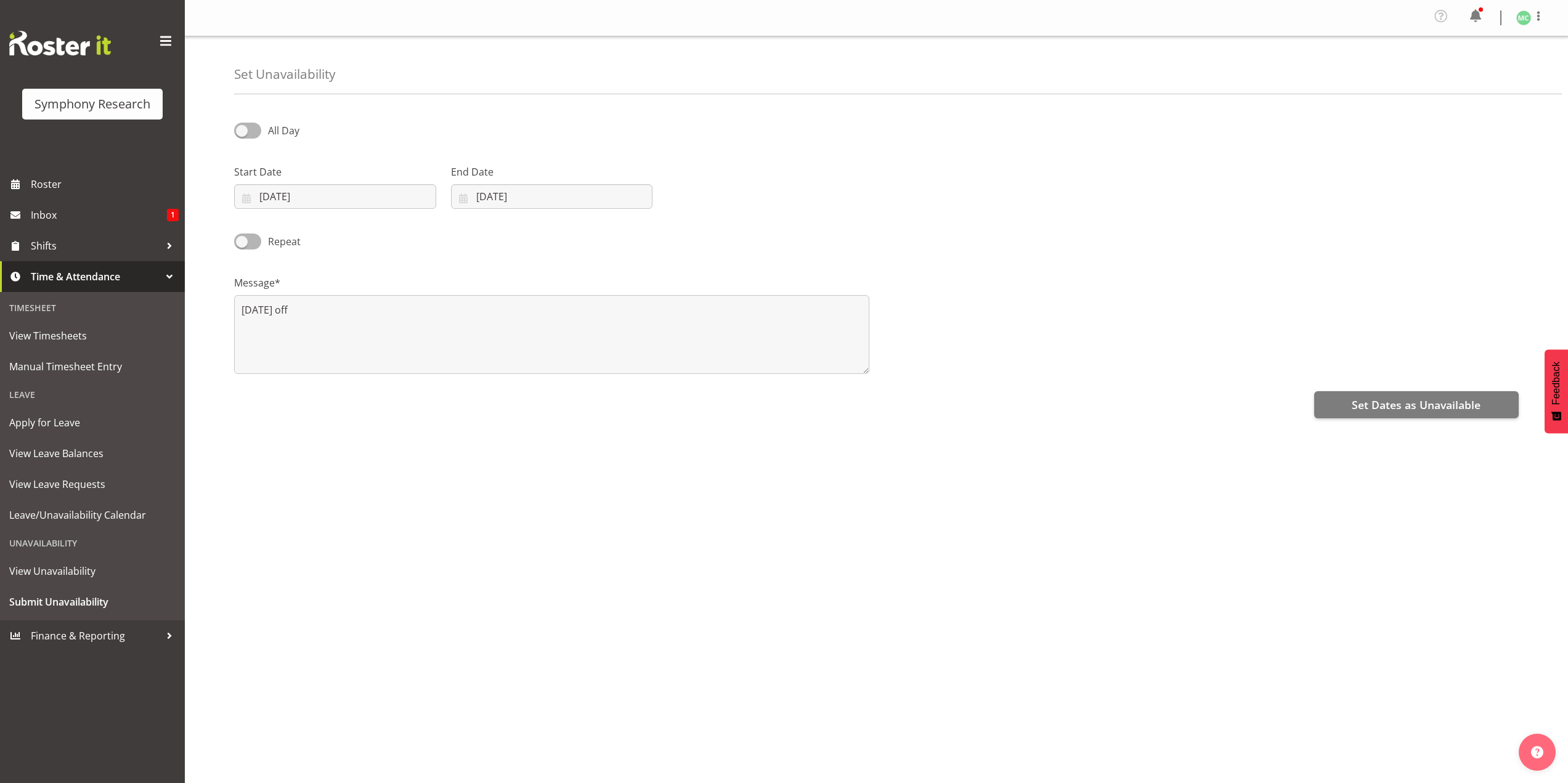
click at [1228, 591] on div "All Day Start Date 06/09/2025 January February March April May June July August…" at bounding box center [901, 349] width 1334 height 493
click at [1345, 407] on button "Set Dates as Unavailable" at bounding box center [1416, 405] width 204 height 27
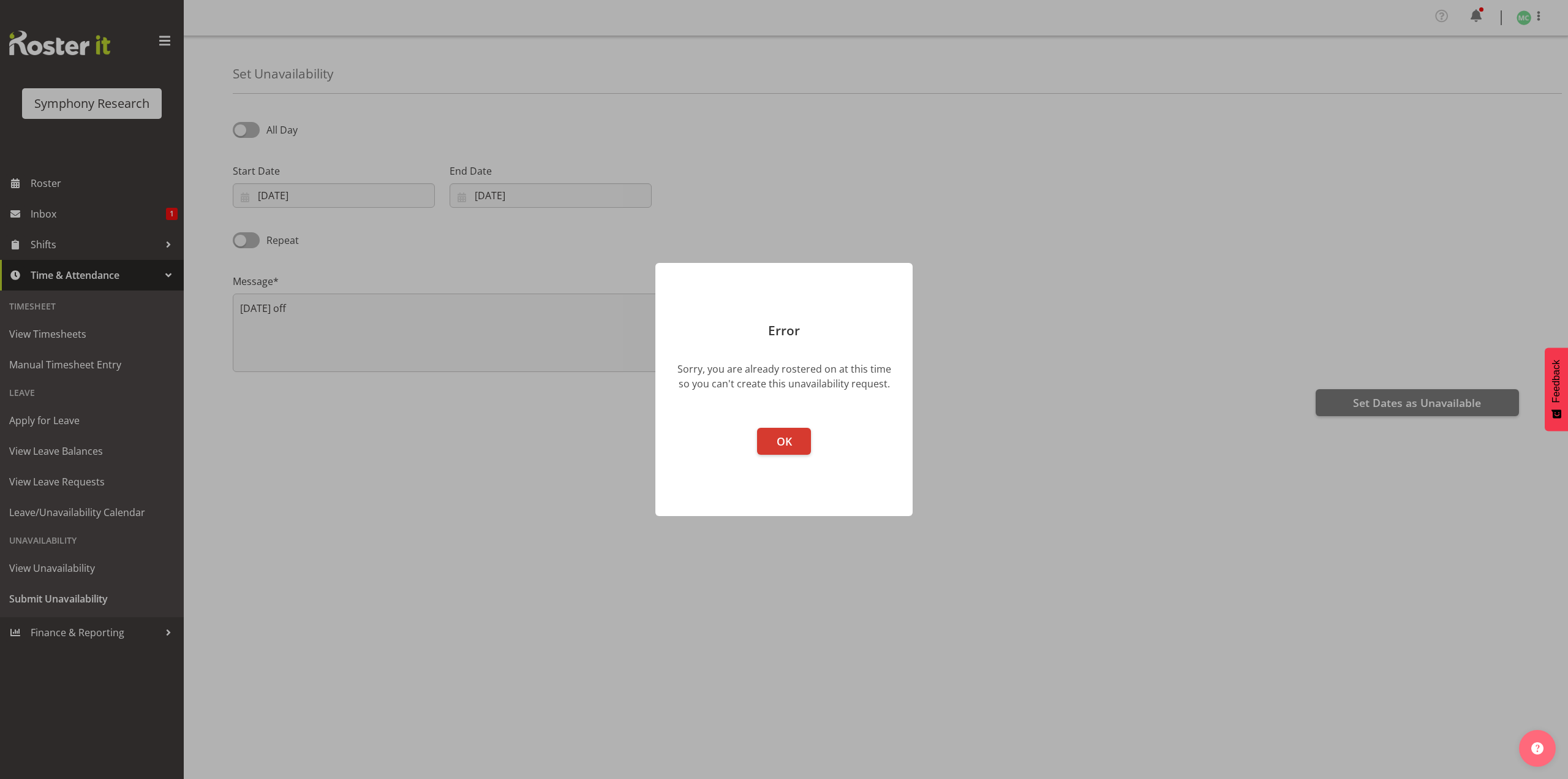
click at [1162, 683] on div at bounding box center [784, 389] width 1568 height 779
click at [799, 447] on button "OK" at bounding box center [784, 441] width 54 height 27
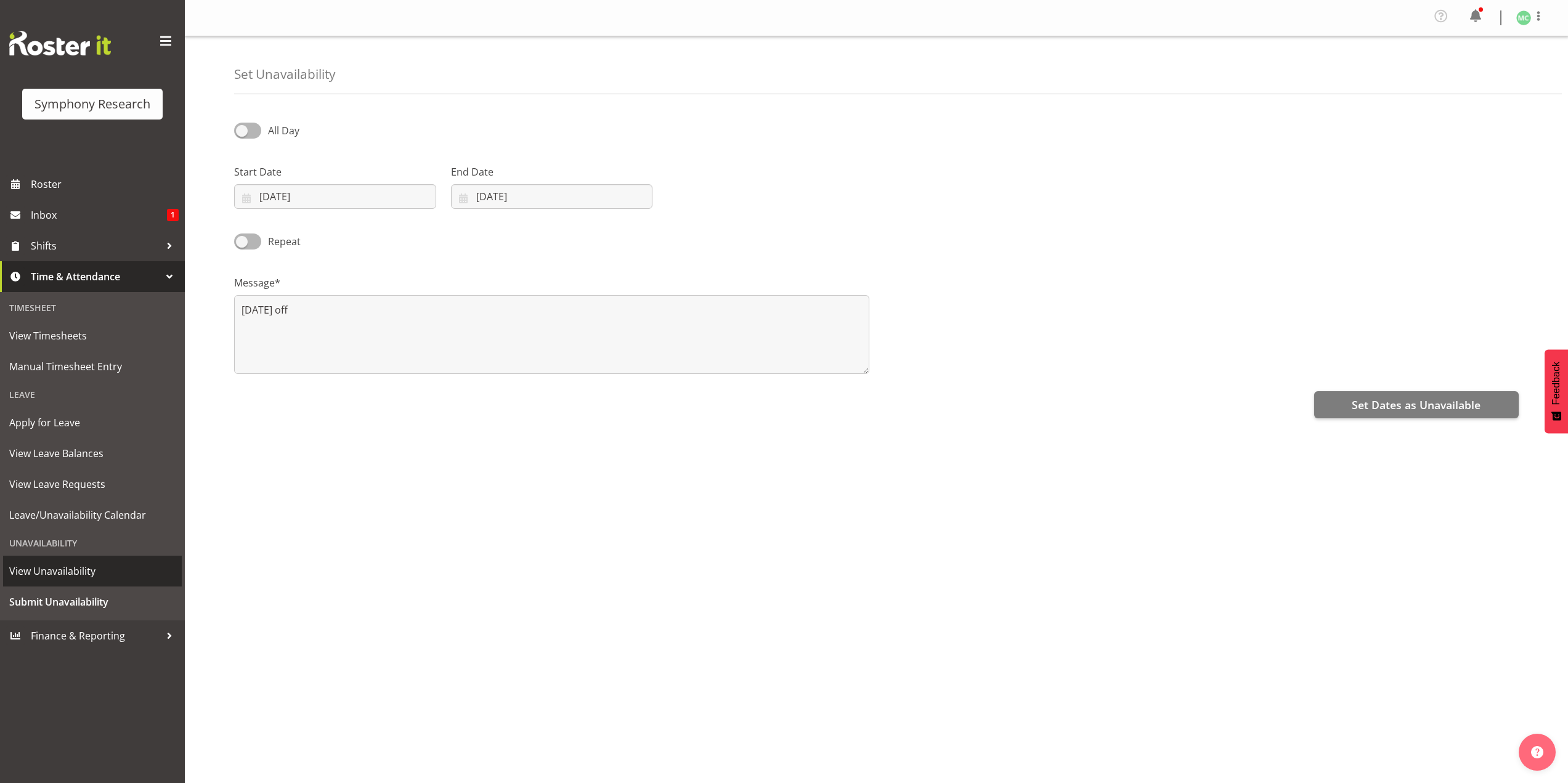
click at [133, 579] on span "View Unavailability" at bounding box center [92, 571] width 167 height 18
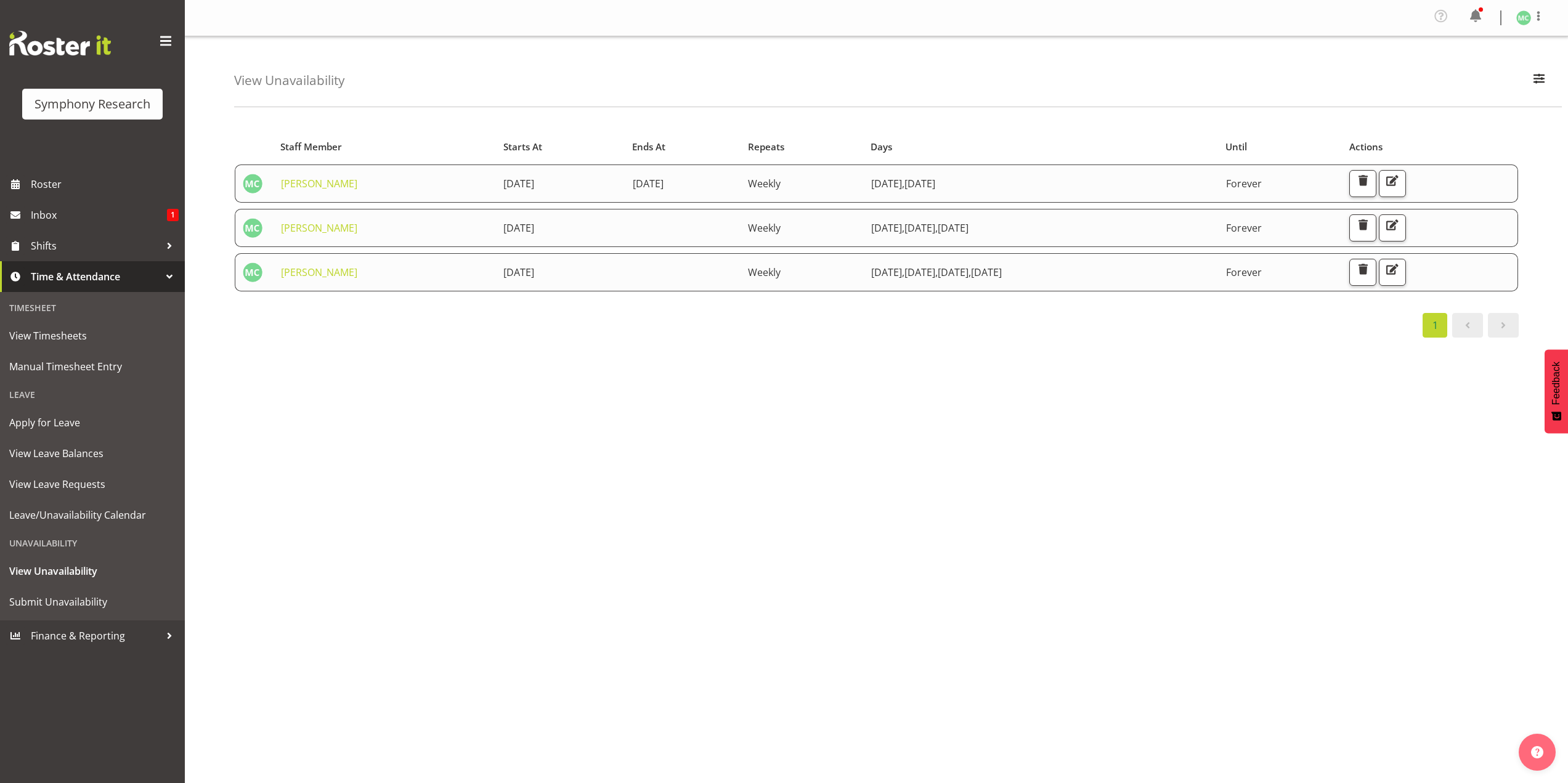
click at [1259, 535] on div "Starts At Staff Member Starts At Ends At Repeats Days Until Actions [PERSON_NAM…" at bounding box center [901, 363] width 1334 height 493
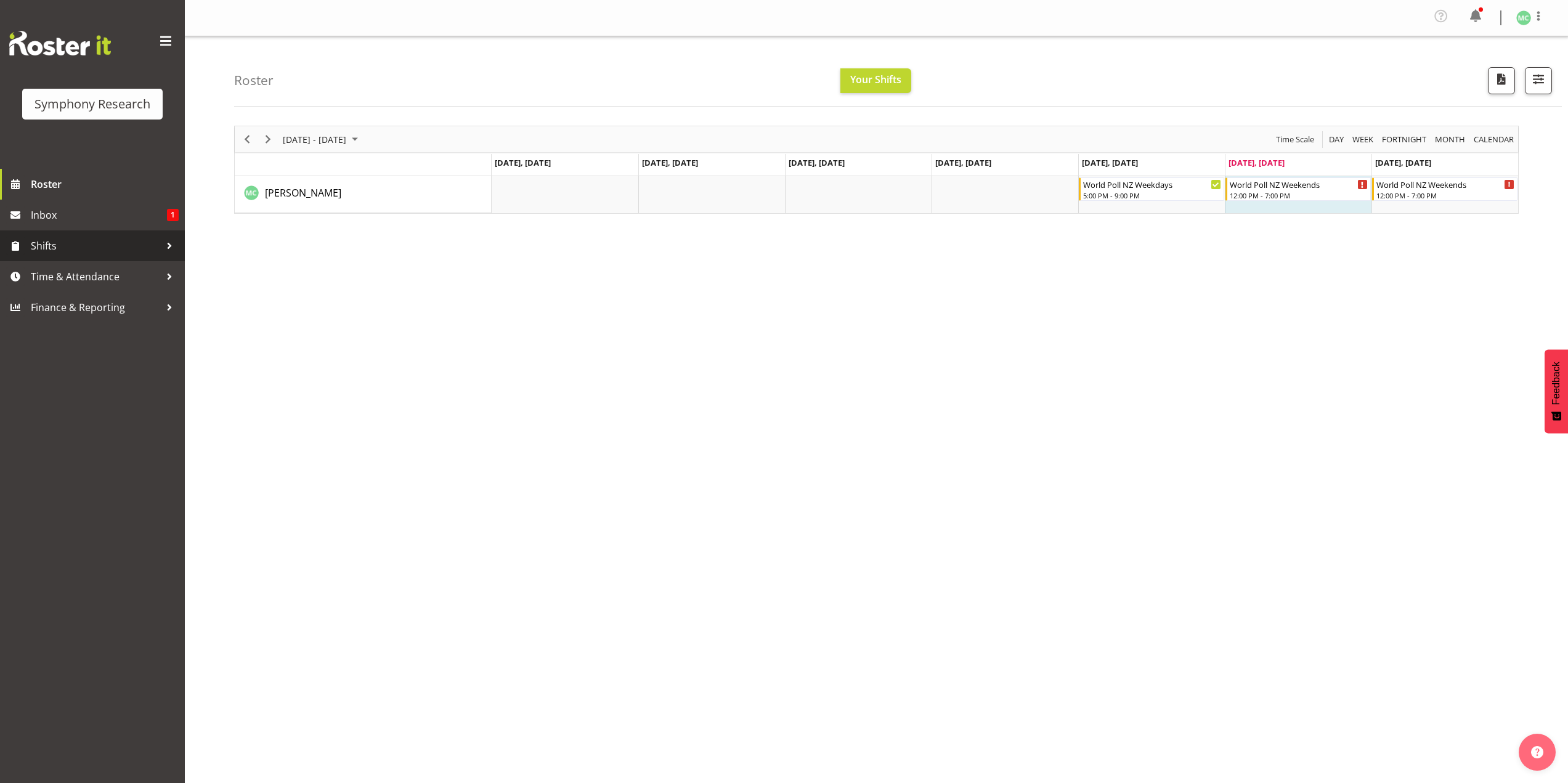
click at [138, 257] on link "Shifts" at bounding box center [92, 246] width 185 height 31
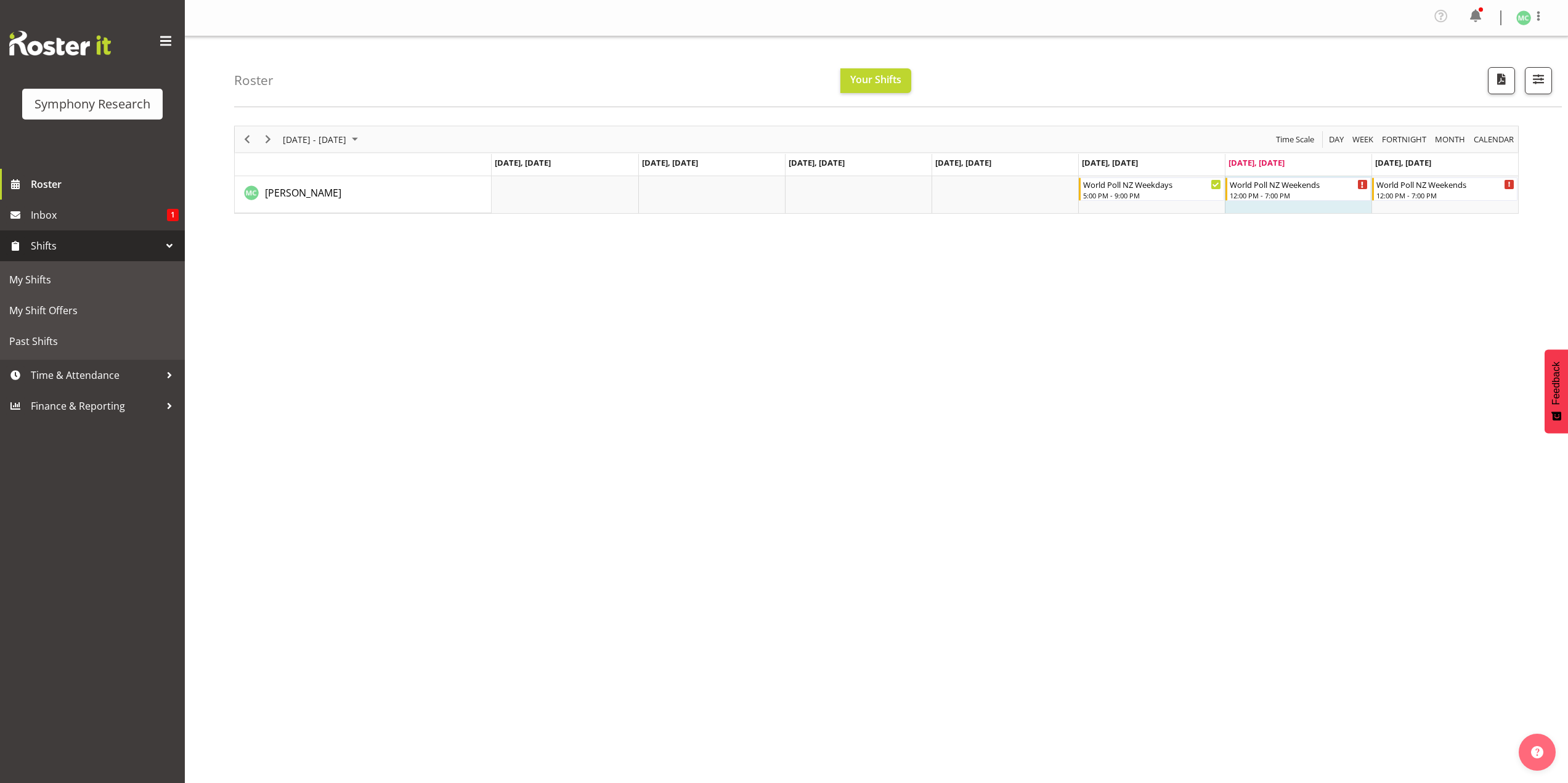
click at [144, 253] on span "Shifts" at bounding box center [96, 245] width 130 height 18
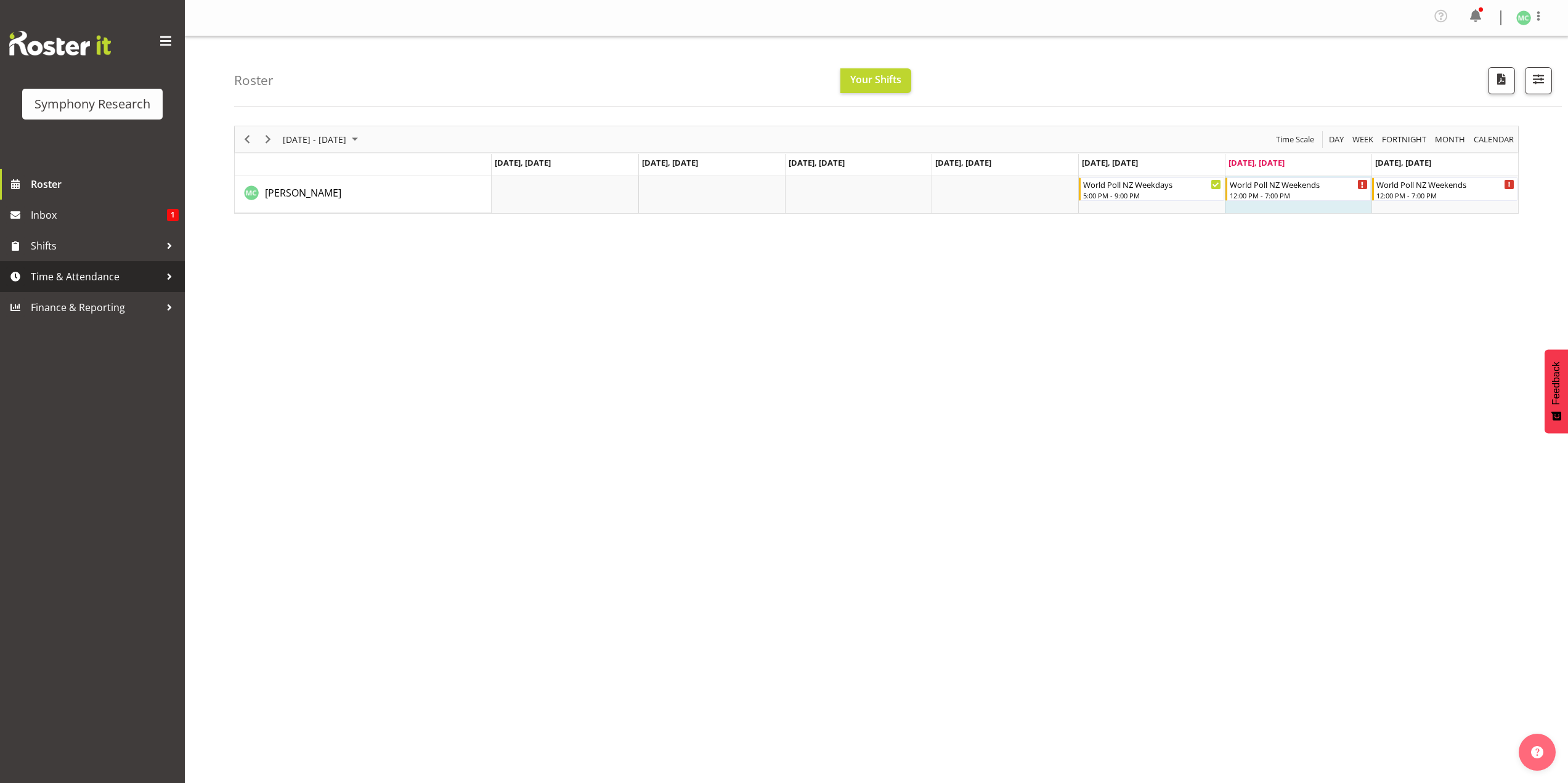
click at [140, 285] on span "Time & Attendance" at bounding box center [96, 276] width 130 height 18
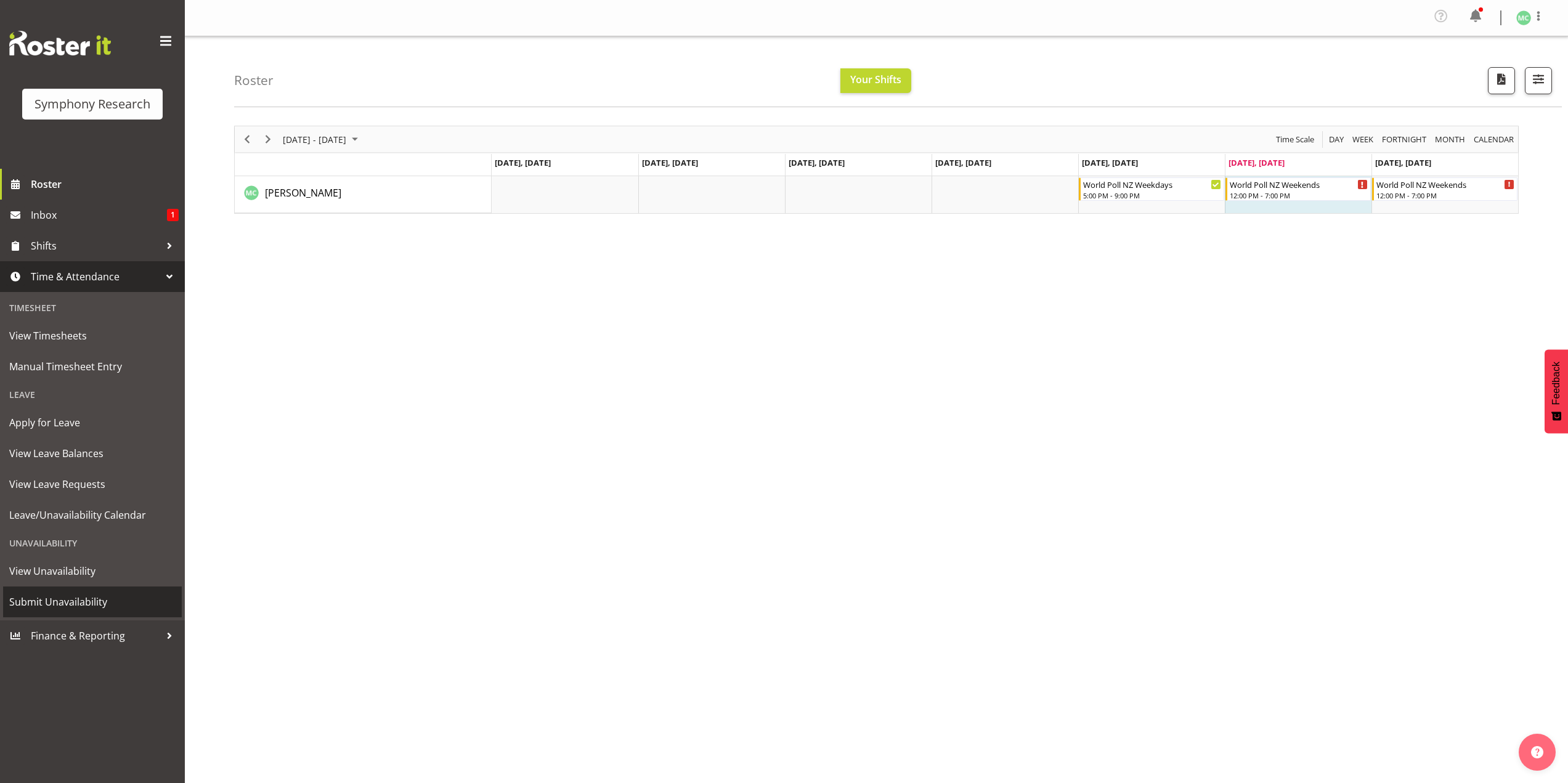
click at [101, 594] on span "Submit Unavailability" at bounding box center [92, 601] width 167 height 18
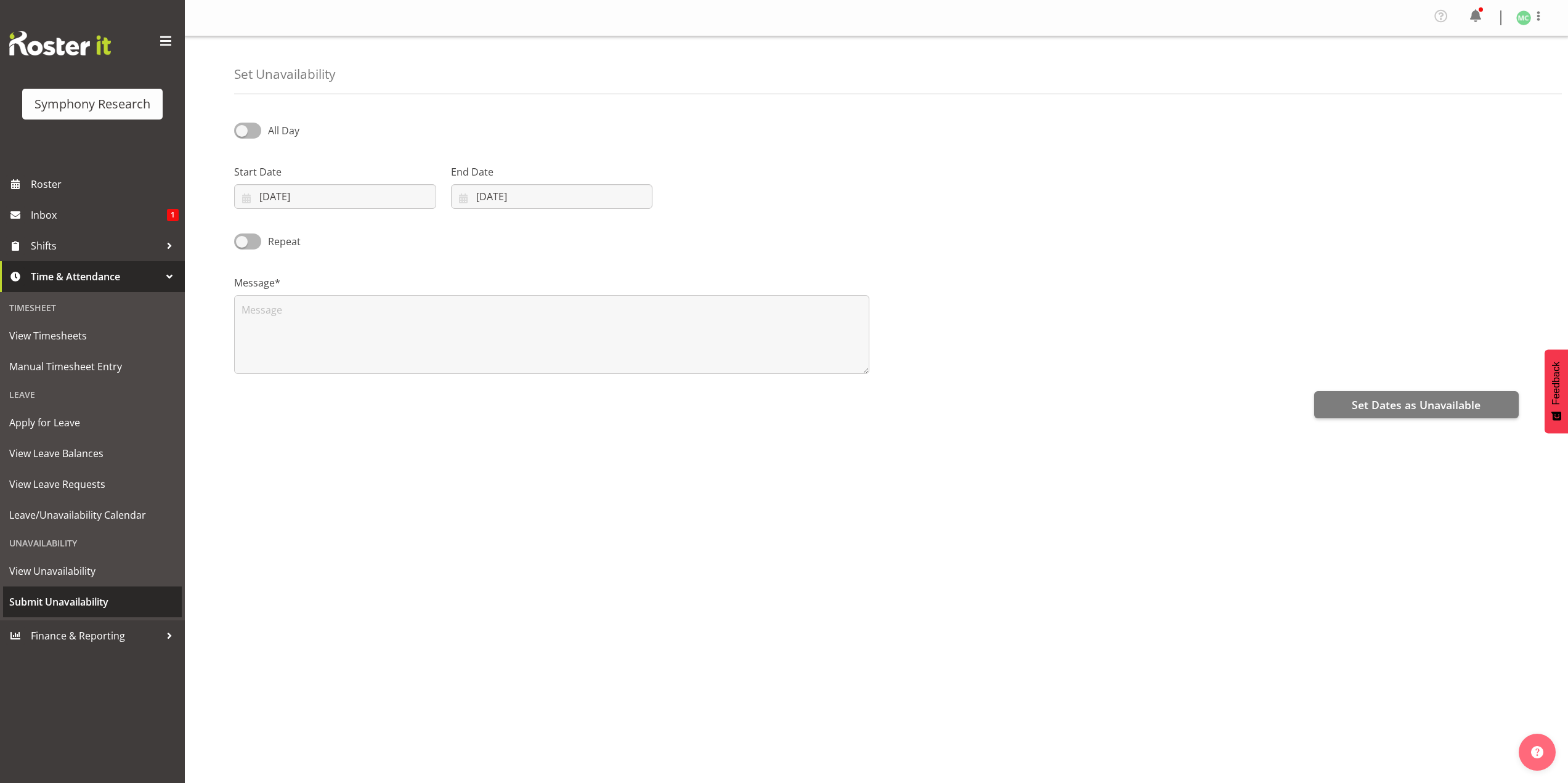
select select "7"
select select "2025"
click at [279, 202] on input "30/08/2025" at bounding box center [335, 196] width 202 height 25
click at [343, 241] on select "January February March April May June July August September October November De…" at bounding box center [312, 232] width 73 height 25
select select "8"
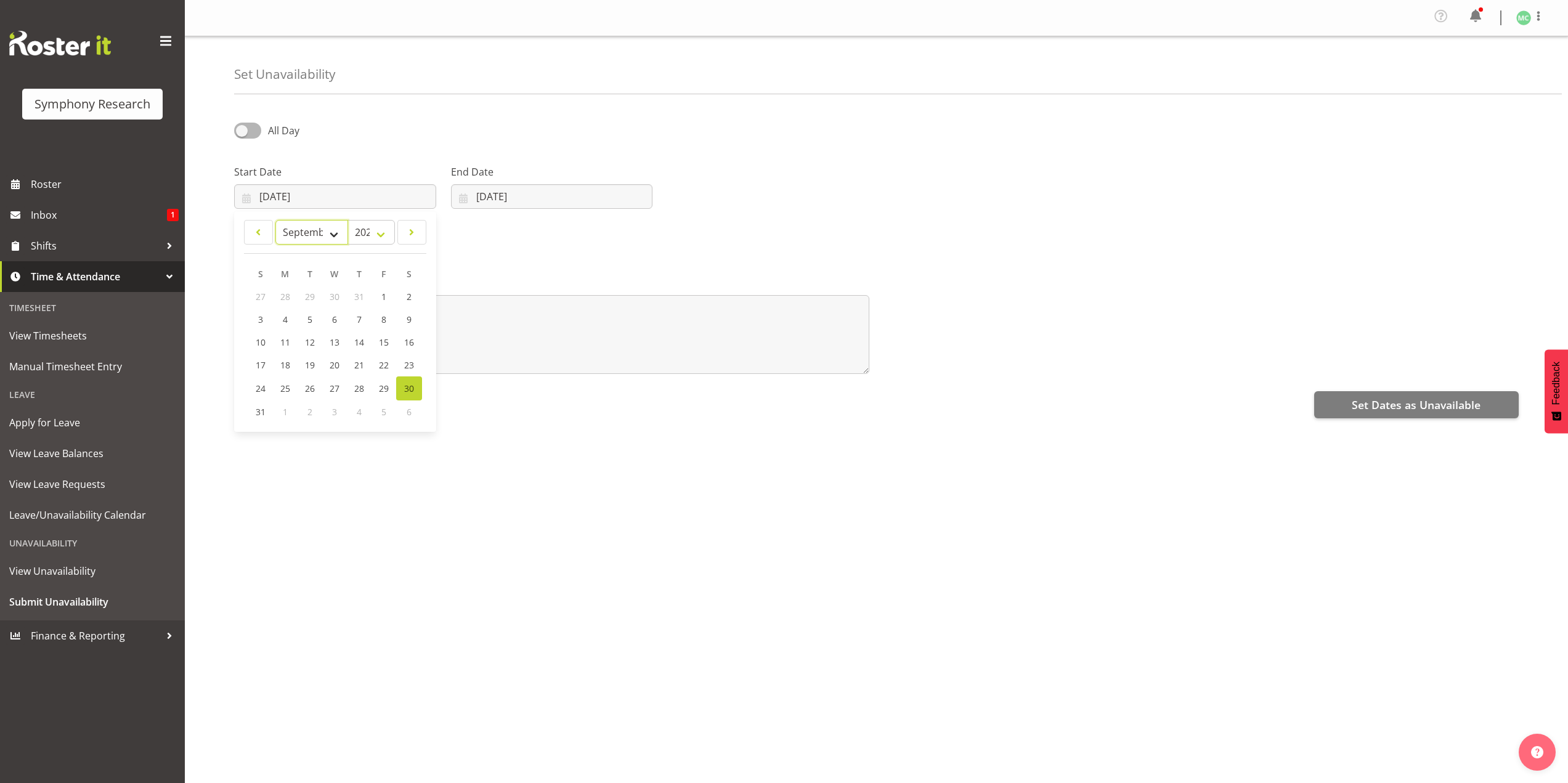
click at [275, 220] on select "January February March April May June July August September October November De…" at bounding box center [312, 232] width 73 height 25
click at [407, 294] on span "6" at bounding box center [409, 296] width 5 height 11
type input "06/09/2025"
click at [482, 198] on input "30/08/2025" at bounding box center [552, 196] width 202 height 25
click at [511, 237] on select "January February March April May June July August September October November De…" at bounding box center [504, 232] width 84 height 25
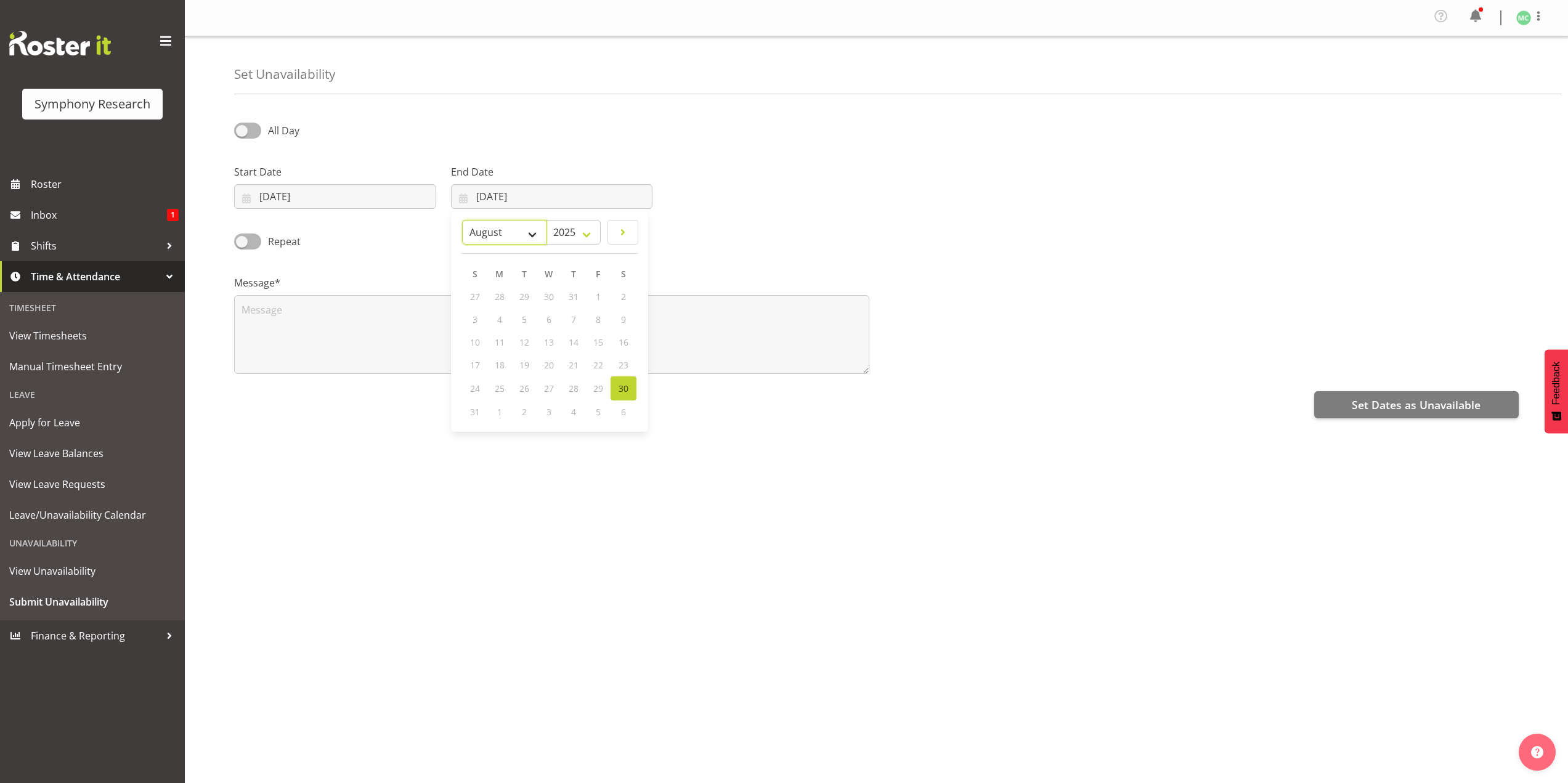
select select "8"
click at [462, 220] on select "January February March April May June July August September October November De…" at bounding box center [504, 232] width 84 height 25
click at [620, 295] on link "6" at bounding box center [623, 297] width 25 height 23
type input "06/09/2025"
click at [505, 311] on textarea at bounding box center [551, 334] width 635 height 79
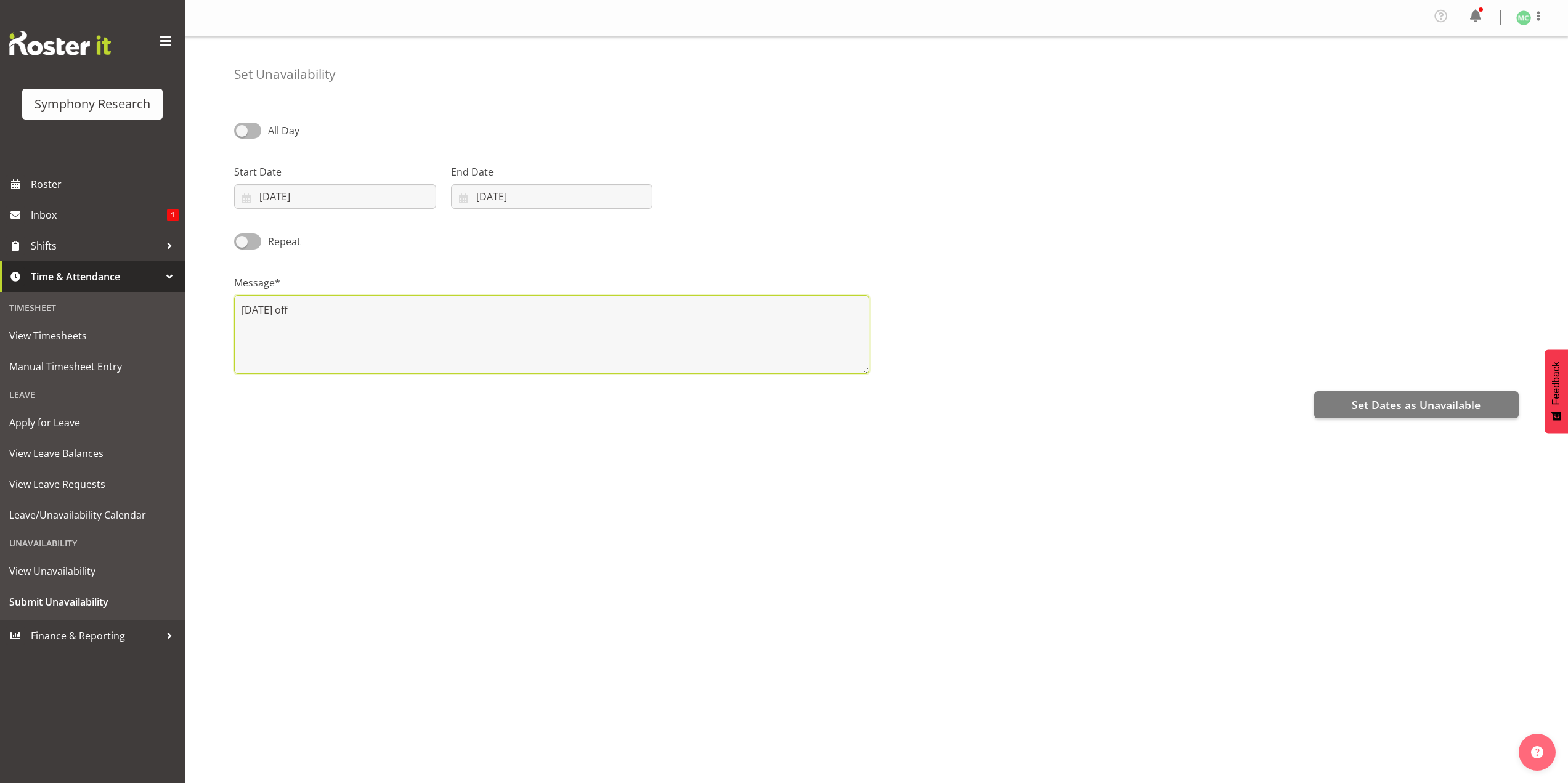
type textarea "friday off"
click at [285, 196] on input "06/09/2025" at bounding box center [335, 196] width 202 height 25
click at [379, 293] on link "5" at bounding box center [385, 297] width 25 height 23
type input "05/09/2025"
click at [484, 194] on input "06/09/2025" at bounding box center [552, 196] width 202 height 25
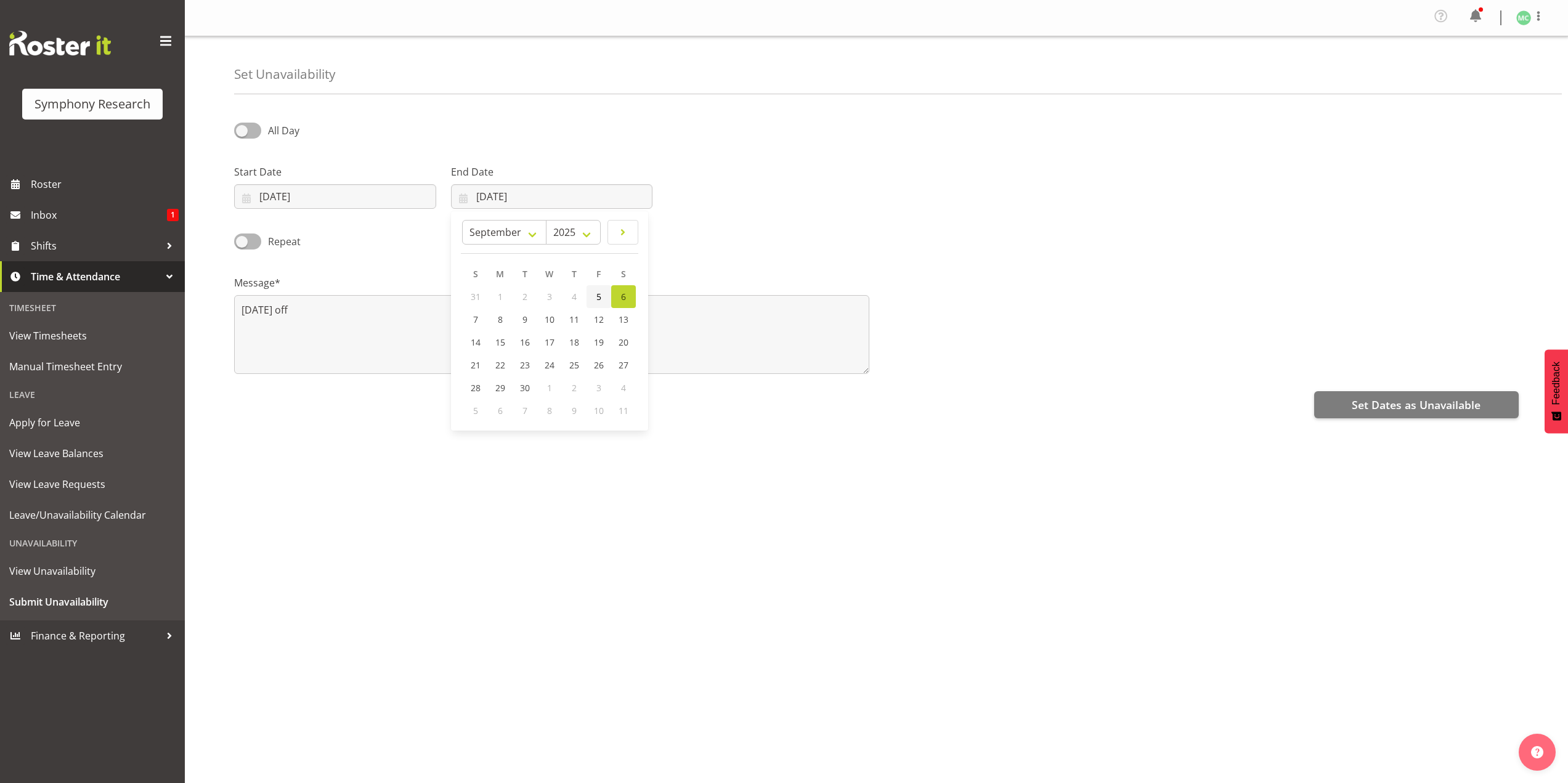
click at [592, 298] on link "5" at bounding box center [598, 297] width 25 height 23
type input "05/09/2025"
click at [615, 321] on textarea "friday off" at bounding box center [551, 334] width 635 height 79
click at [1323, 409] on button "Set Dates as Unavailable" at bounding box center [1416, 405] width 204 height 27
